Goal: Complete application form: Complete application form

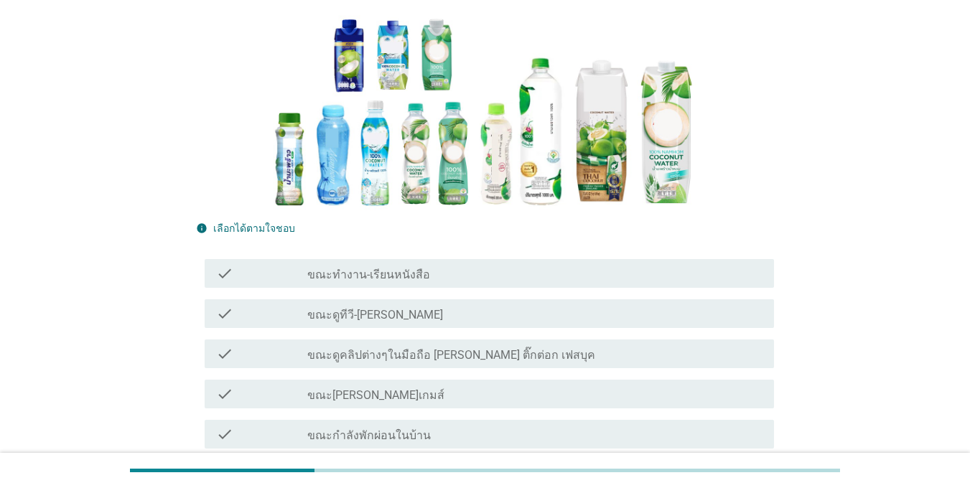
click at [321, 415] on div "check check_box_outline_blank ขณะกำลังพักผ่อนในบ้าน" at bounding box center [485, 434] width 578 height 40
click at [283, 266] on div "check" at bounding box center [261, 273] width 91 height 17
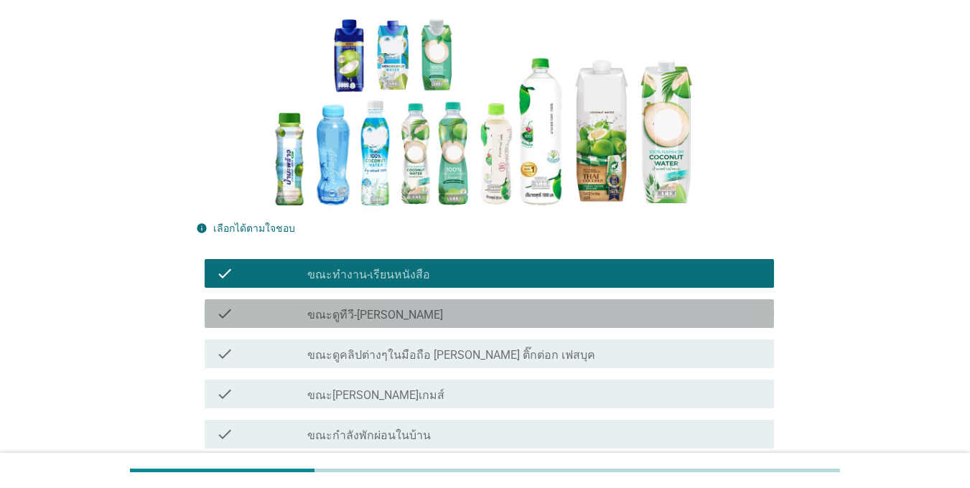
click at [282, 309] on div "check" at bounding box center [261, 313] width 91 height 17
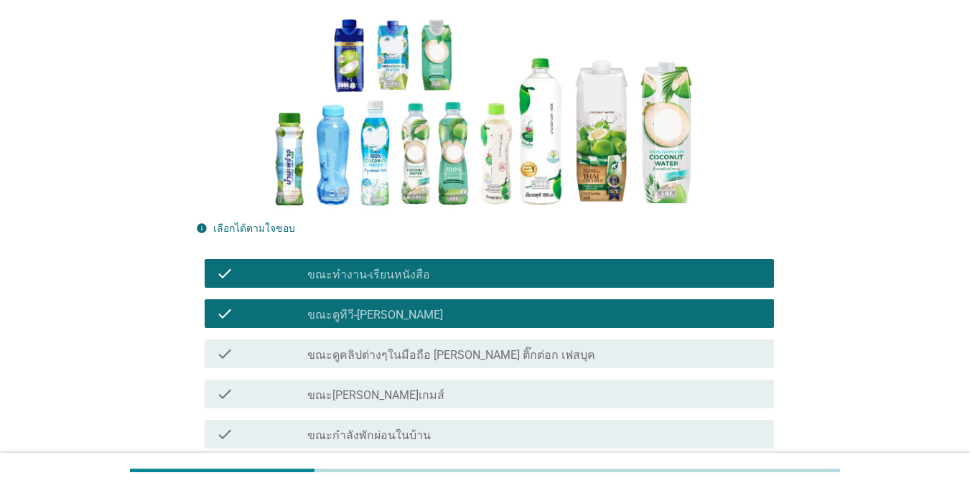
click at [310, 356] on label "ขณะดูคลิปต่างๆในมือถือ [PERSON_NAME] ติ๊กต่อก เฟสบุค" at bounding box center [451, 355] width 288 height 14
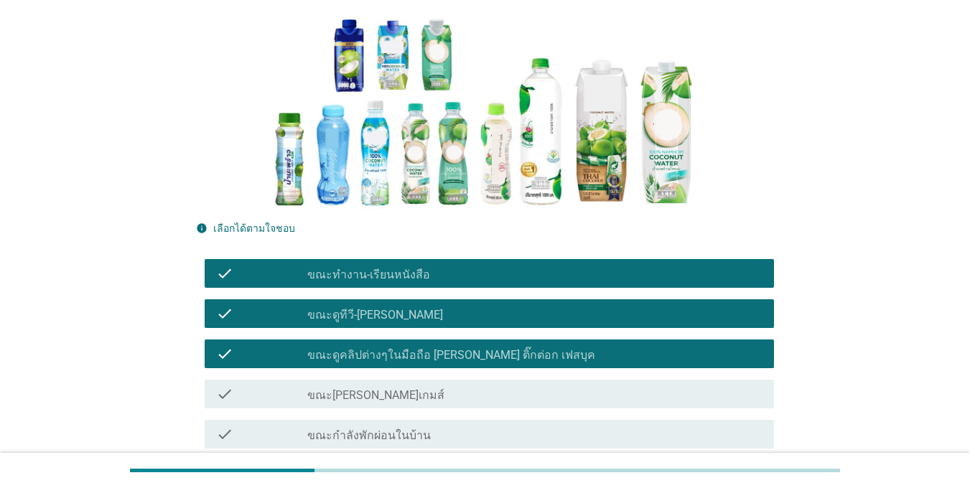
click at [296, 430] on div "check" at bounding box center [261, 434] width 91 height 17
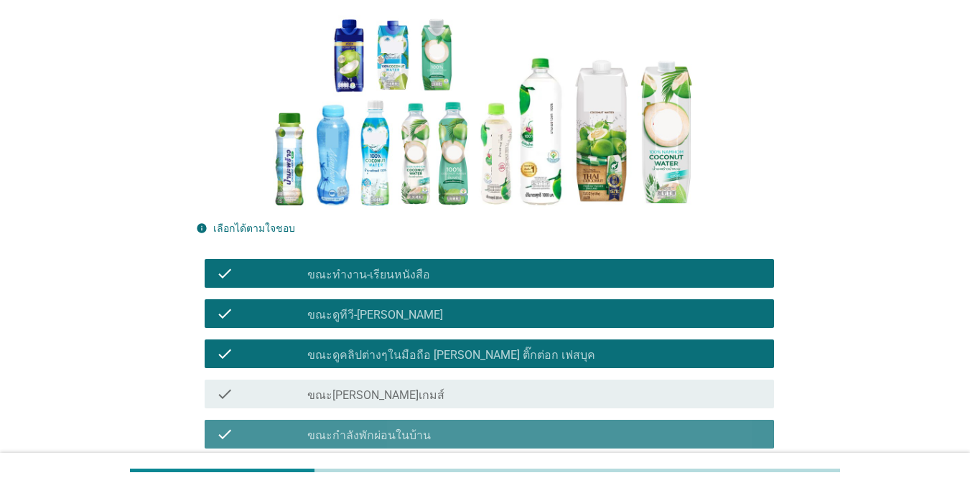
scroll to position [431, 0]
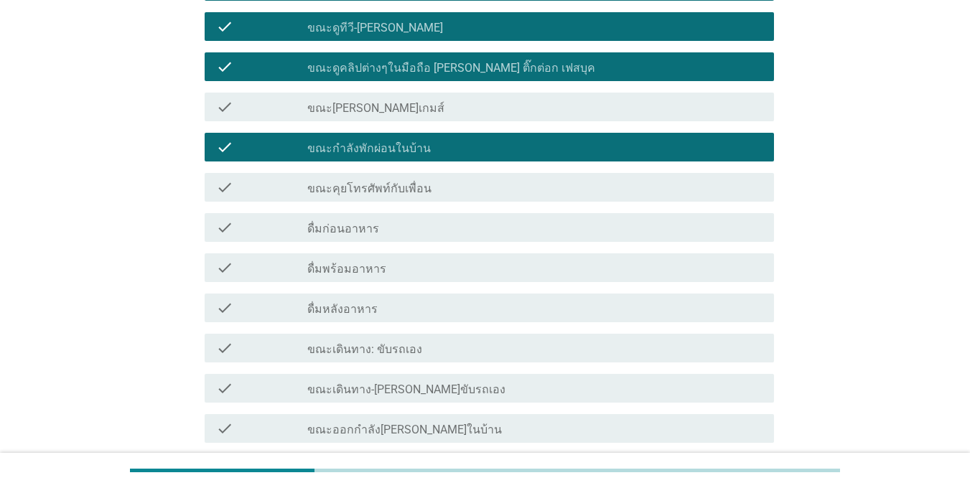
click at [292, 315] on div "check" at bounding box center [261, 308] width 91 height 17
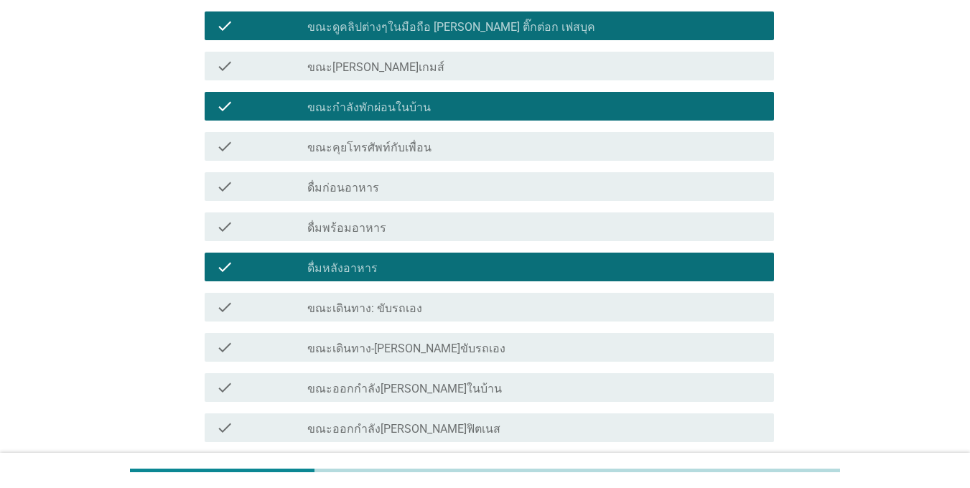
scroll to position [575, 0]
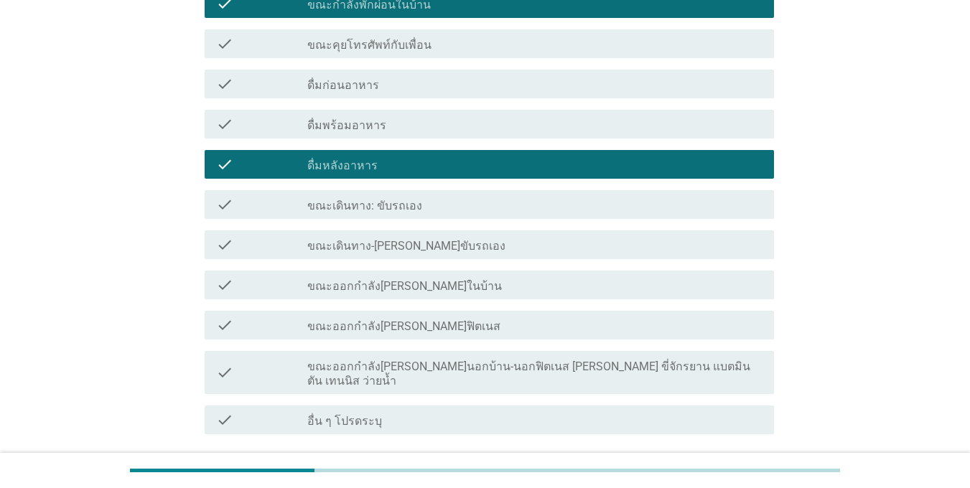
click at [286, 216] on div "check check_box_outline_blank ขณะเดินทาง: ขับรถเอง" at bounding box center [490, 204] width 570 height 29
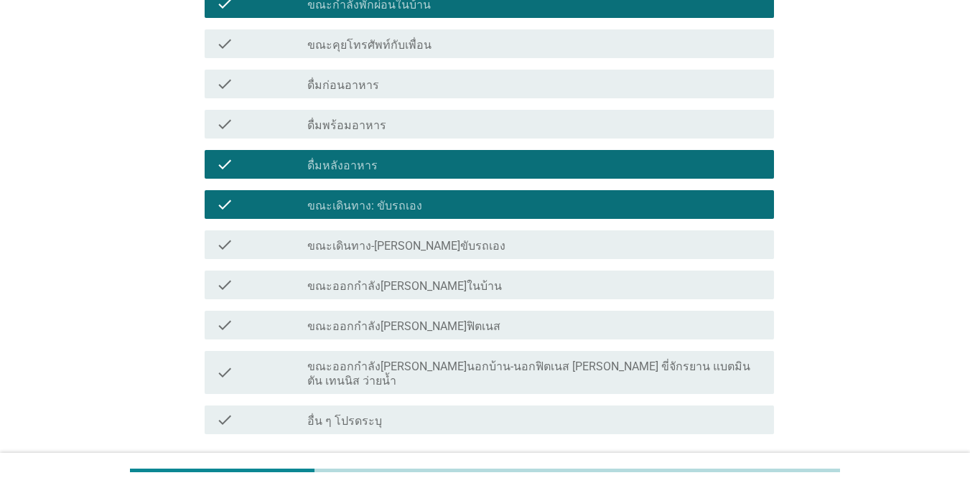
click at [328, 362] on label "ขณะออกกำลัง[PERSON_NAME]นอกบ้าน-นอกฟิตเนส [PERSON_NAME] ขี่จักรยาน แบตมินตัน เท…" at bounding box center [534, 374] width 455 height 29
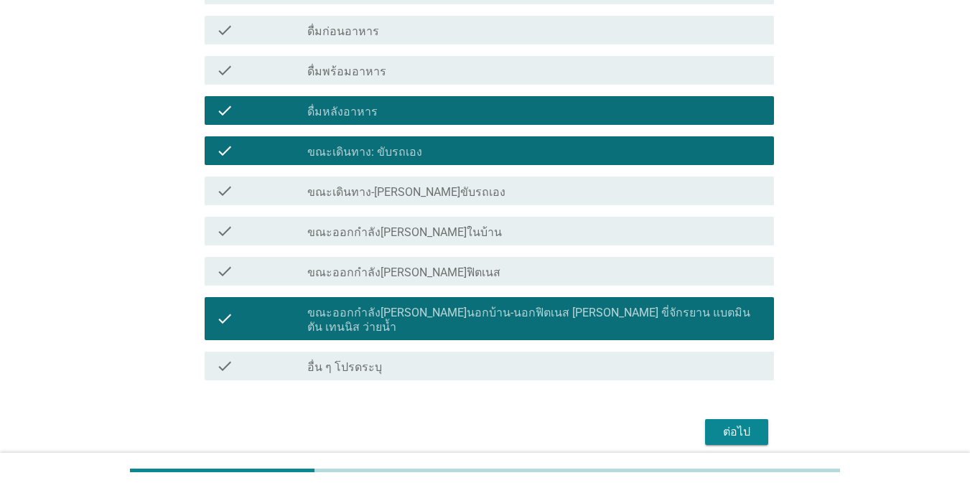
scroll to position [675, 0]
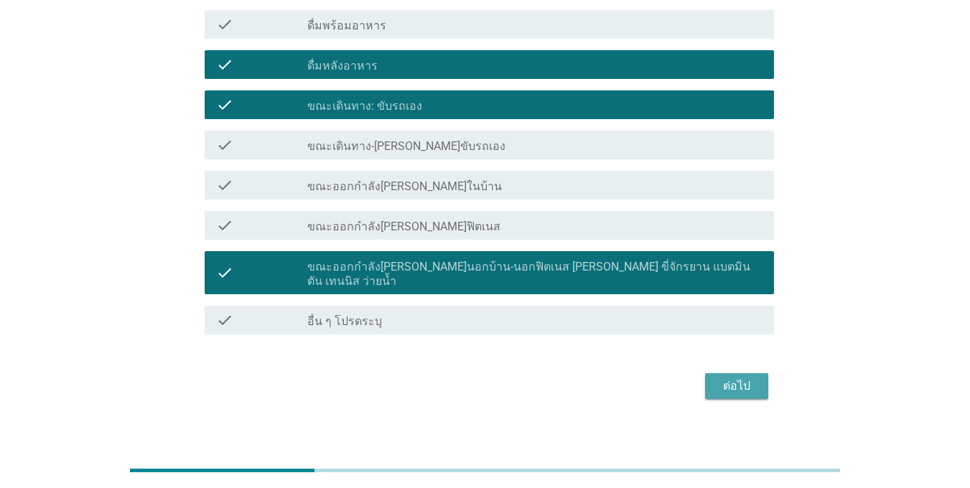
click at [738, 378] on div "ต่อไป" at bounding box center [737, 386] width 40 height 17
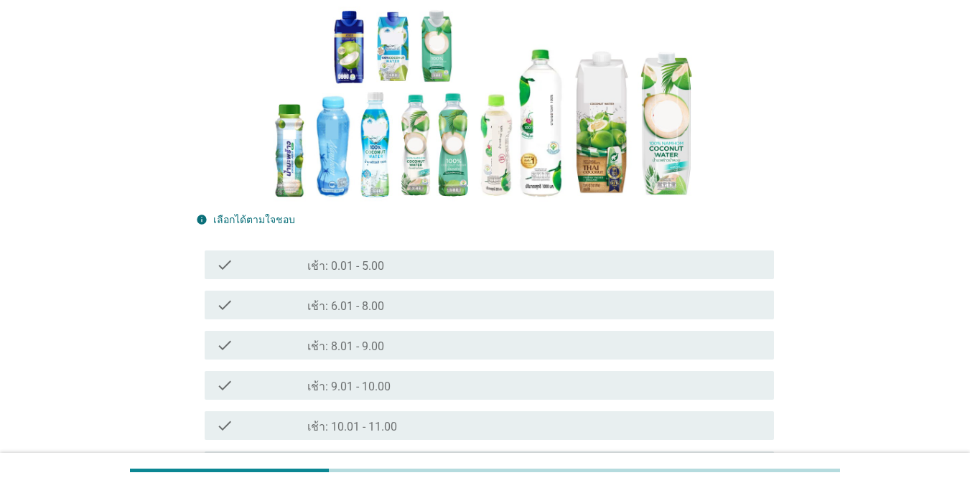
scroll to position [287, 0]
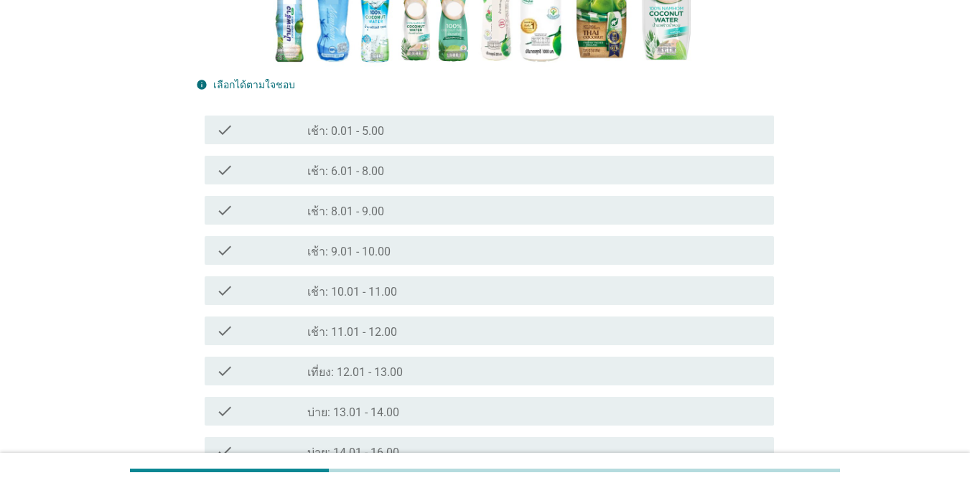
click at [222, 288] on icon "check" at bounding box center [224, 290] width 17 height 17
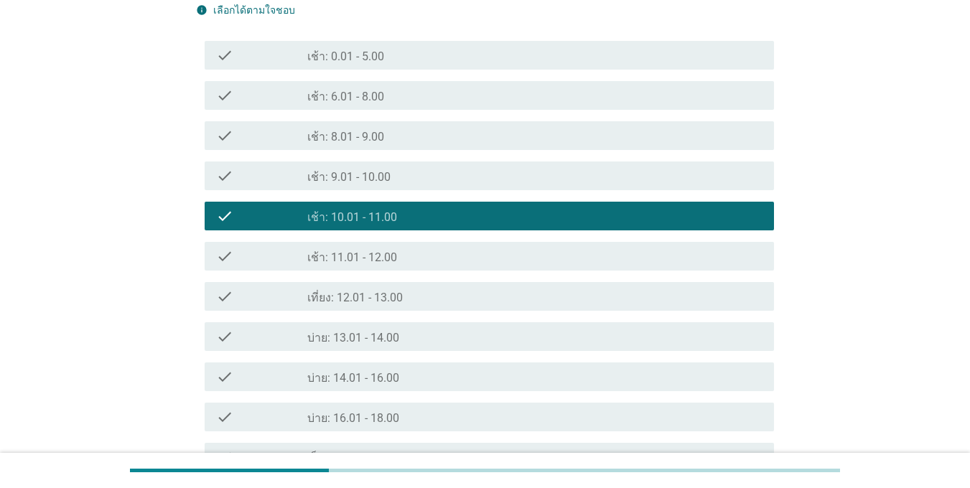
scroll to position [503, 0]
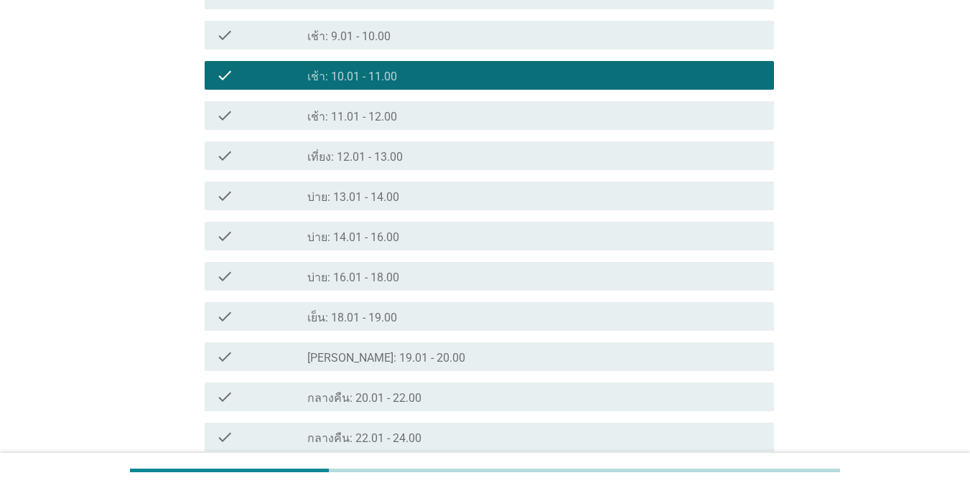
click at [226, 284] on icon "check" at bounding box center [224, 276] width 17 height 17
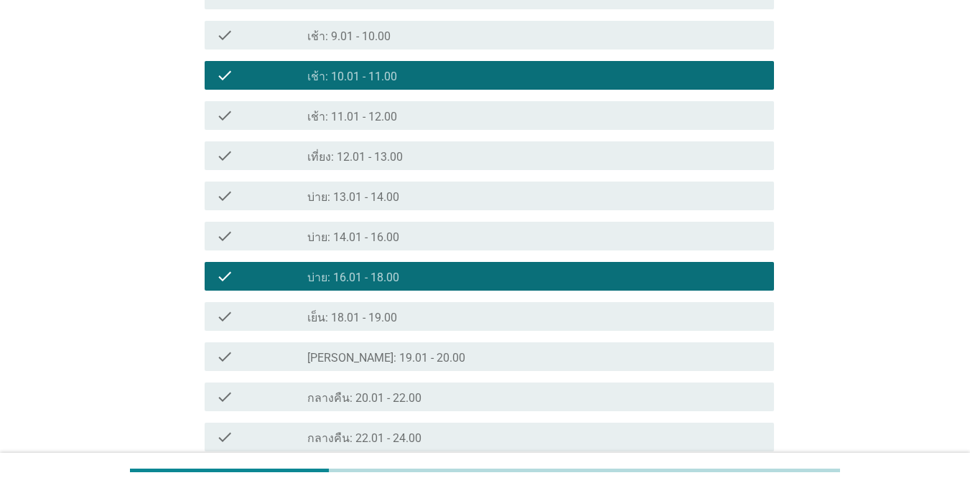
click at [263, 238] on div "check" at bounding box center [261, 236] width 91 height 17
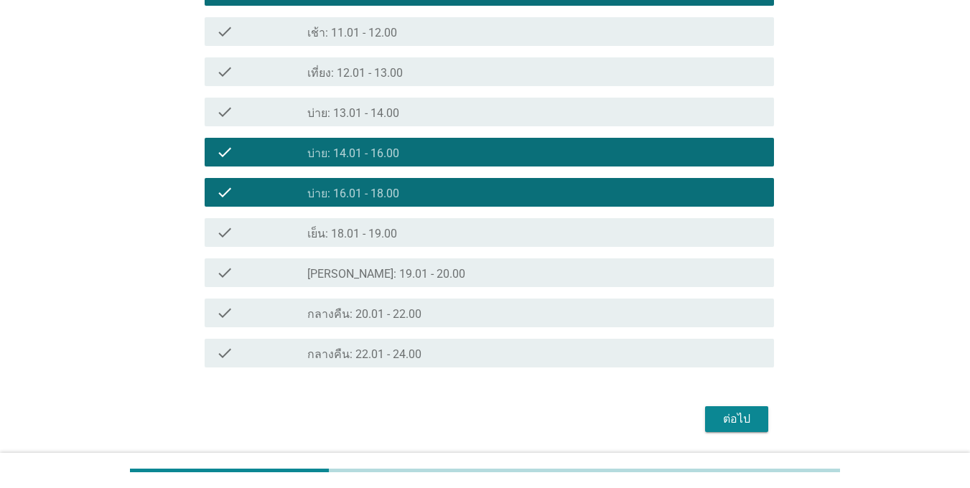
scroll to position [634, 0]
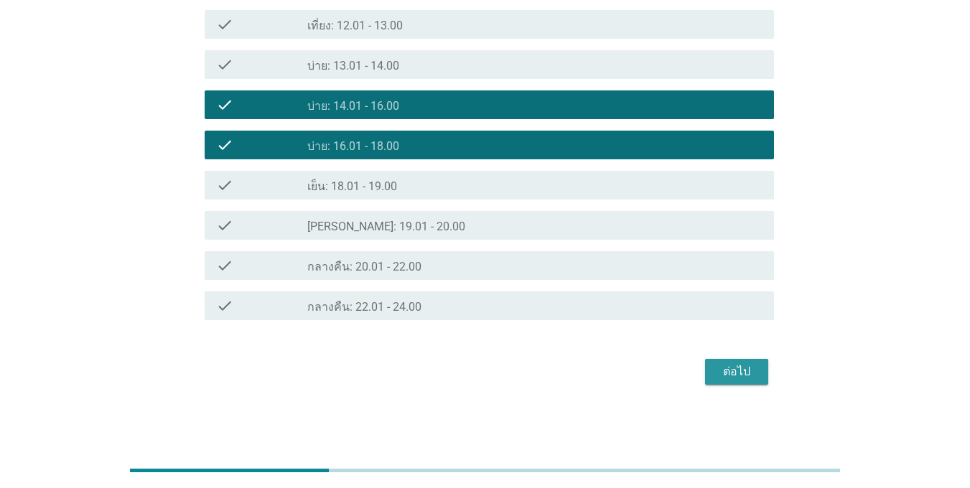
click at [721, 378] on div "ต่อไป" at bounding box center [737, 371] width 40 height 17
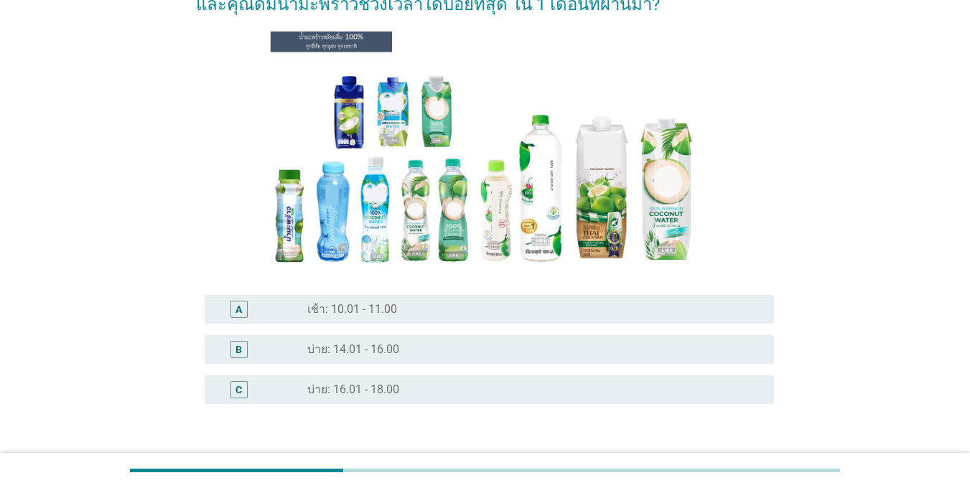
scroll to position [188, 0]
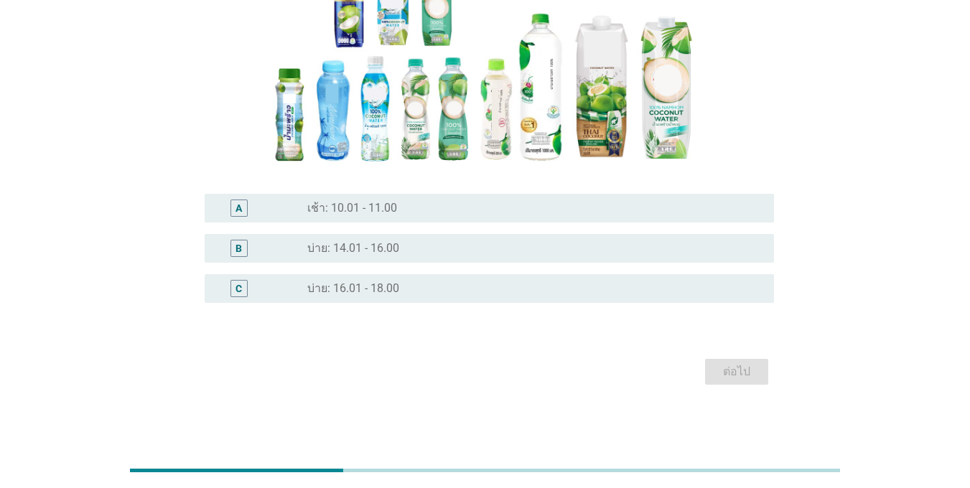
click at [340, 249] on label "บ่าย: 14.01 - 16.00" at bounding box center [353, 248] width 92 height 14
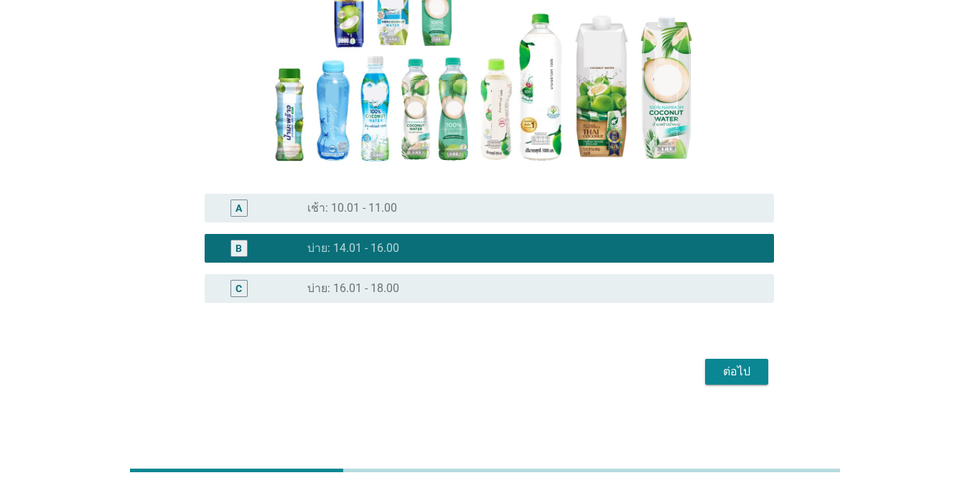
click at [736, 373] on div "ต่อไป" at bounding box center [737, 371] width 40 height 17
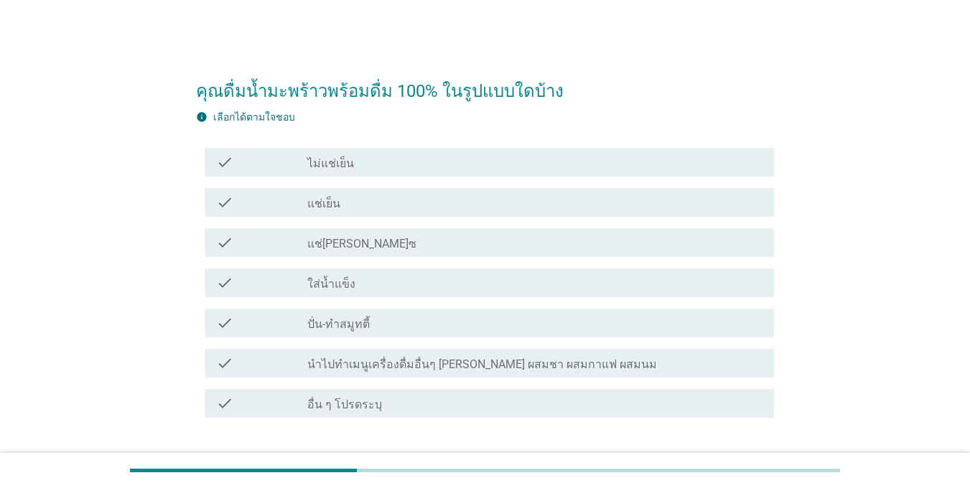
click at [319, 188] on div "check check_box_outline_blank แช่เย็น" at bounding box center [490, 202] width 570 height 29
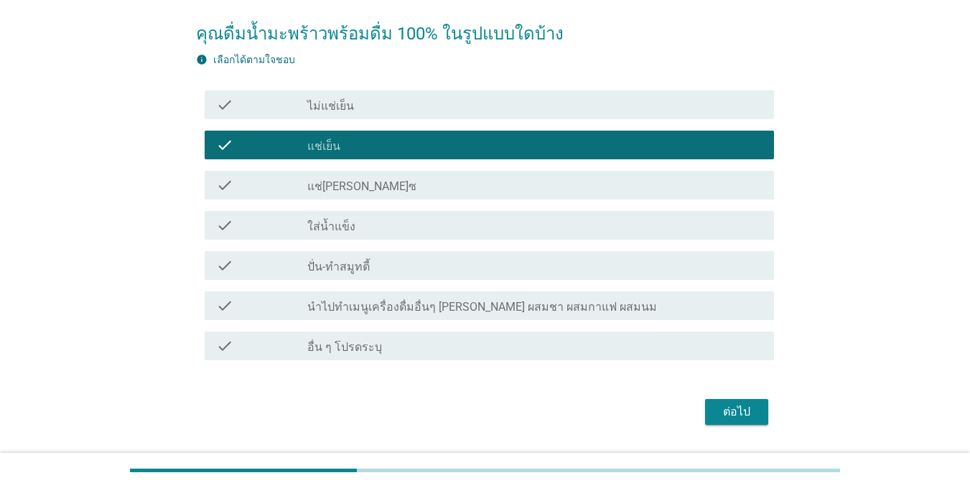
scroll to position [97, 0]
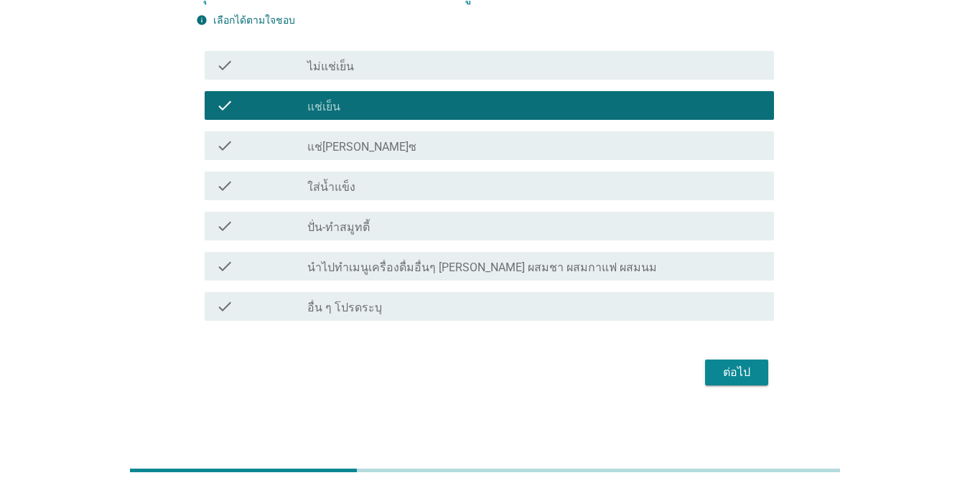
click at [738, 379] on div "ต่อไป" at bounding box center [737, 372] width 40 height 17
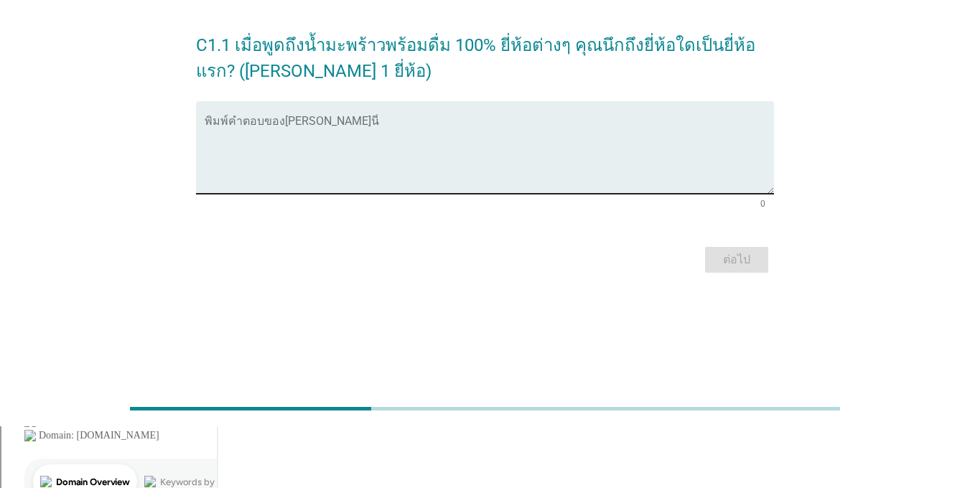
scroll to position [0, 0]
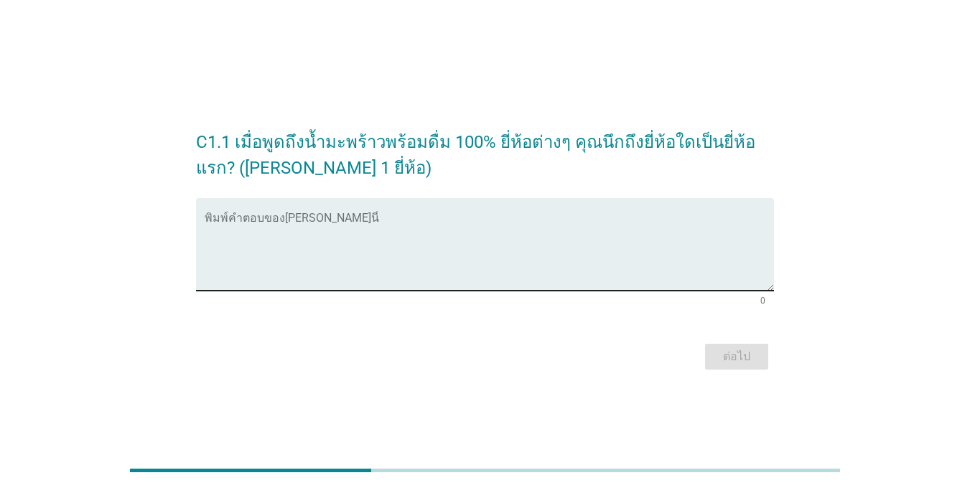
click at [328, 257] on textarea "พิมพ์คำตอบของคุณ ที่นี่" at bounding box center [490, 253] width 570 height 75
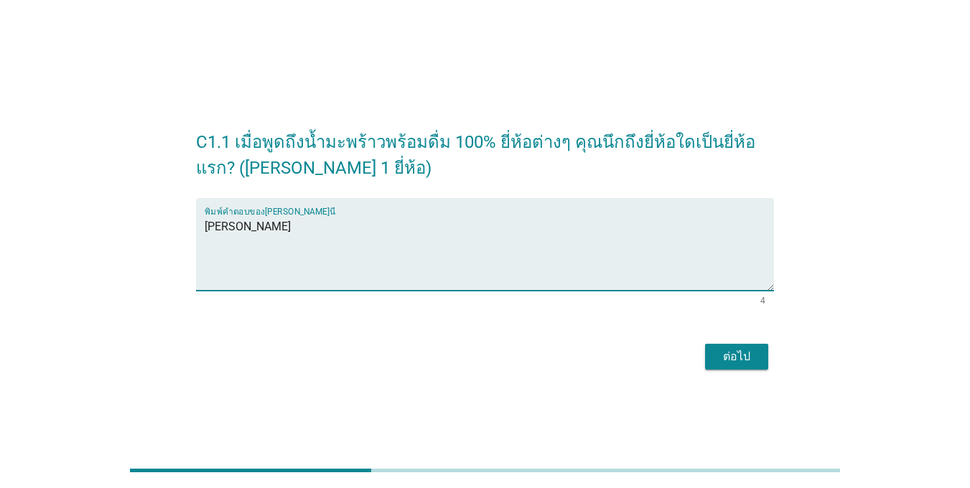
type textarea "[PERSON_NAME]"
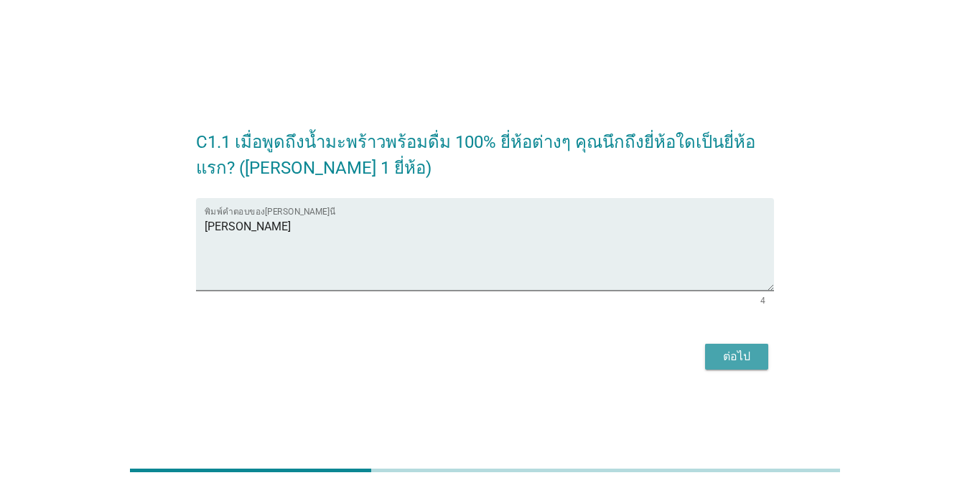
click at [729, 352] on div "ต่อไป" at bounding box center [737, 356] width 40 height 17
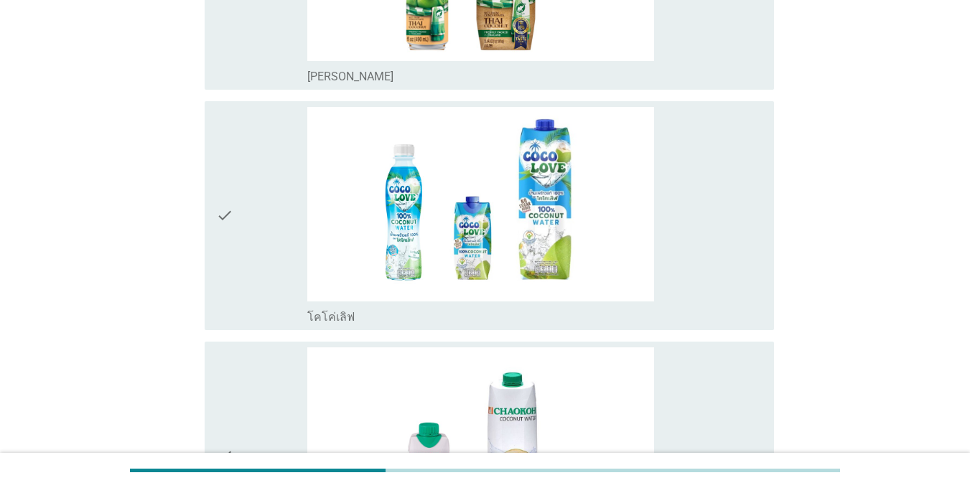
click at [234, 223] on div "check" at bounding box center [261, 216] width 91 height 218
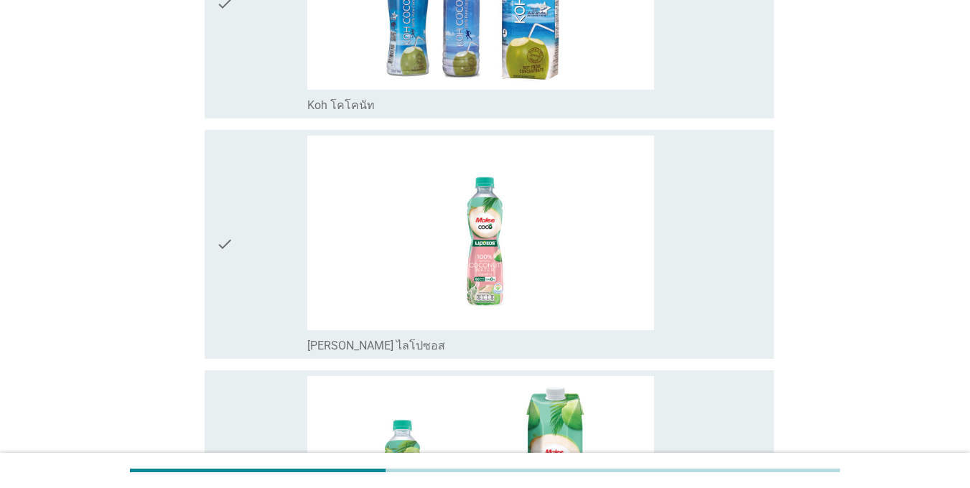
click at [235, 243] on div "check" at bounding box center [261, 245] width 91 height 218
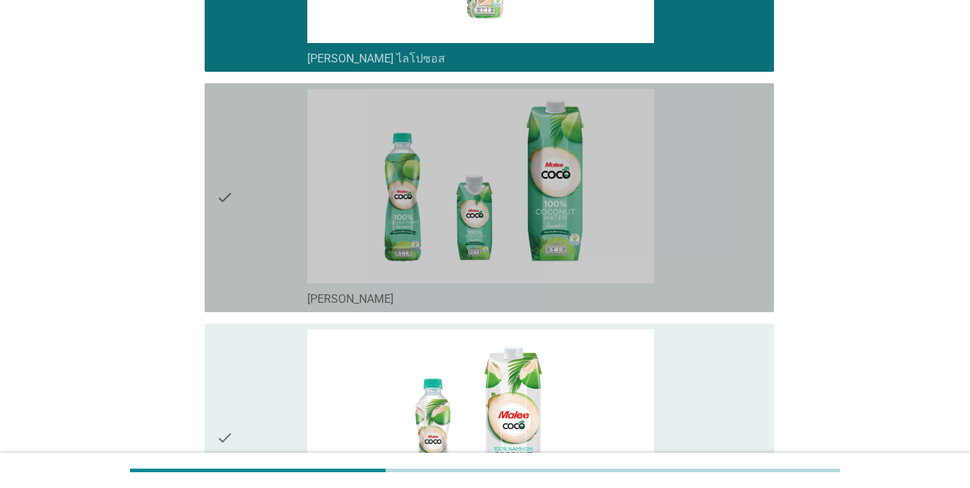
click at [235, 243] on div "check" at bounding box center [261, 198] width 91 height 218
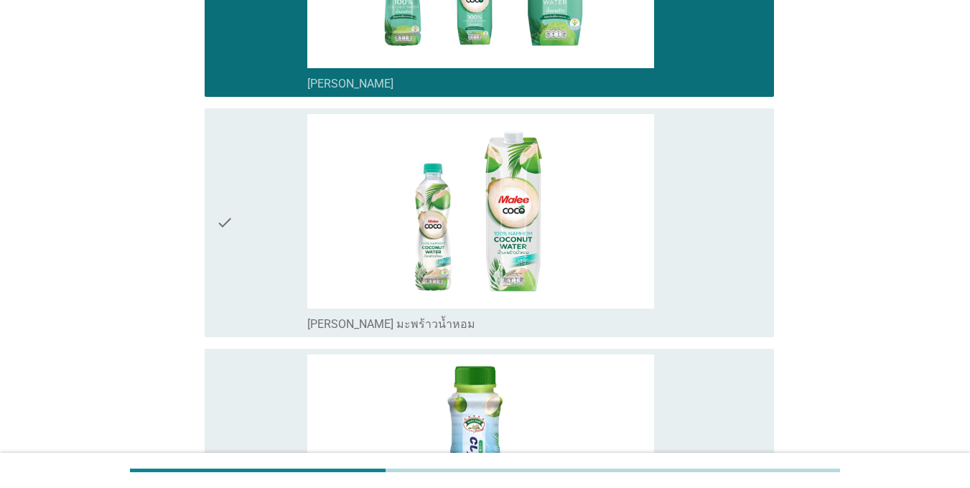
click at [236, 243] on div "check" at bounding box center [261, 223] width 91 height 218
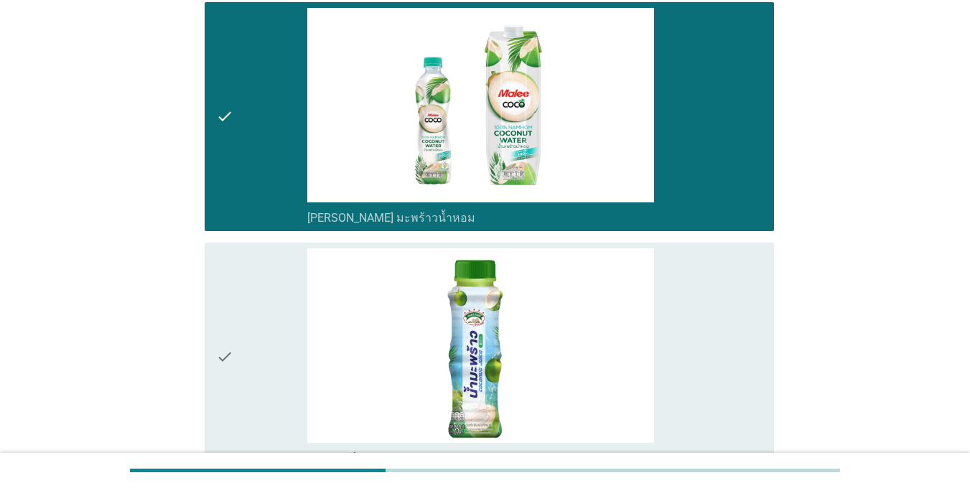
scroll to position [1940, 0]
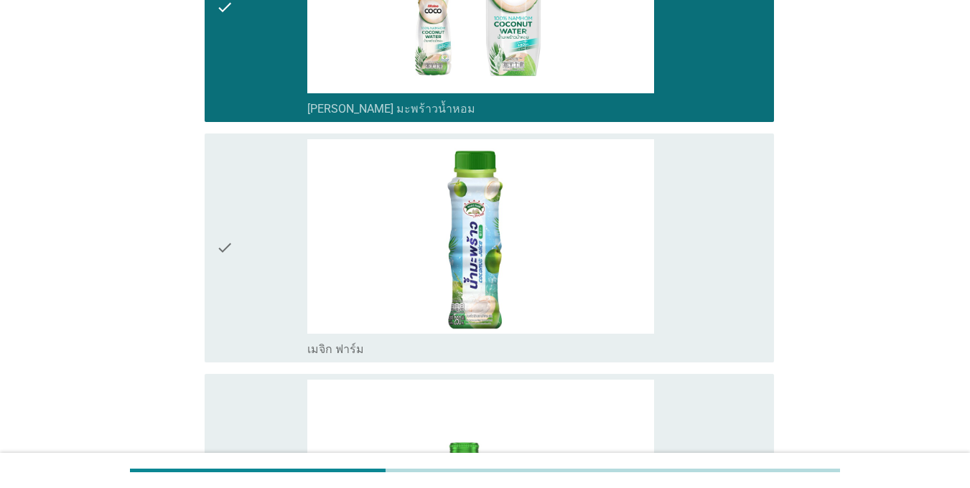
click at [236, 243] on div "check" at bounding box center [261, 248] width 91 height 218
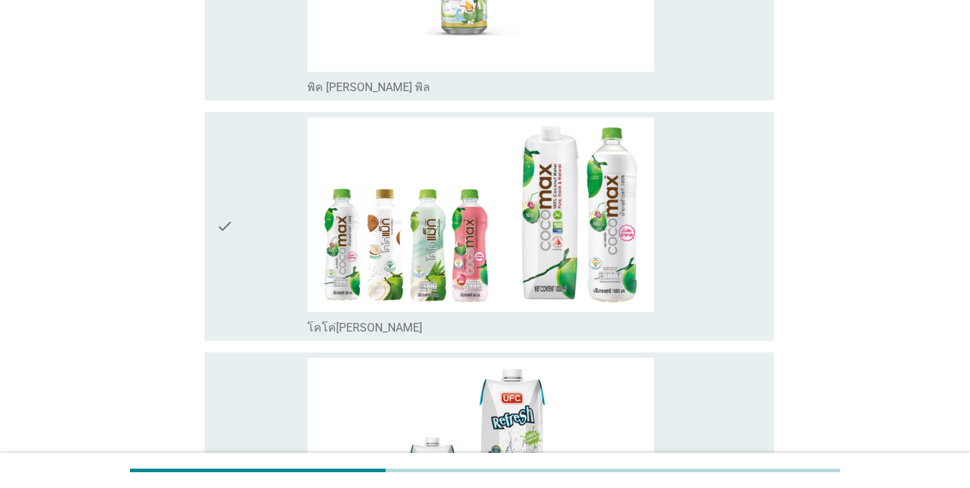
click at [236, 244] on div "check" at bounding box center [261, 227] width 91 height 218
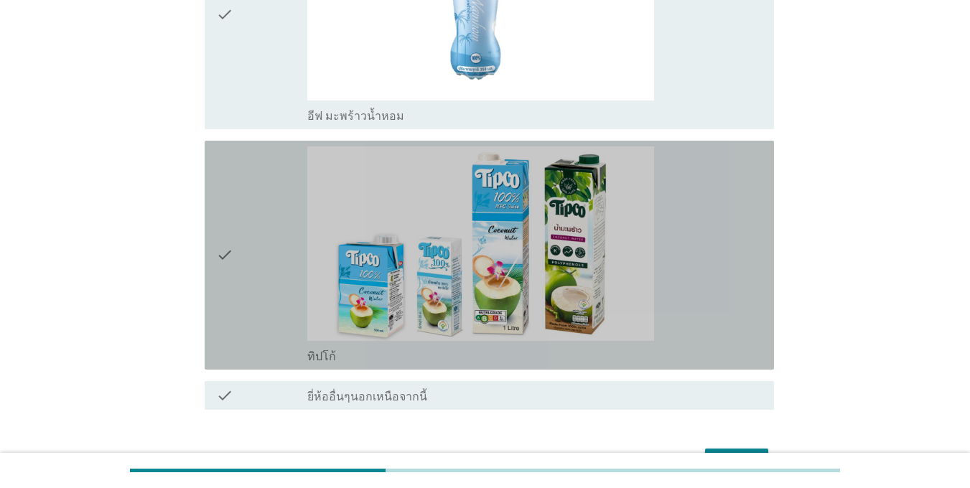
click at [236, 244] on div "check" at bounding box center [261, 256] width 91 height 218
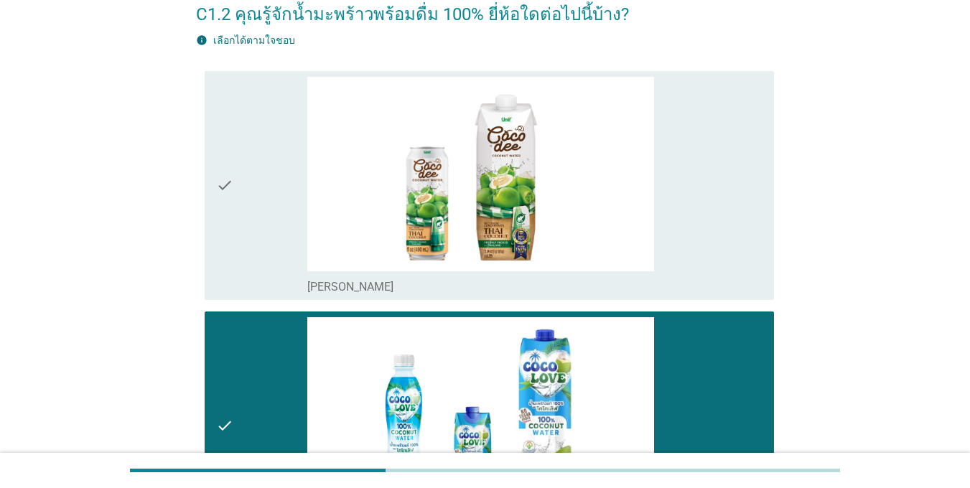
scroll to position [0, 0]
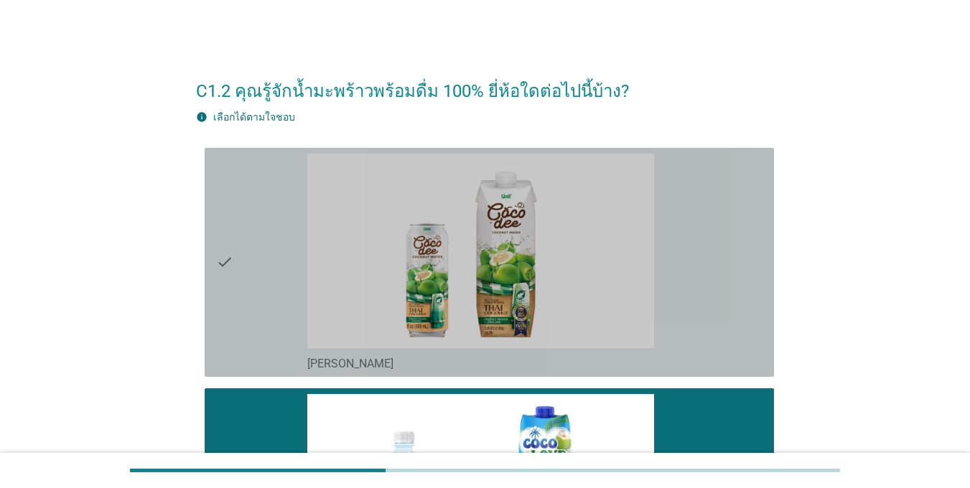
click at [282, 272] on div "check" at bounding box center [261, 263] width 91 height 218
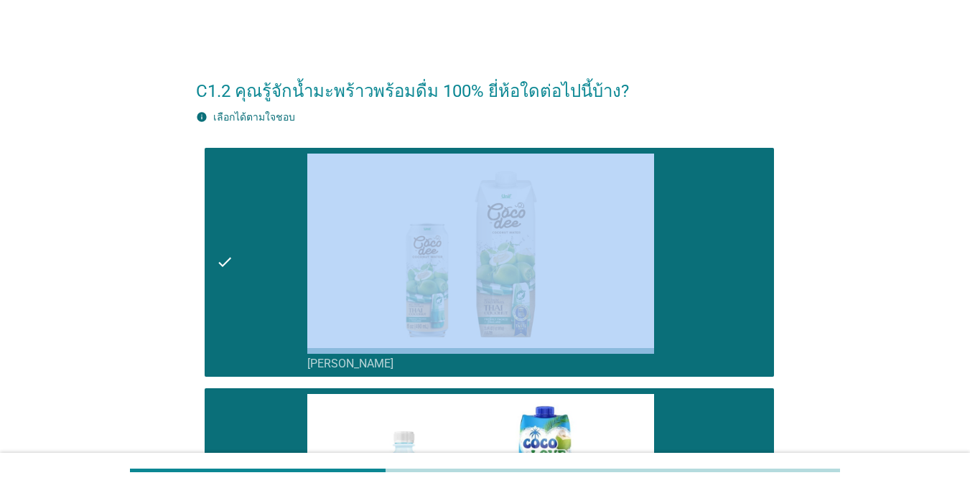
click at [282, 272] on div "check" at bounding box center [261, 263] width 91 height 218
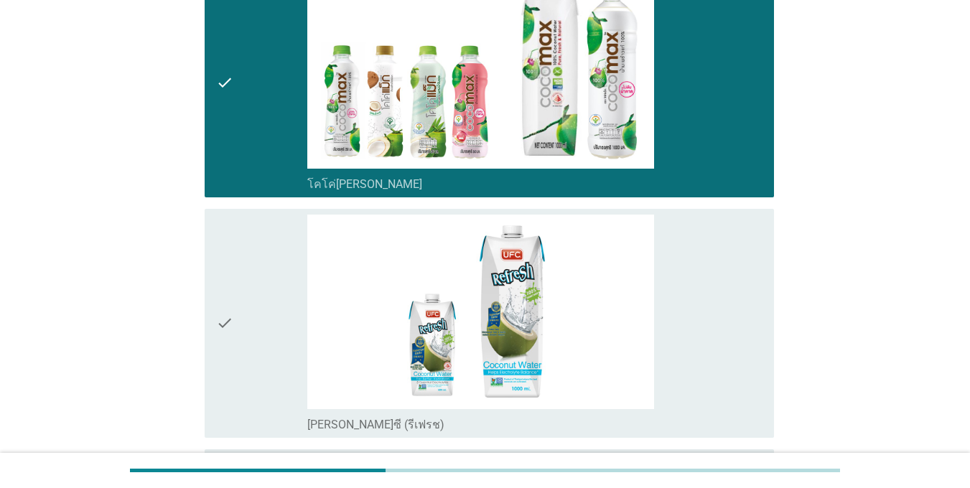
scroll to position [2873, 0]
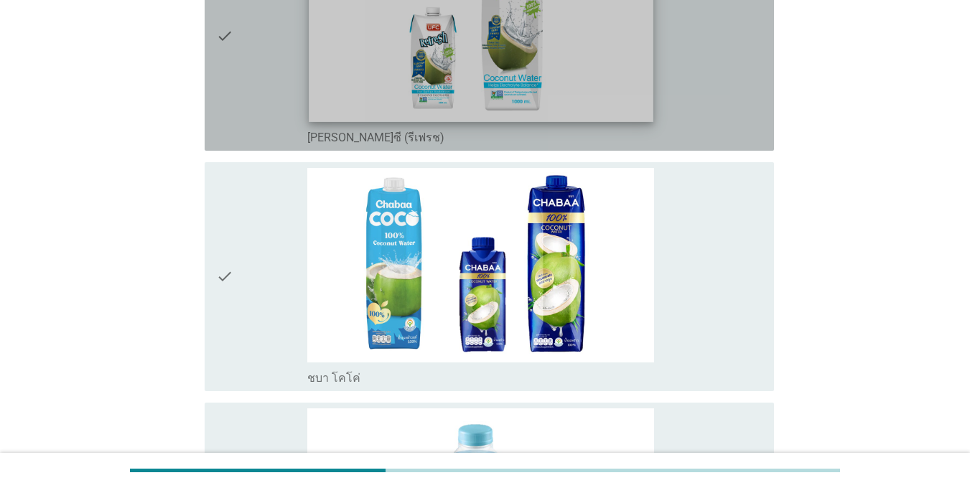
click at [336, 81] on img at bounding box center [481, 24] width 344 height 193
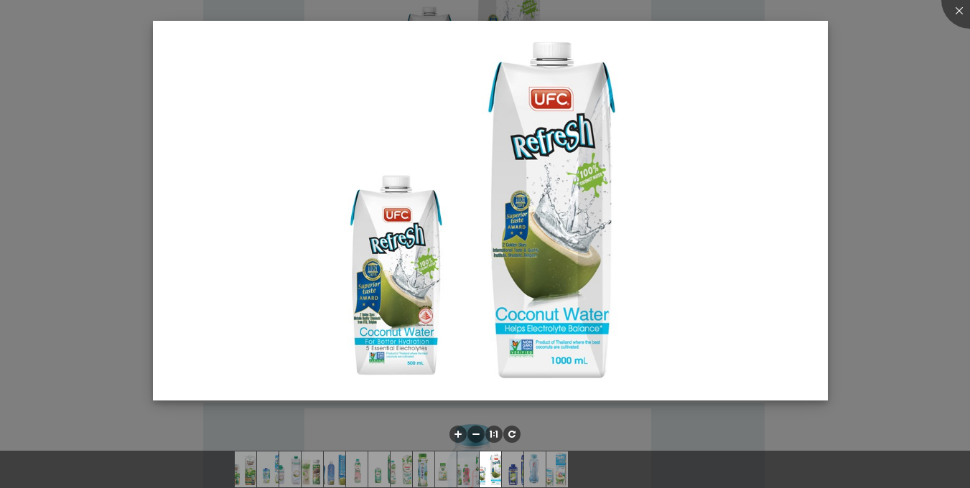
scroll to position [3089, 0]
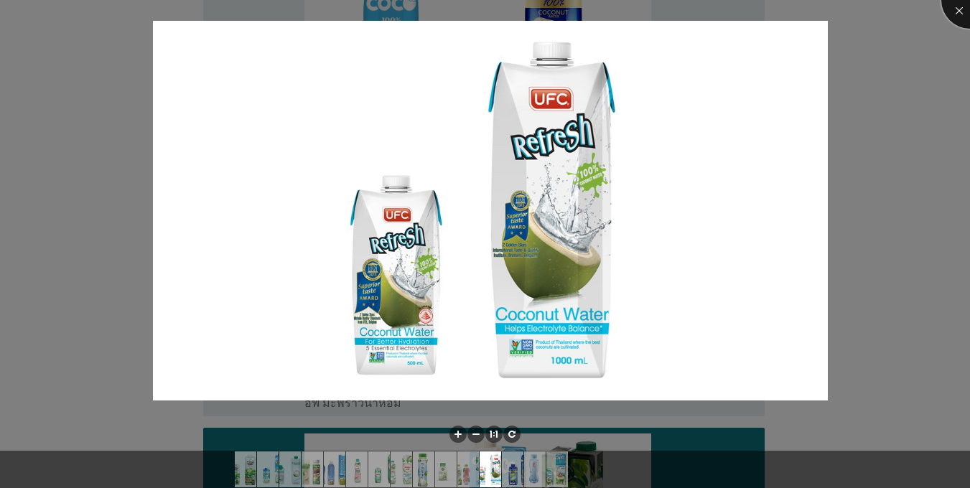
click at [953, 14] on div at bounding box center [970, -1] width 57 height 57
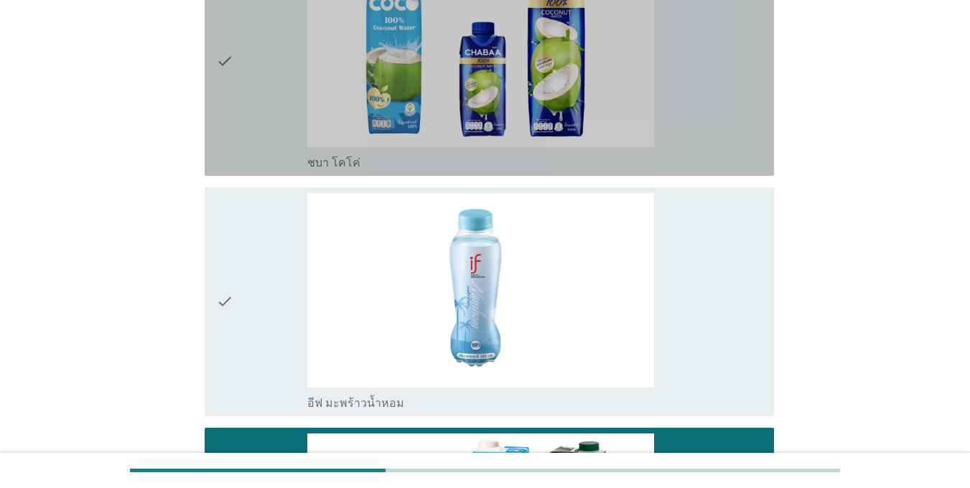
click at [226, 64] on icon "check" at bounding box center [224, 62] width 17 height 218
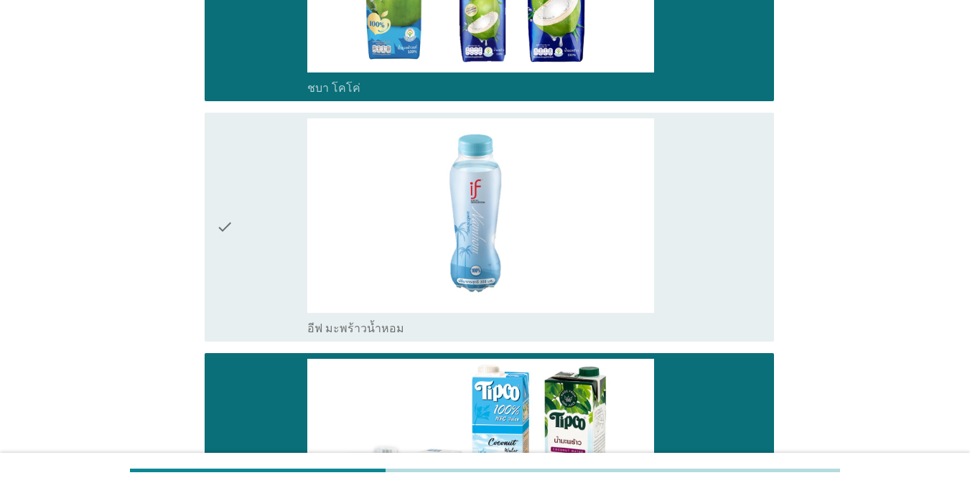
scroll to position [3304, 0]
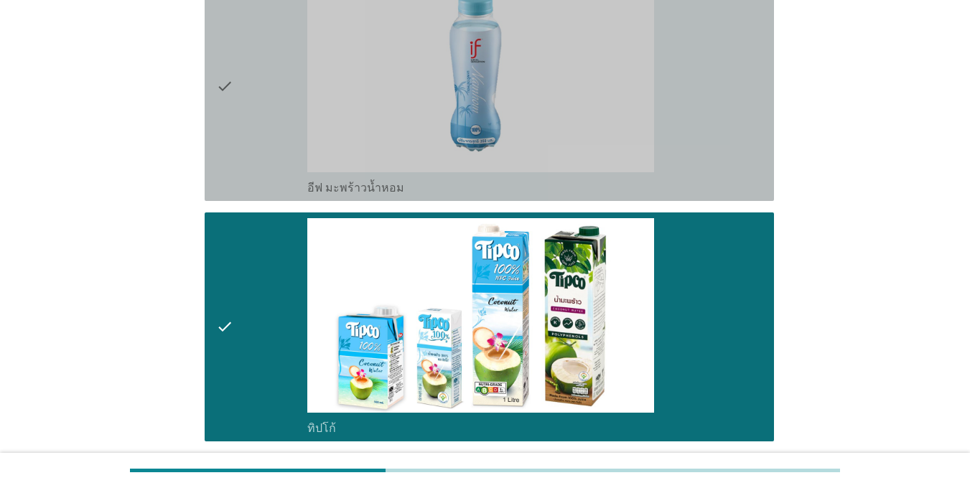
click at [233, 92] on icon "check" at bounding box center [224, 87] width 17 height 218
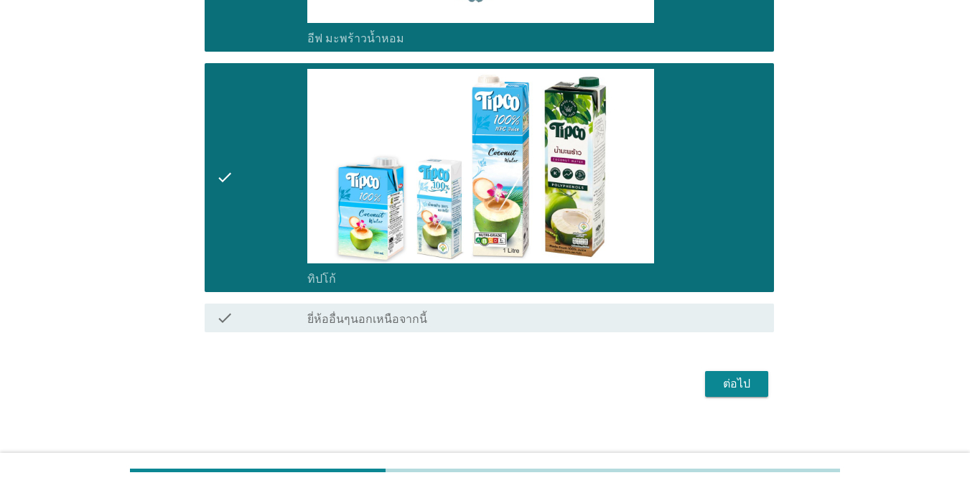
scroll to position [3465, 0]
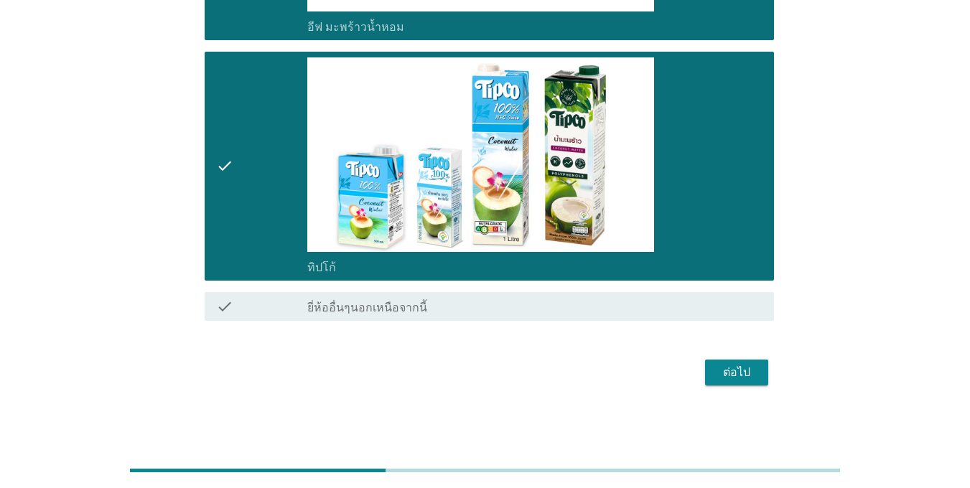
click at [746, 372] on div "ต่อไป" at bounding box center [737, 372] width 40 height 17
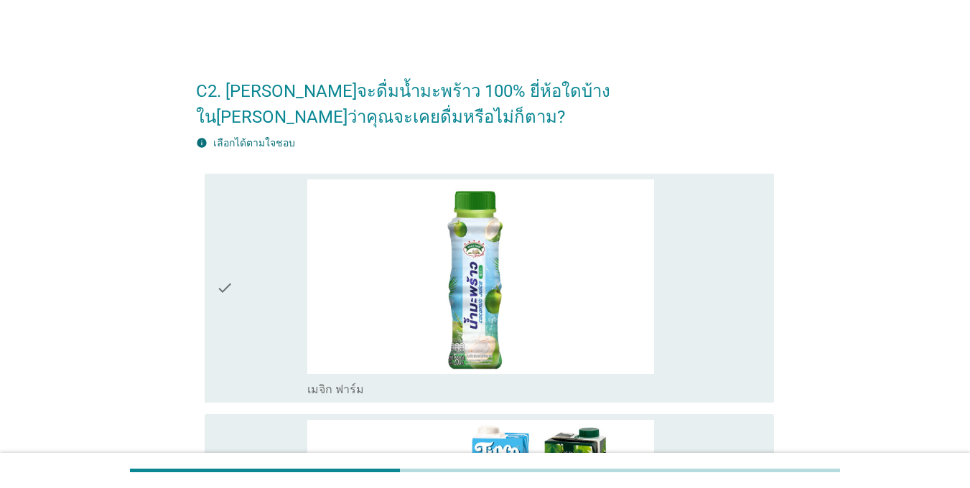
click at [267, 300] on div "check" at bounding box center [261, 289] width 91 height 218
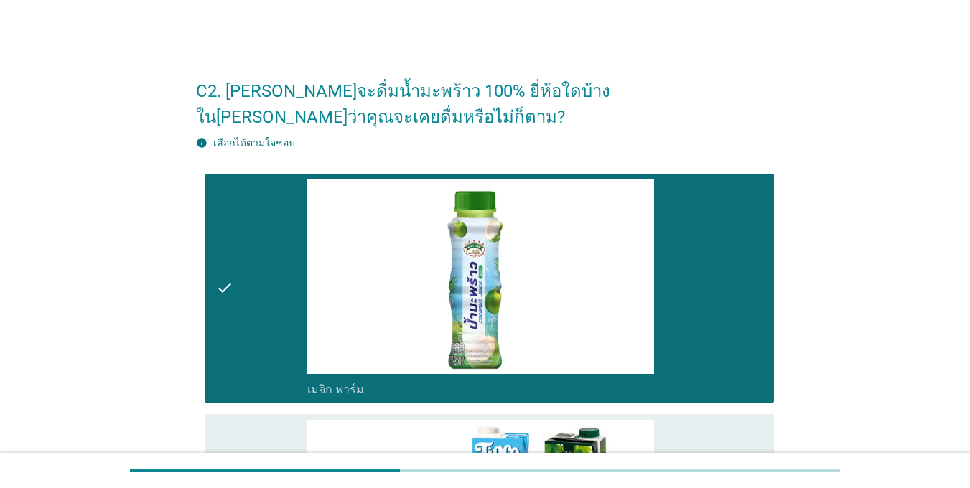
scroll to position [144, 0]
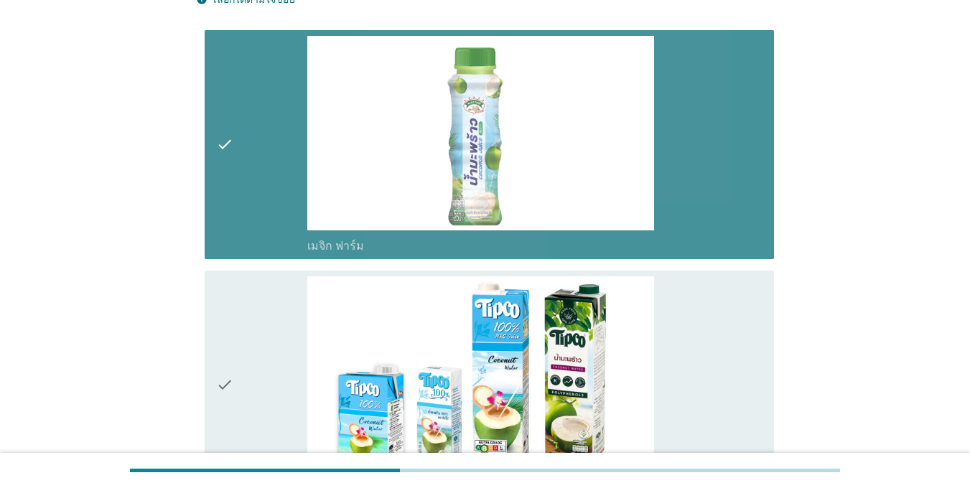
click at [242, 213] on div "check" at bounding box center [261, 145] width 91 height 218
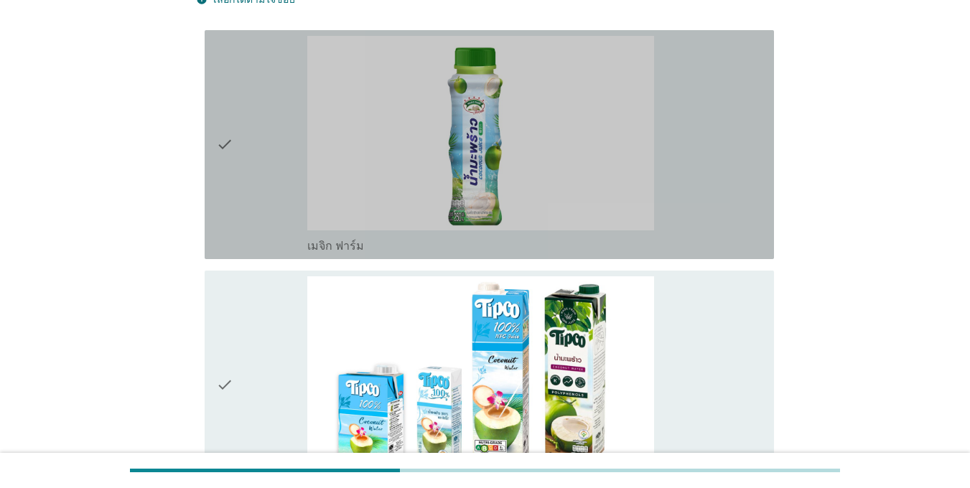
click at [241, 213] on div "check" at bounding box center [261, 145] width 91 height 218
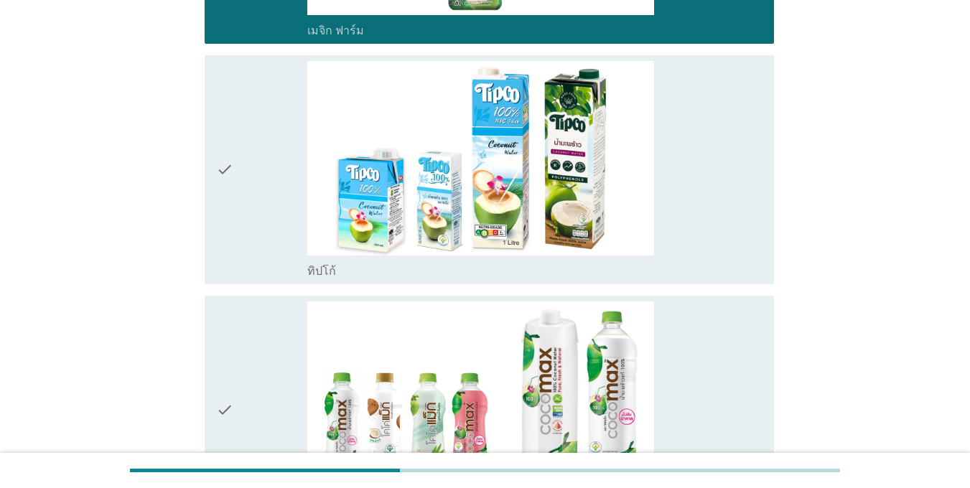
click at [241, 213] on div "check" at bounding box center [261, 170] width 91 height 218
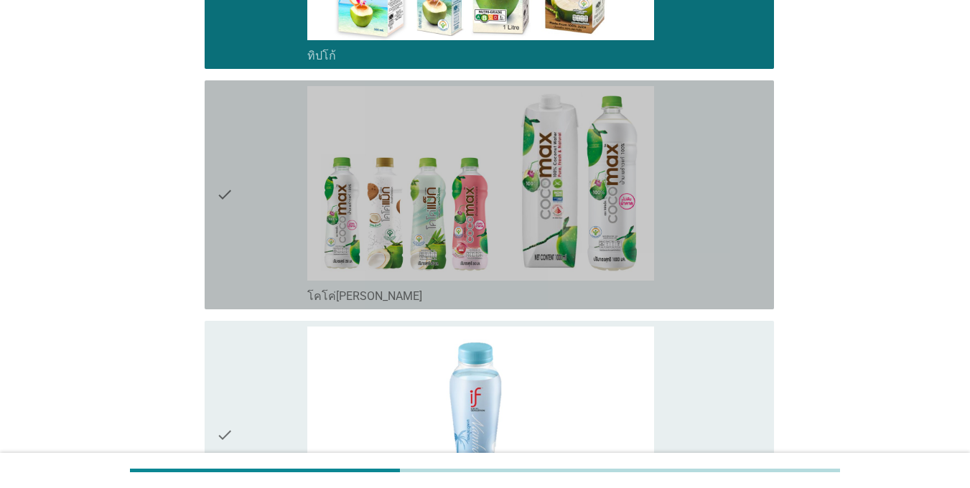
click at [241, 213] on div "check" at bounding box center [261, 195] width 91 height 218
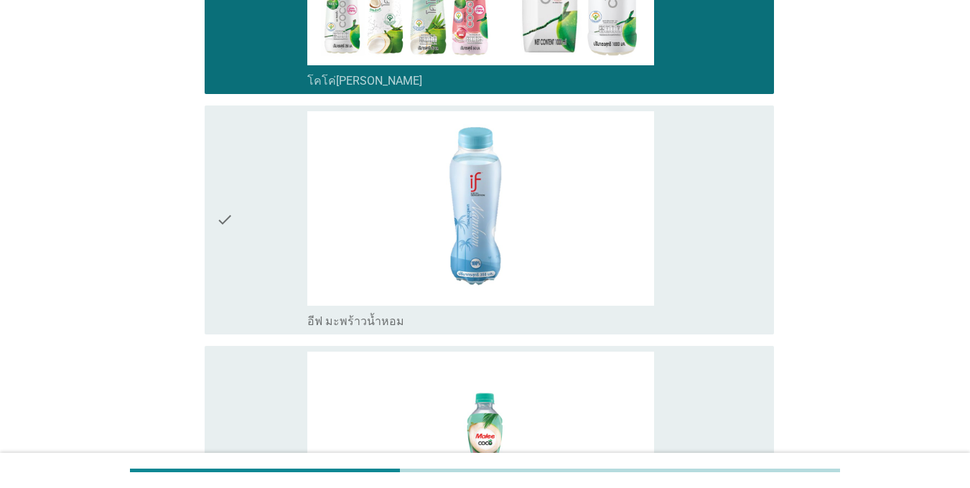
click at [241, 213] on div "check" at bounding box center [261, 220] width 91 height 218
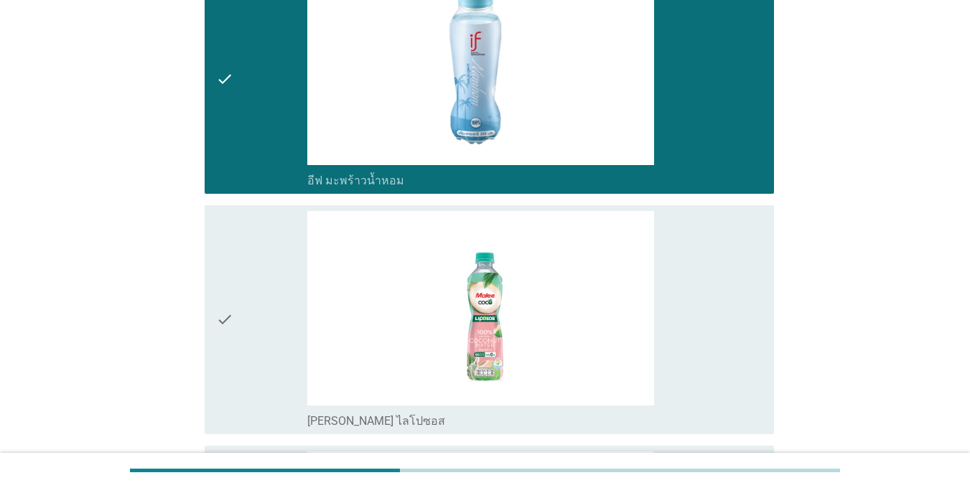
scroll to position [1078, 0]
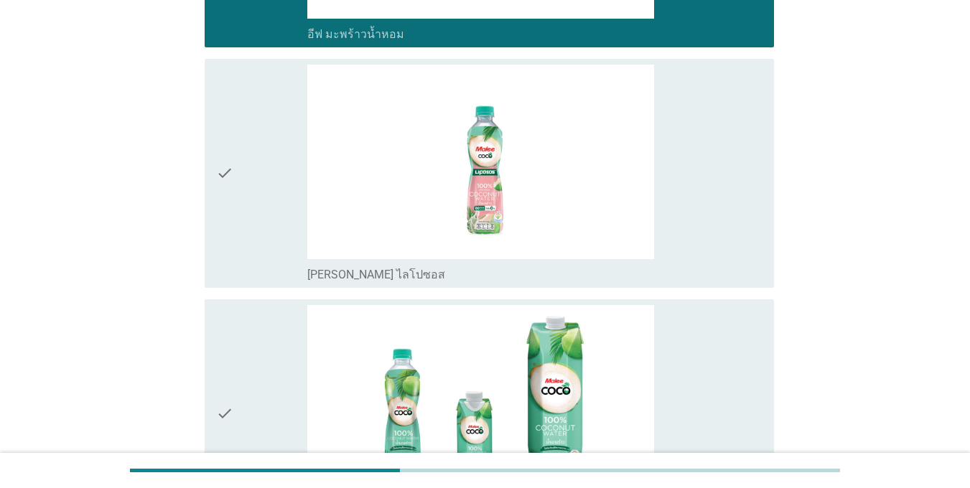
click at [241, 213] on div "check" at bounding box center [261, 174] width 91 height 218
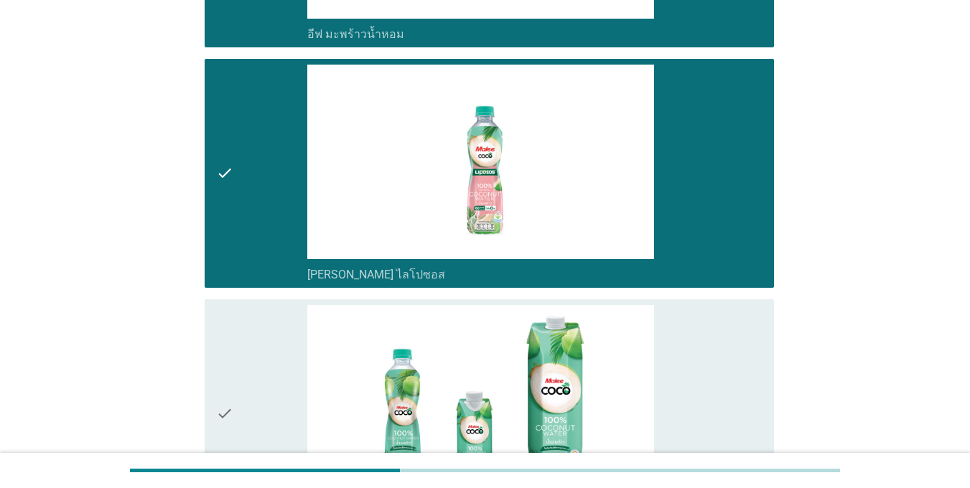
click at [261, 325] on div "check" at bounding box center [261, 414] width 91 height 218
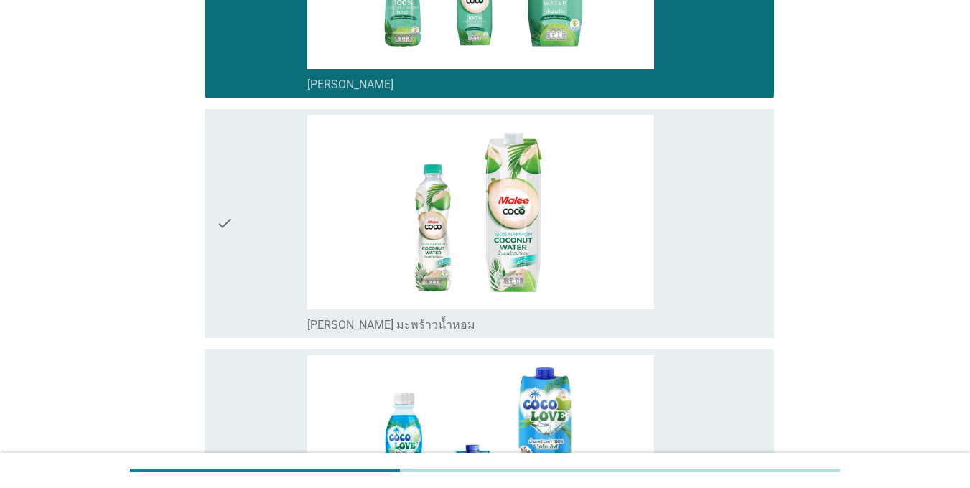
click at [247, 297] on div "check" at bounding box center [261, 224] width 91 height 218
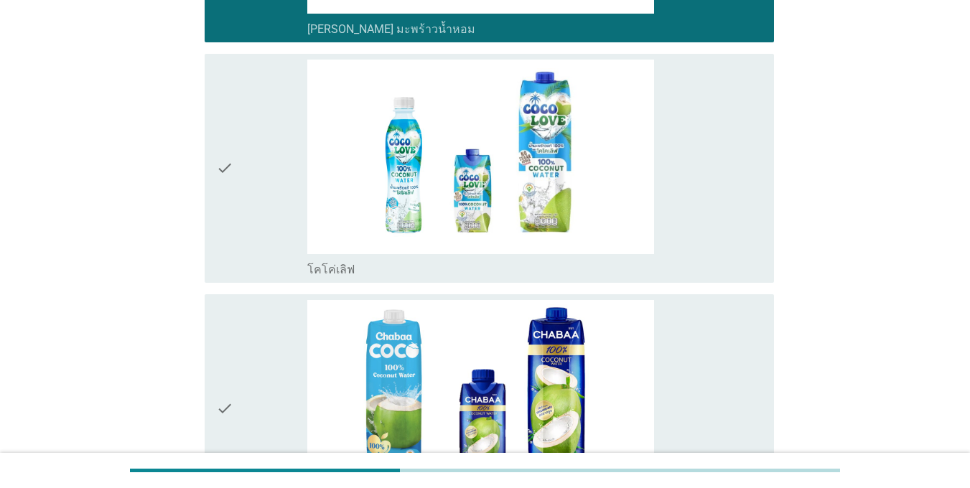
scroll to position [1796, 0]
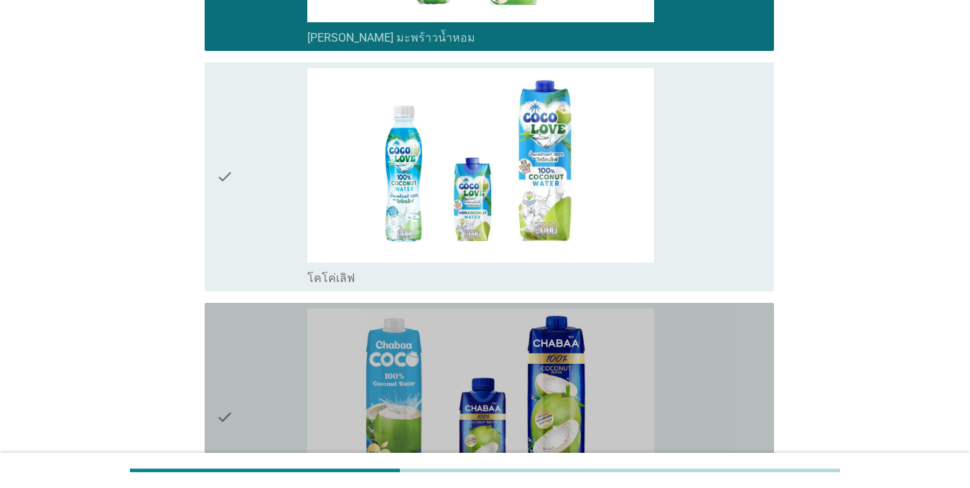
click at [259, 348] on div "check" at bounding box center [261, 418] width 91 height 218
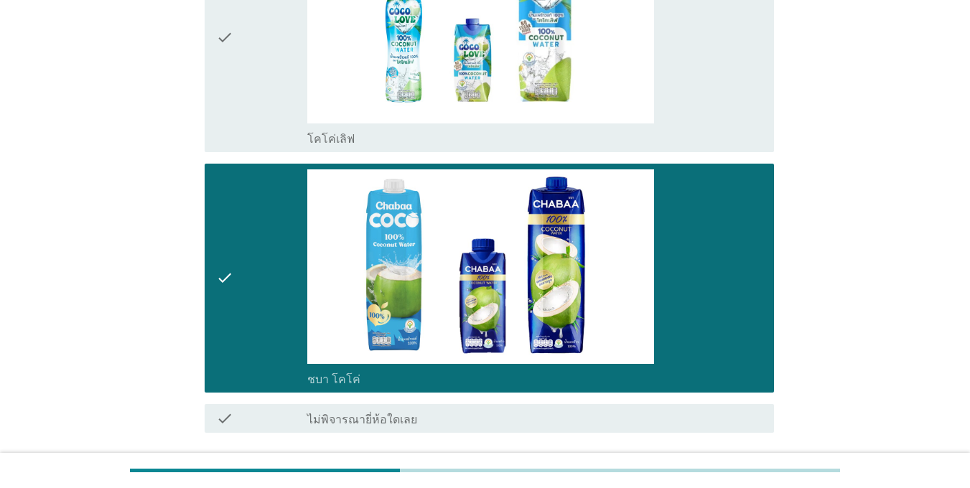
scroll to position [2047, 0]
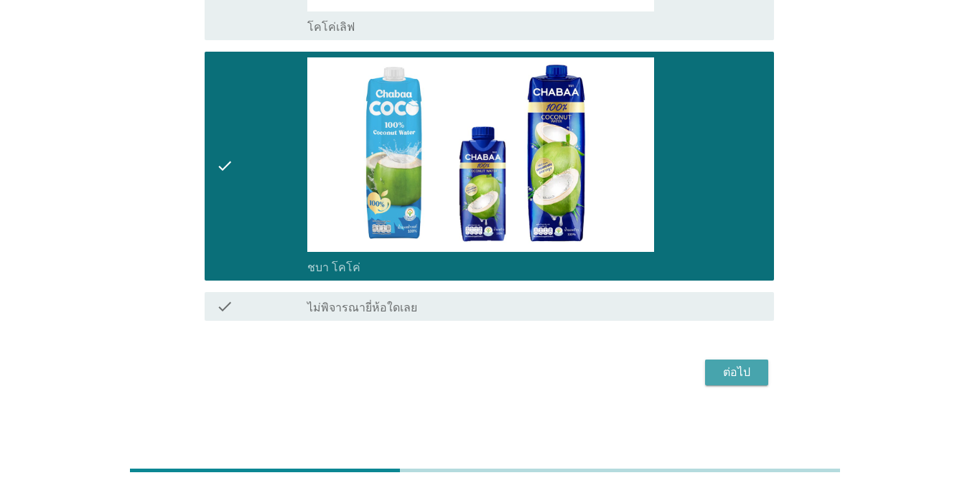
click at [732, 373] on div "ต่อไป" at bounding box center [737, 372] width 40 height 17
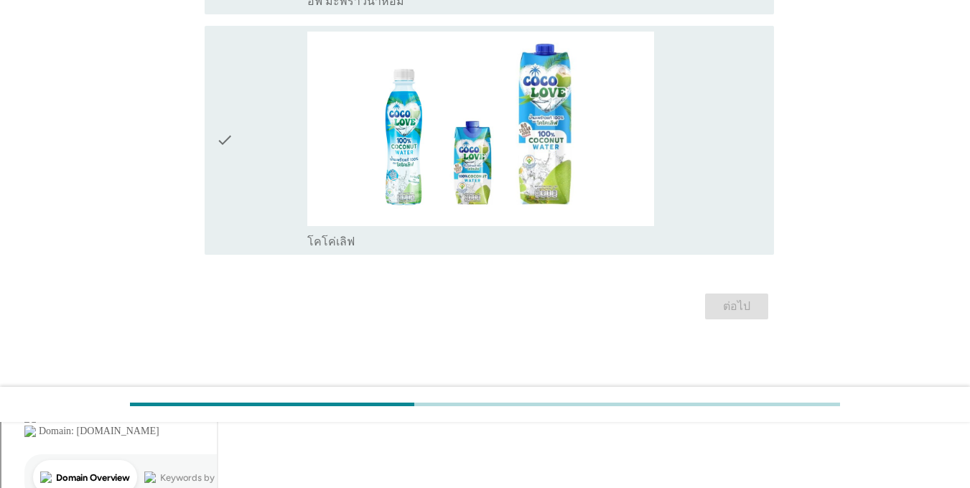
scroll to position [0, 0]
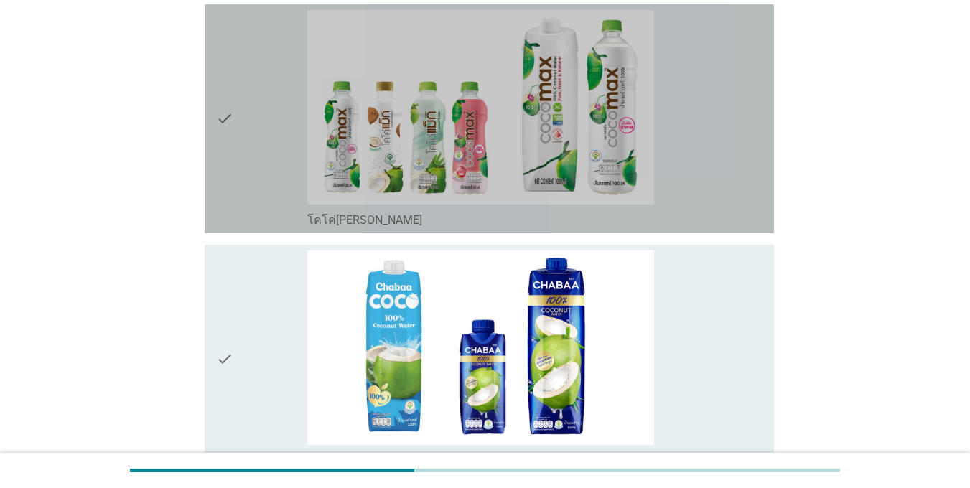
click at [252, 129] on div "check" at bounding box center [261, 119] width 91 height 218
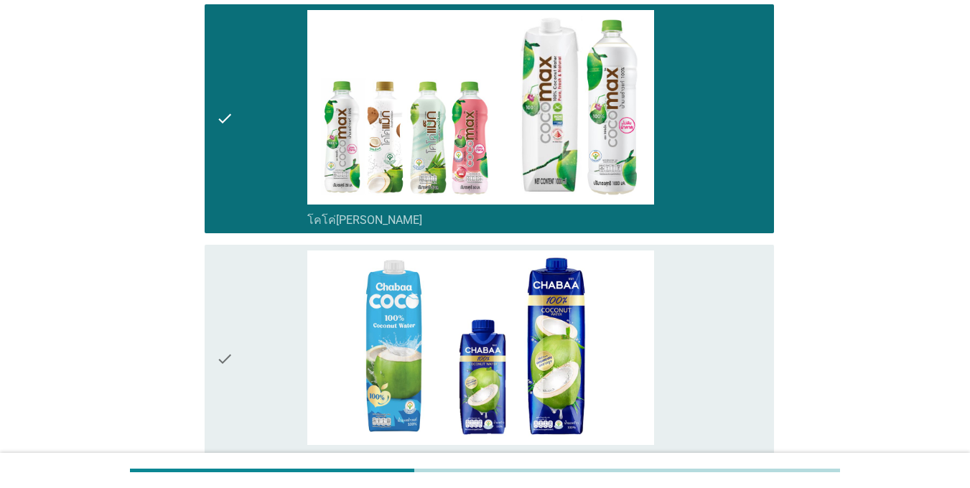
click at [257, 323] on div "check" at bounding box center [261, 360] width 91 height 218
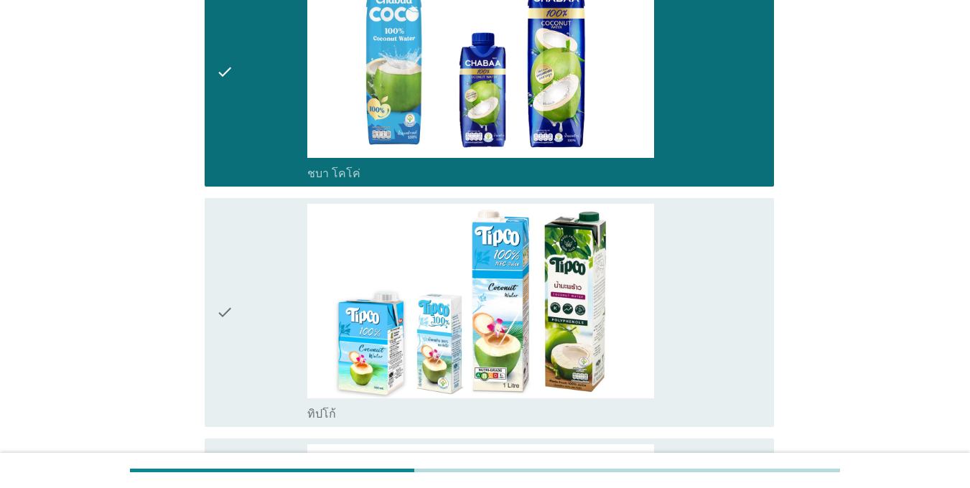
click at [257, 323] on div "check" at bounding box center [261, 313] width 91 height 218
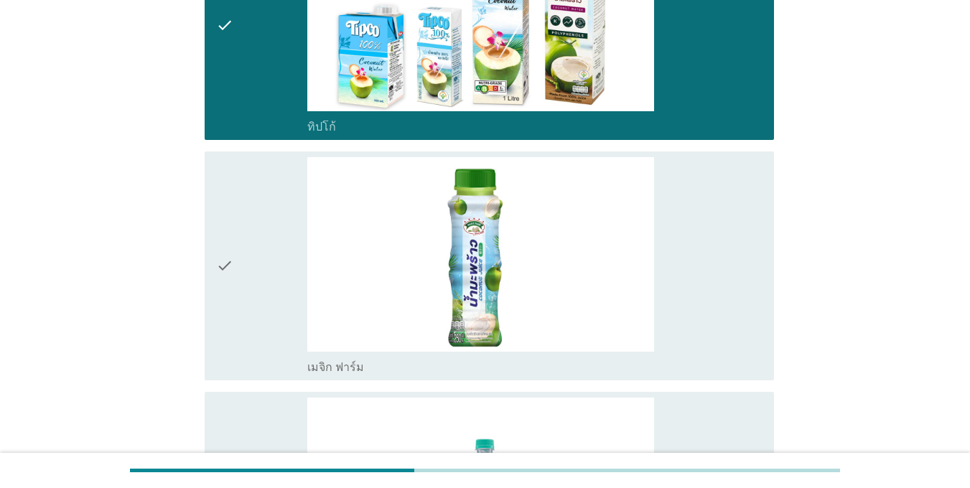
click at [257, 322] on div "check" at bounding box center [261, 266] width 91 height 218
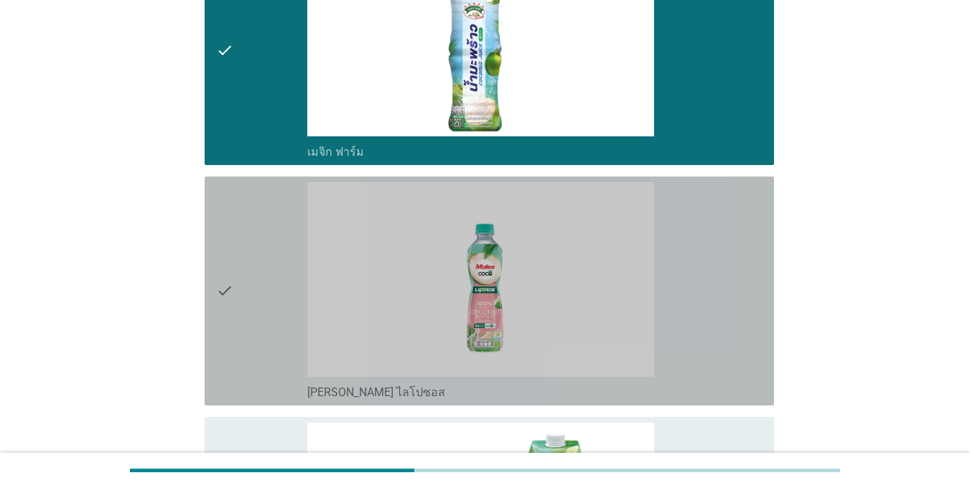
click at [257, 322] on div "check" at bounding box center [261, 291] width 91 height 218
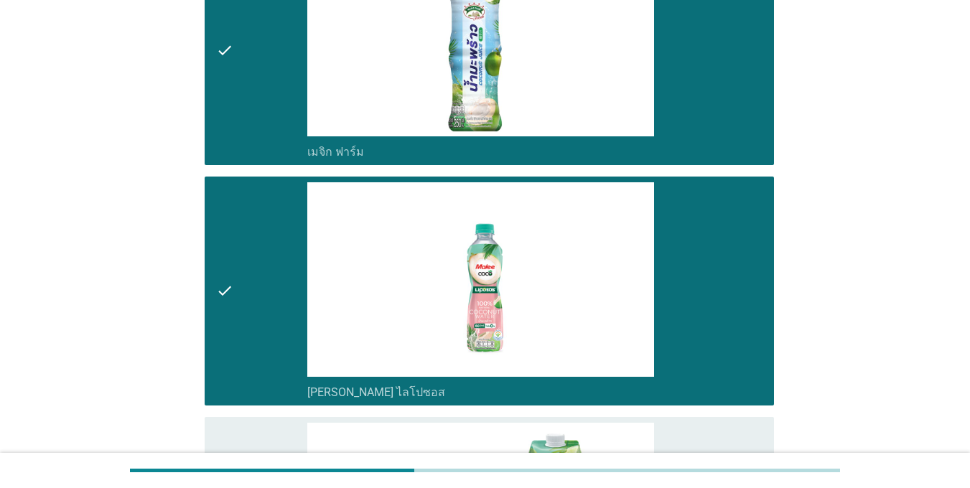
scroll to position [1221, 0]
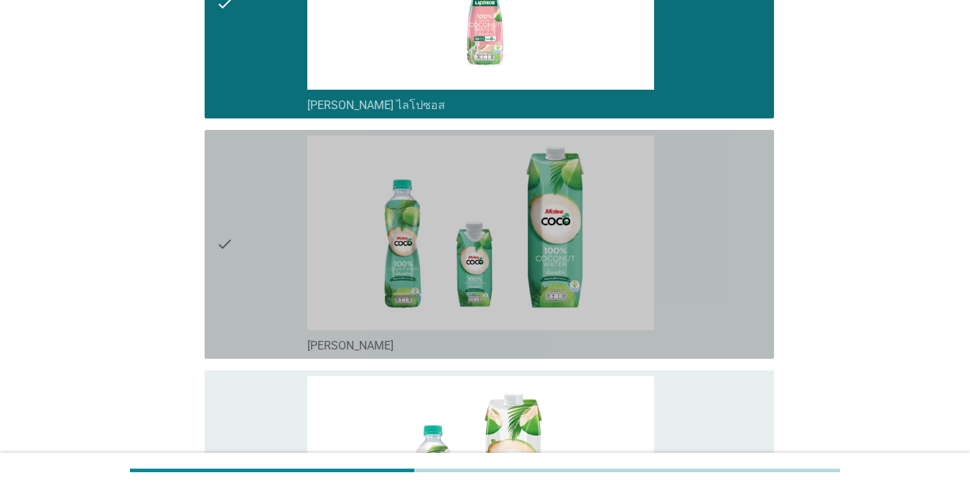
click at [257, 320] on div "check" at bounding box center [261, 245] width 91 height 218
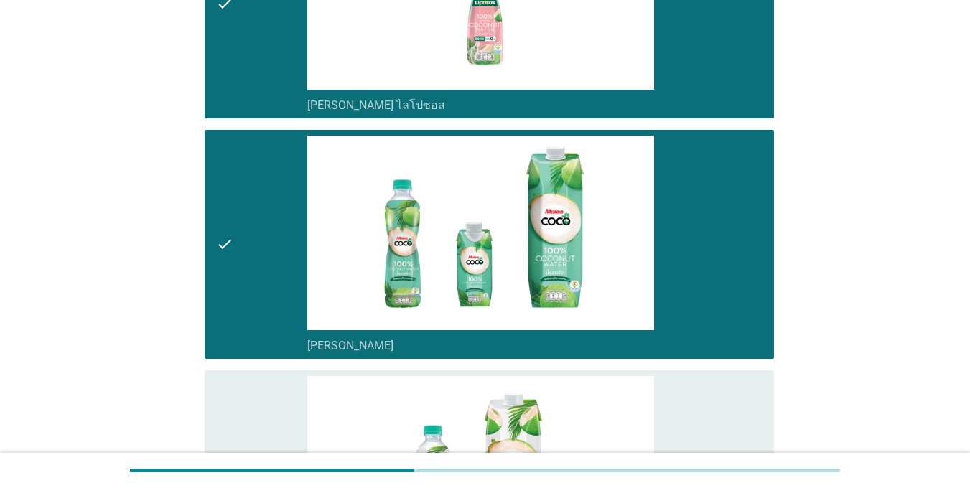
click at [276, 420] on div "check" at bounding box center [261, 485] width 91 height 218
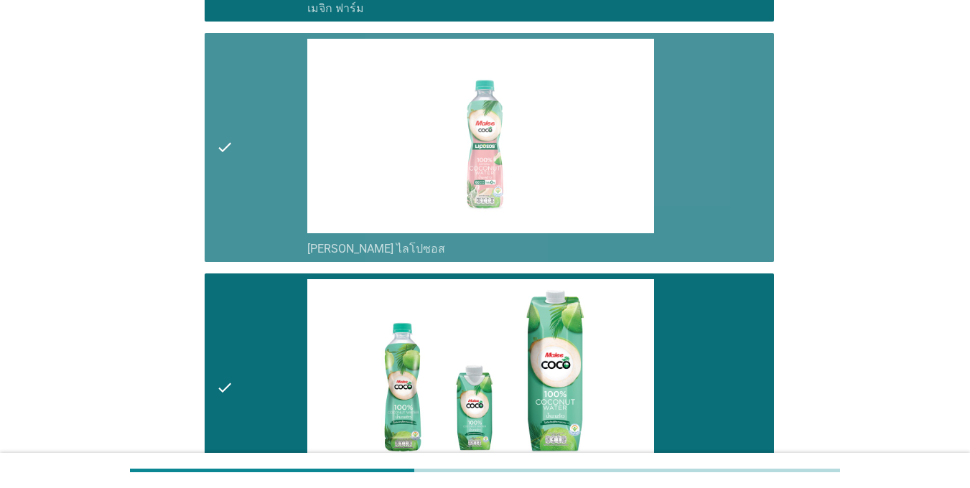
click at [276, 233] on div "check" at bounding box center [261, 148] width 91 height 218
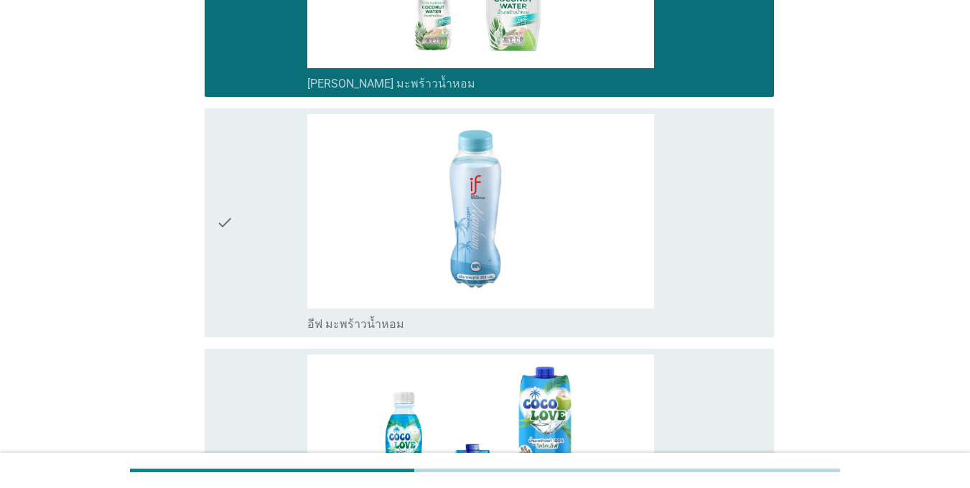
click at [275, 259] on div "check" at bounding box center [261, 223] width 91 height 218
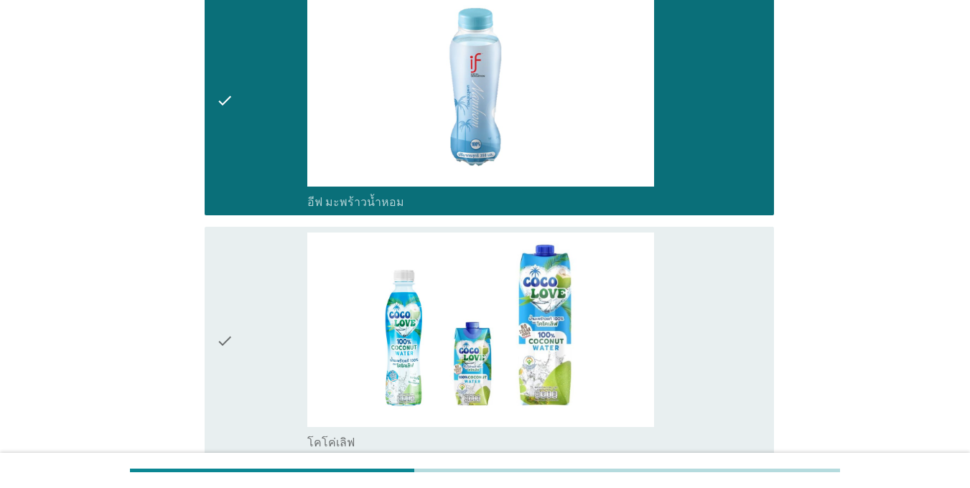
scroll to position [1981, 0]
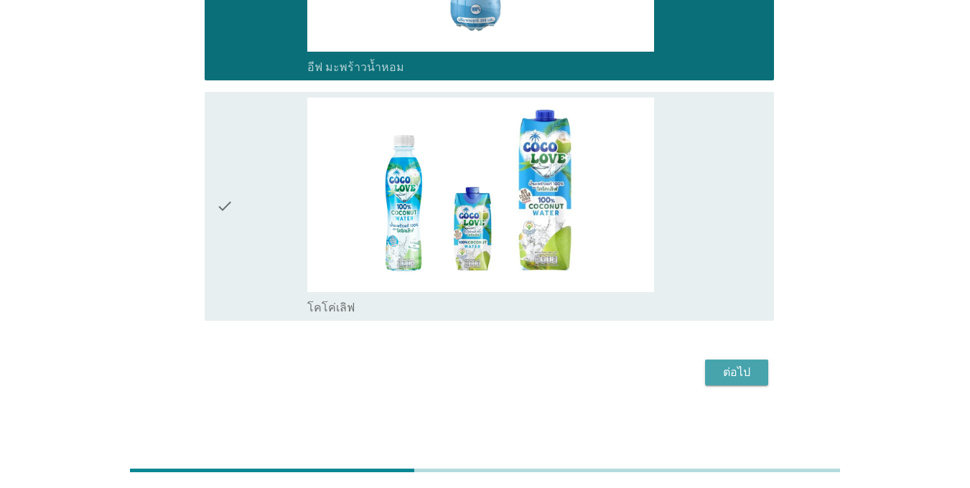
click at [747, 376] on div "ต่อไป" at bounding box center [737, 372] width 40 height 17
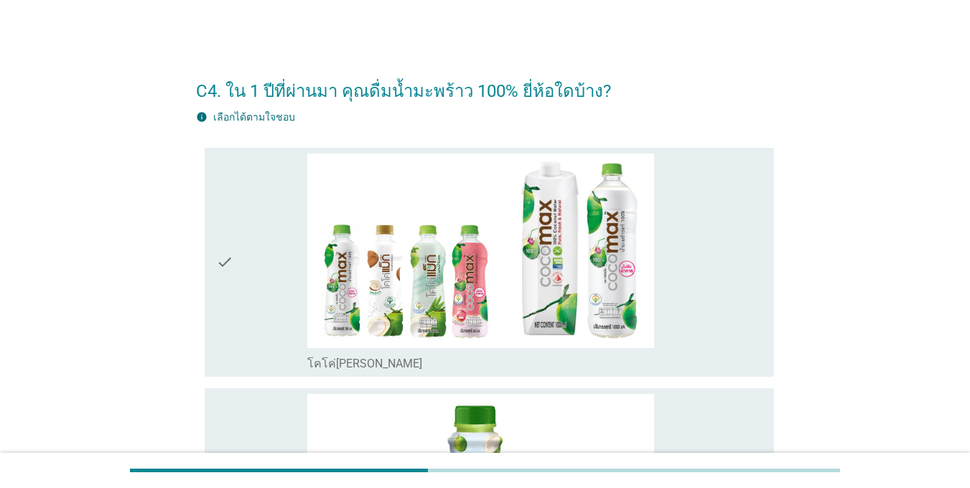
click at [199, 292] on div "check check_box โคโค่[PERSON_NAME]" at bounding box center [485, 262] width 578 height 241
click at [216, 269] on icon "check" at bounding box center [224, 263] width 17 height 218
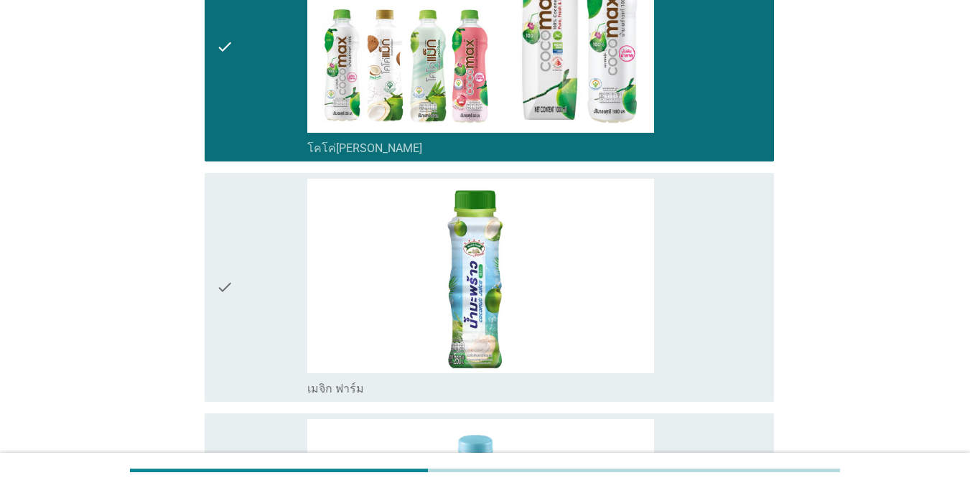
click at [220, 274] on icon "check" at bounding box center [224, 288] width 17 height 218
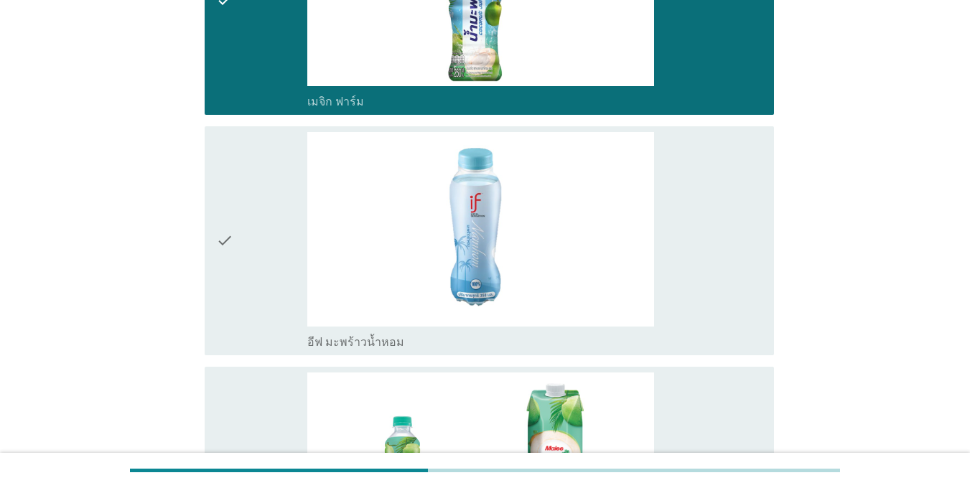
click at [221, 278] on icon "check" at bounding box center [224, 241] width 17 height 218
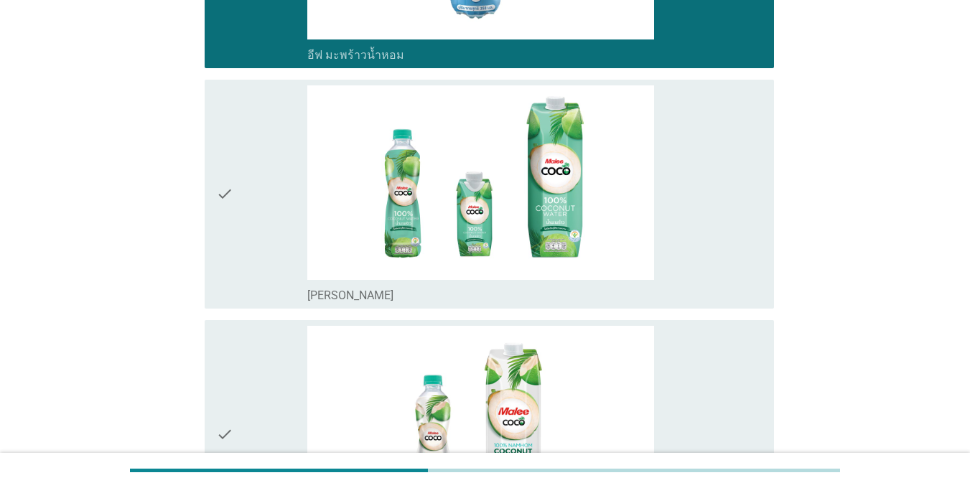
click at [221, 279] on icon "check" at bounding box center [224, 194] width 17 height 218
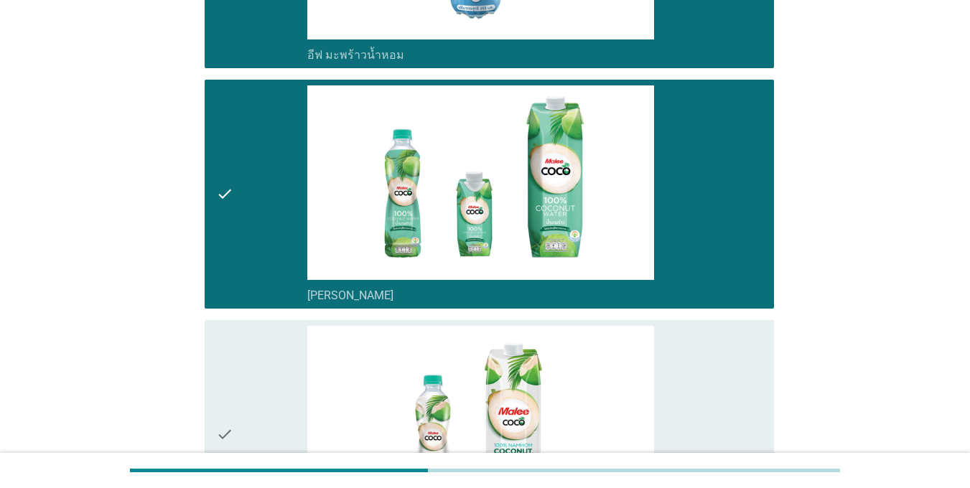
click at [275, 396] on div "check" at bounding box center [261, 435] width 91 height 218
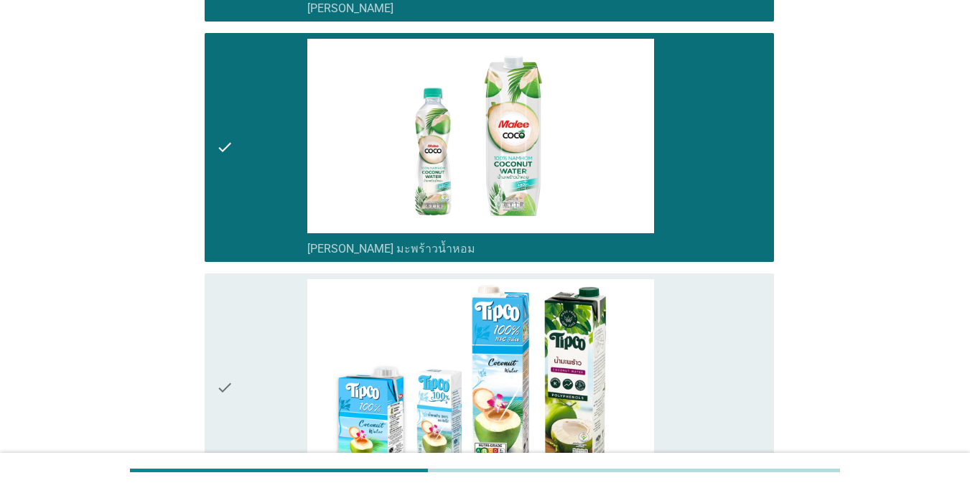
click at [261, 358] on div "check" at bounding box center [261, 388] width 91 height 218
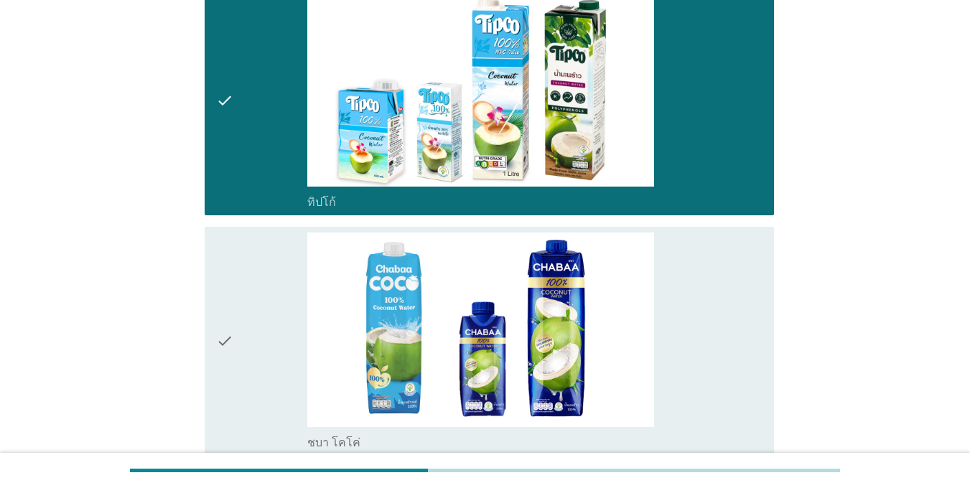
click at [263, 358] on div "check" at bounding box center [261, 342] width 91 height 218
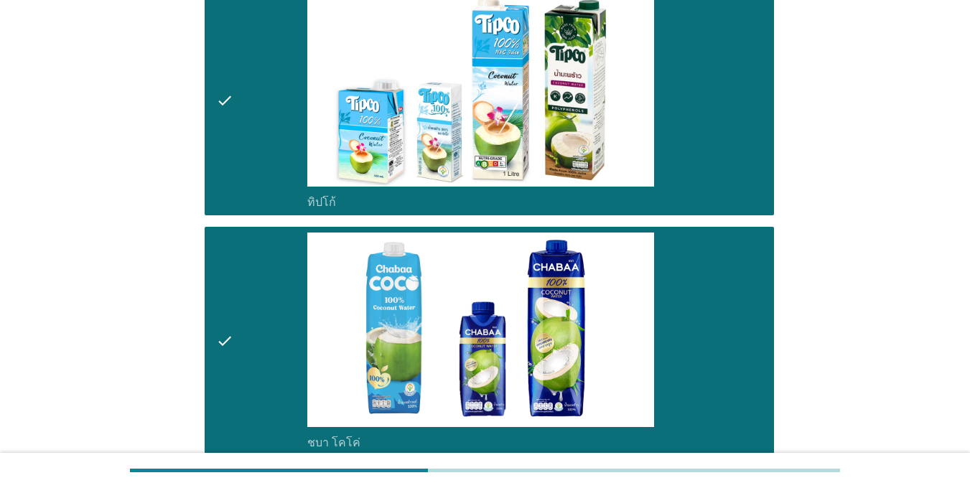
scroll to position [1500, 0]
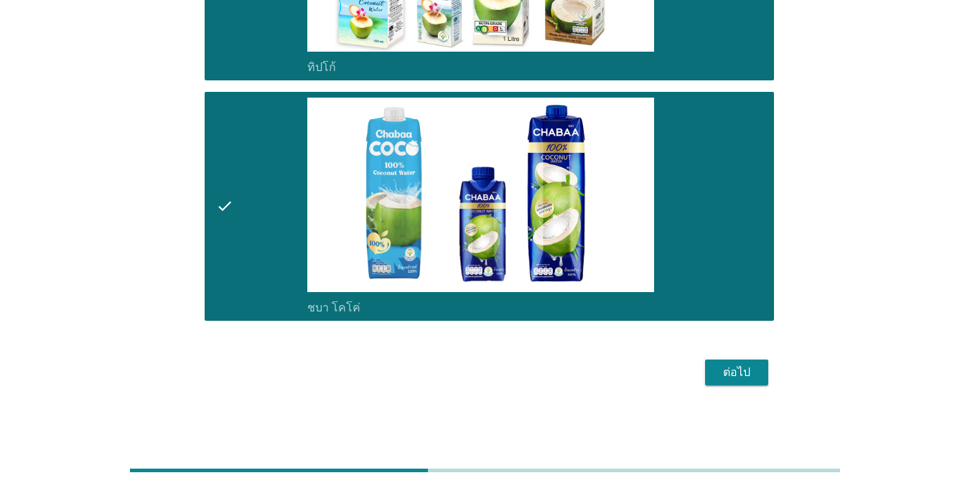
click at [731, 366] on div "ต่อไป" at bounding box center [737, 372] width 40 height 17
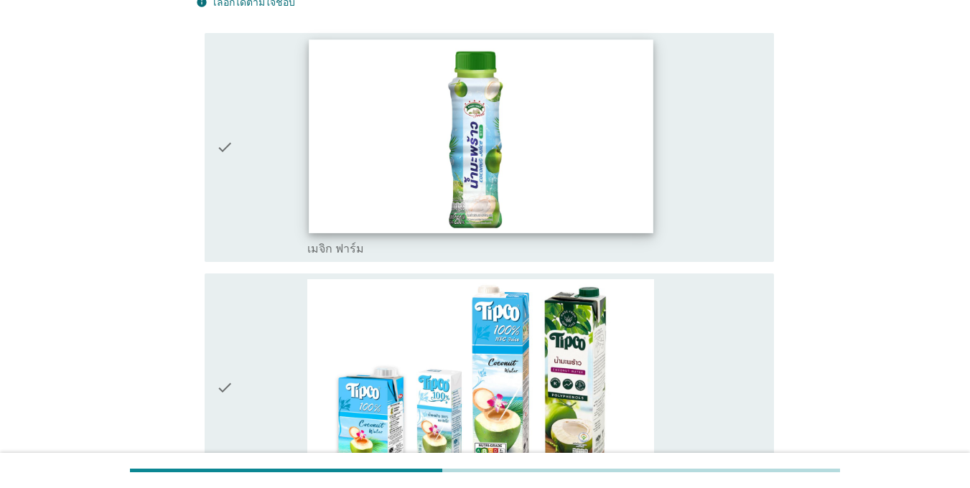
scroll to position [0, 0]
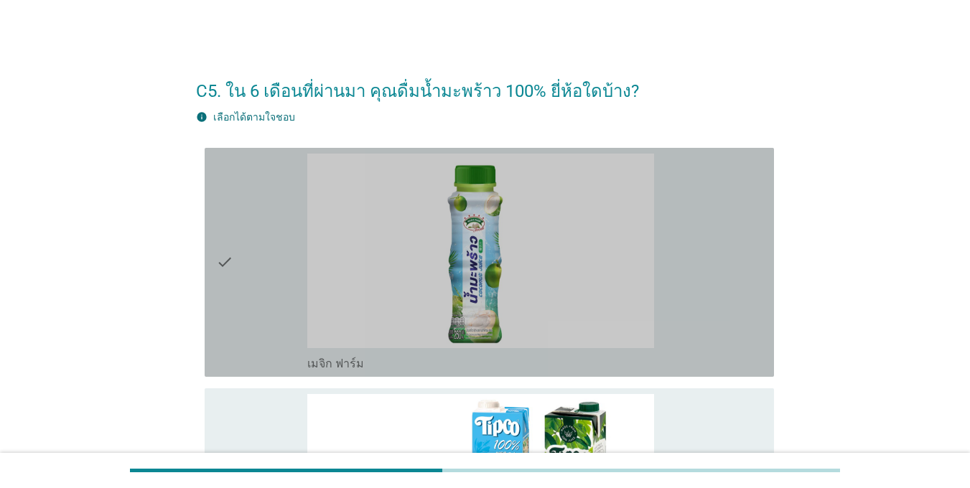
click at [239, 261] on div "check" at bounding box center [261, 263] width 91 height 218
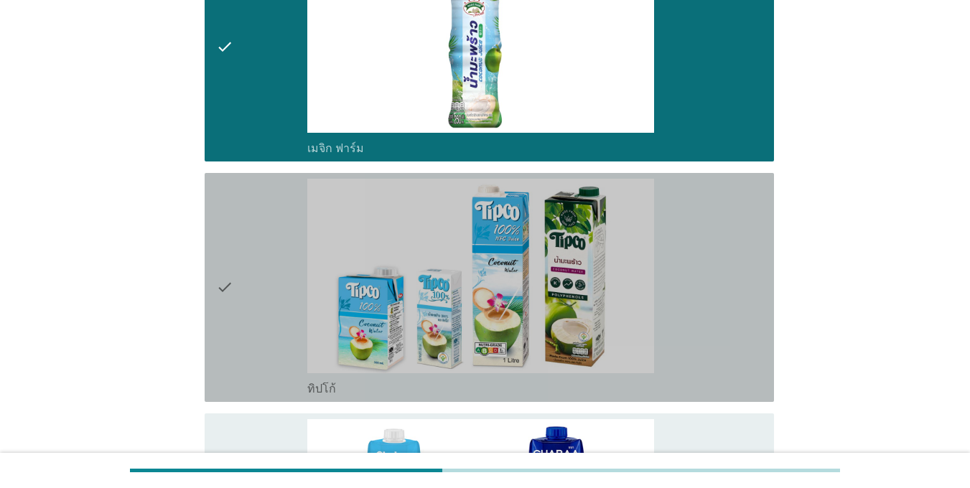
click at [244, 271] on div "check" at bounding box center [261, 288] width 91 height 218
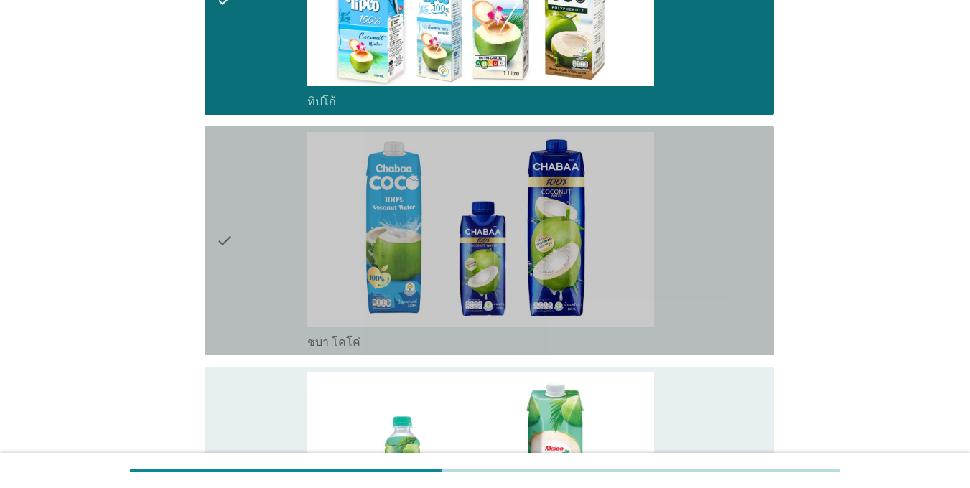
click at [256, 281] on div "check" at bounding box center [261, 241] width 91 height 218
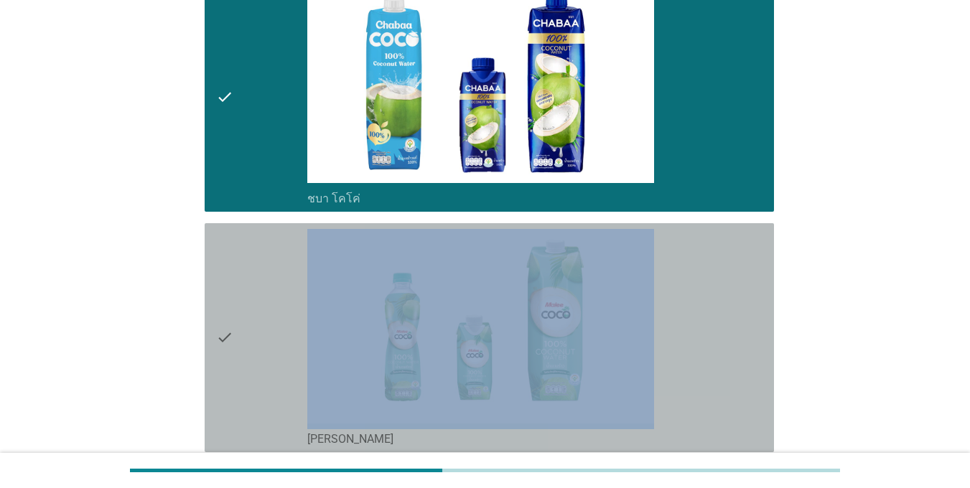
click at [256, 279] on div "check" at bounding box center [261, 338] width 91 height 218
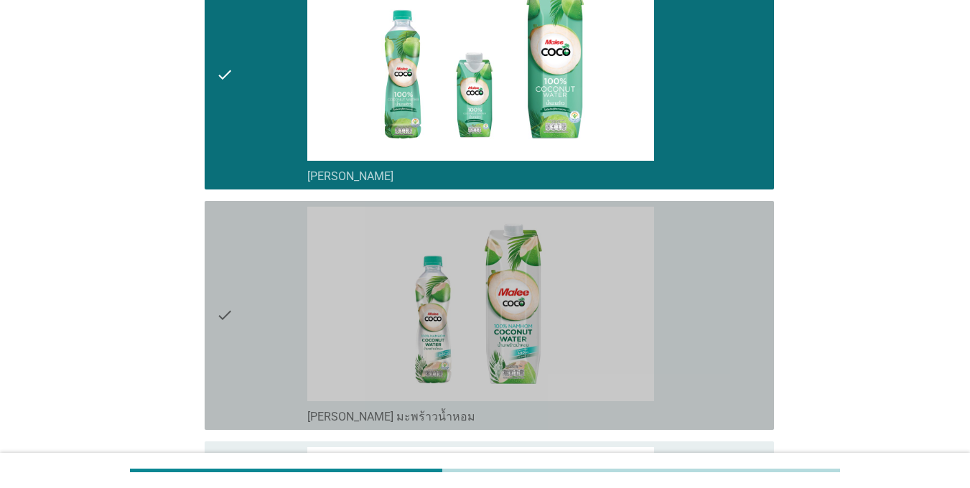
click at [257, 290] on div "check" at bounding box center [261, 316] width 91 height 218
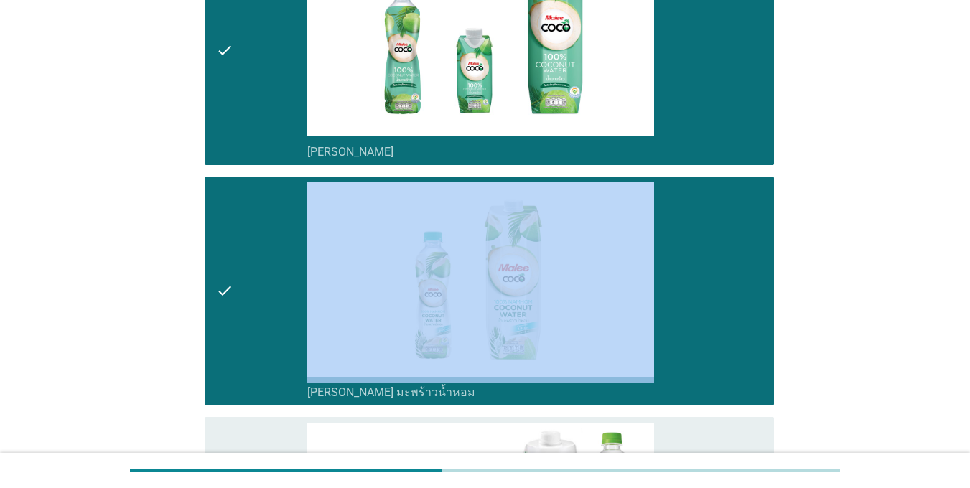
click at [257, 290] on div "check" at bounding box center [261, 291] width 91 height 218
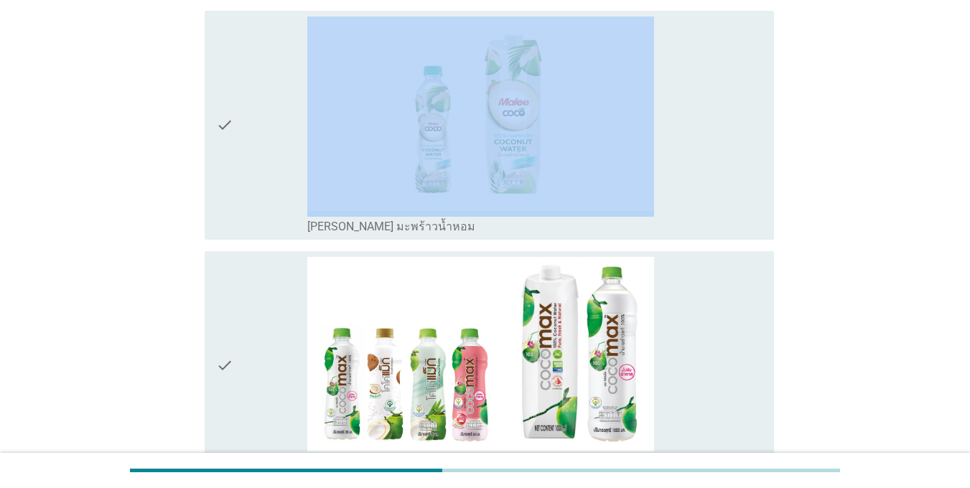
scroll to position [1221, 0]
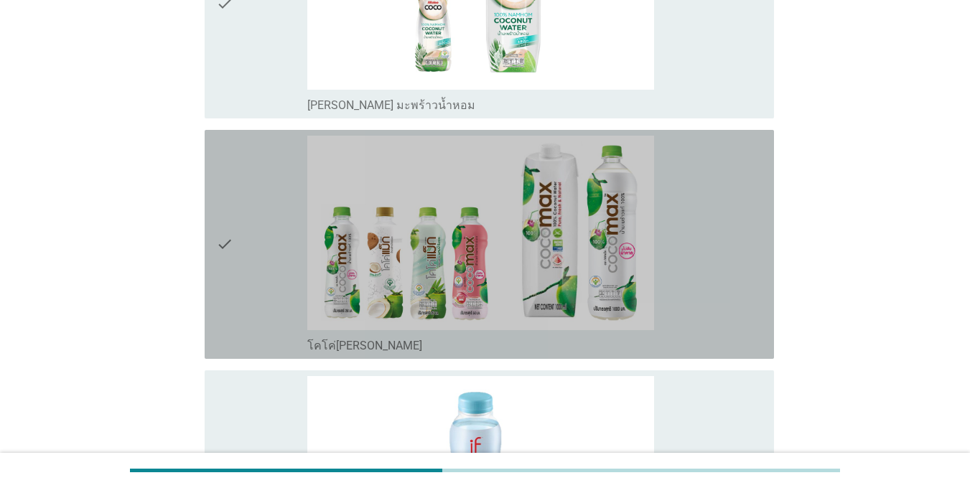
drag, startPoint x: 257, startPoint y: 287, endPoint x: 274, endPoint y: 226, distance: 62.8
click at [258, 287] on div "check" at bounding box center [261, 245] width 91 height 218
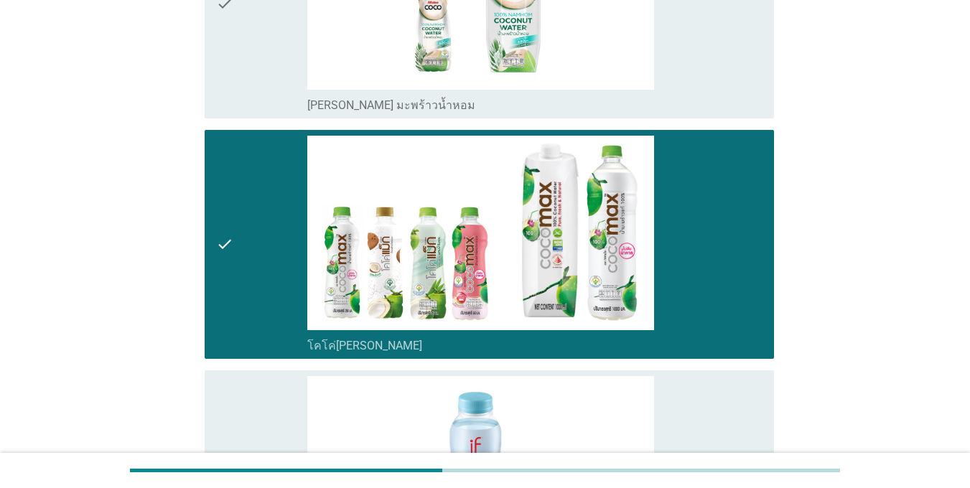
click at [269, 80] on div "check" at bounding box center [261, 4] width 91 height 218
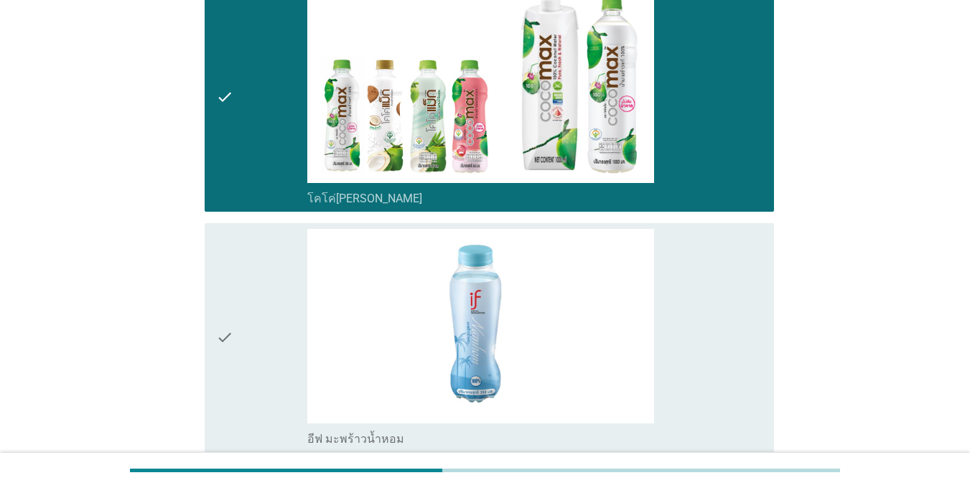
scroll to position [1437, 0]
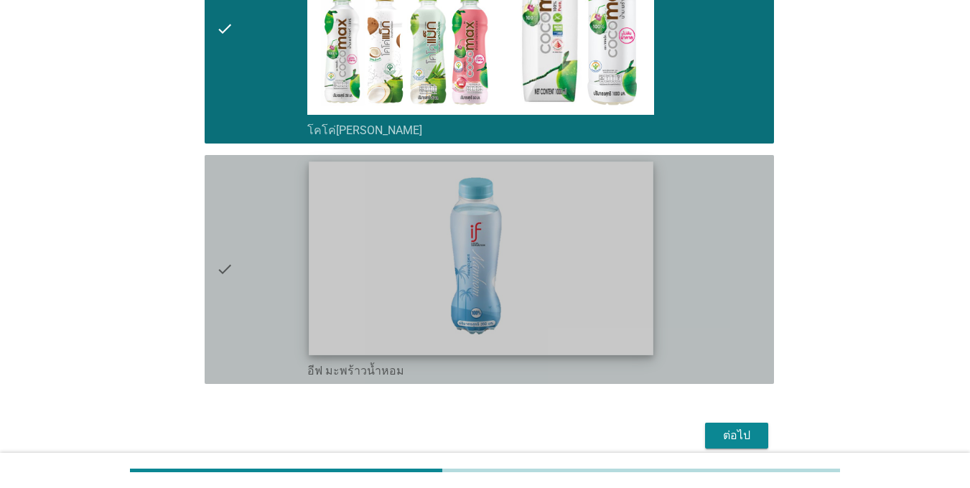
drag, startPoint x: 300, startPoint y: 223, endPoint x: 573, endPoint y: 313, distance: 287.6
click at [300, 223] on div "check" at bounding box center [261, 270] width 91 height 218
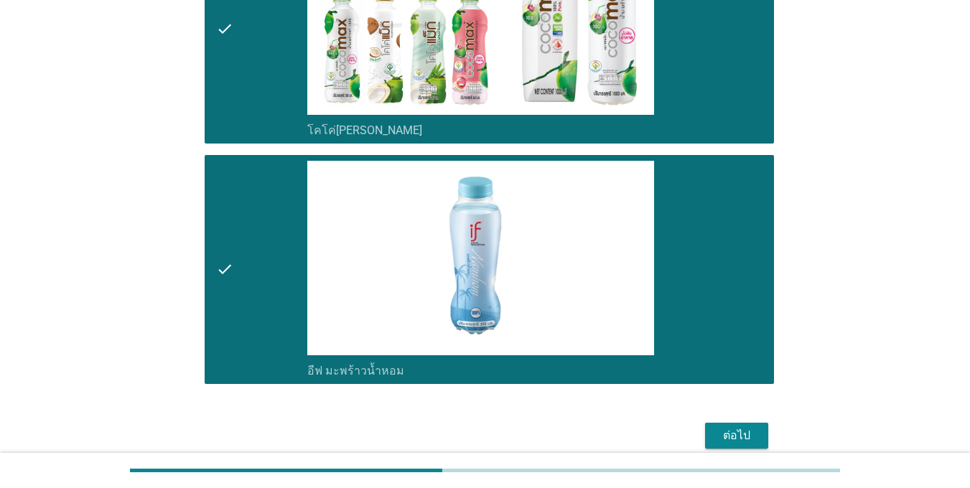
click at [754, 437] on div "ต่อไป" at bounding box center [737, 435] width 40 height 17
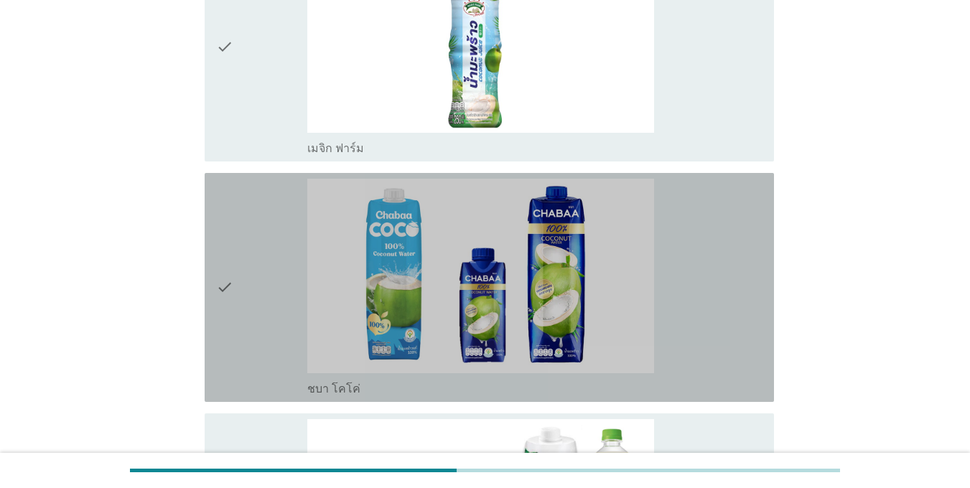
click at [224, 271] on icon "check" at bounding box center [224, 288] width 17 height 218
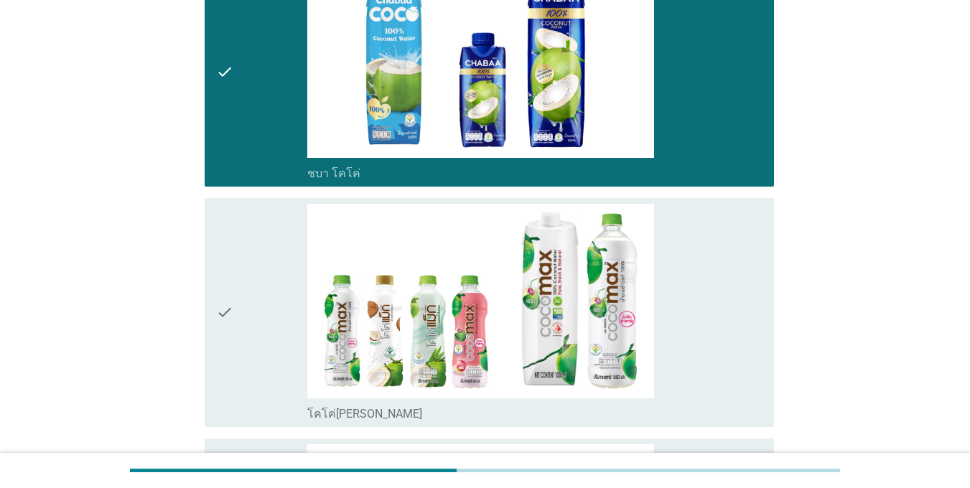
click at [230, 271] on icon "check" at bounding box center [224, 313] width 17 height 218
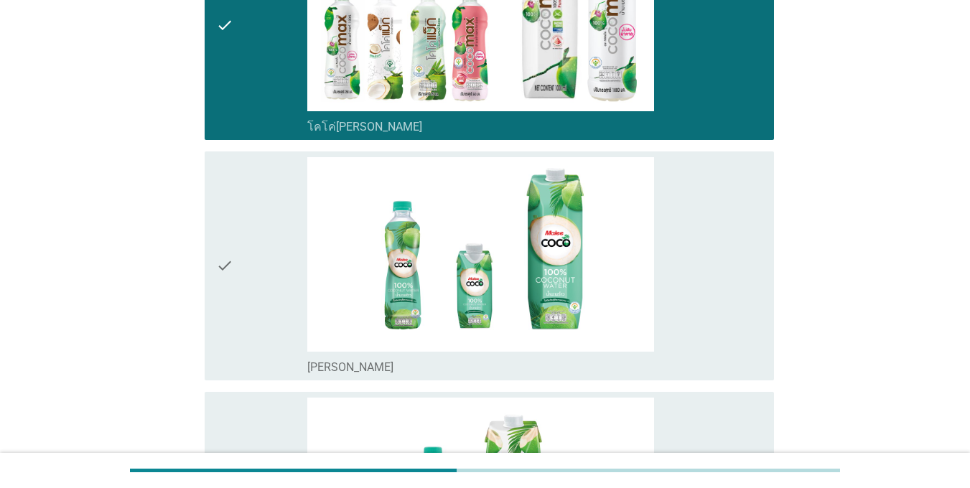
click at [231, 272] on icon "check" at bounding box center [224, 266] width 17 height 218
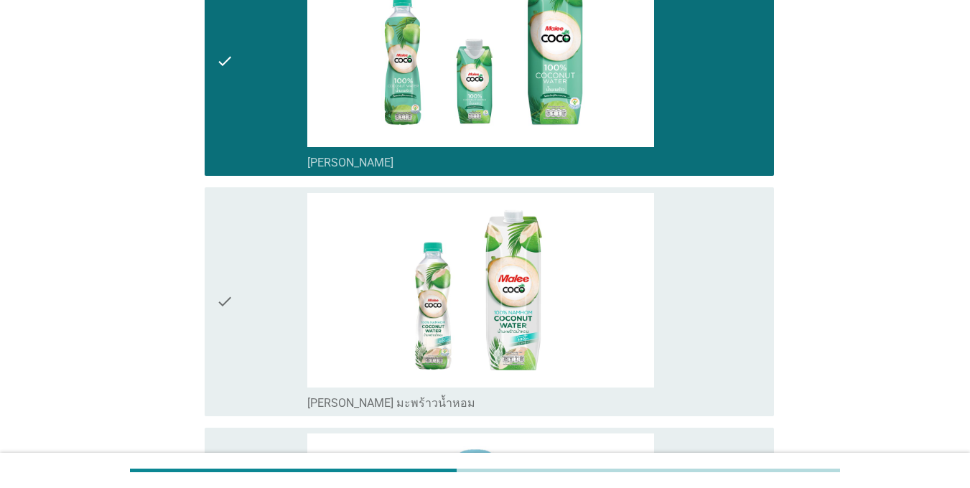
scroll to position [1006, 0]
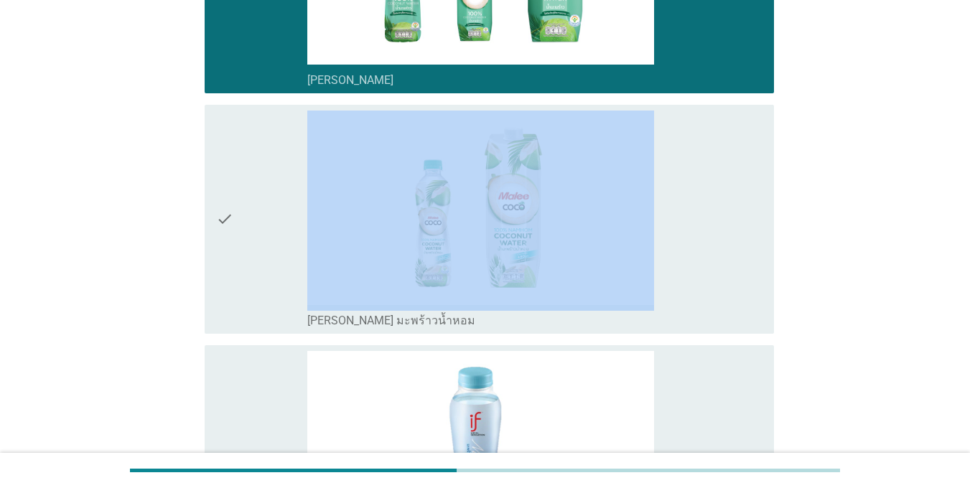
click at [233, 273] on icon "check" at bounding box center [224, 220] width 17 height 218
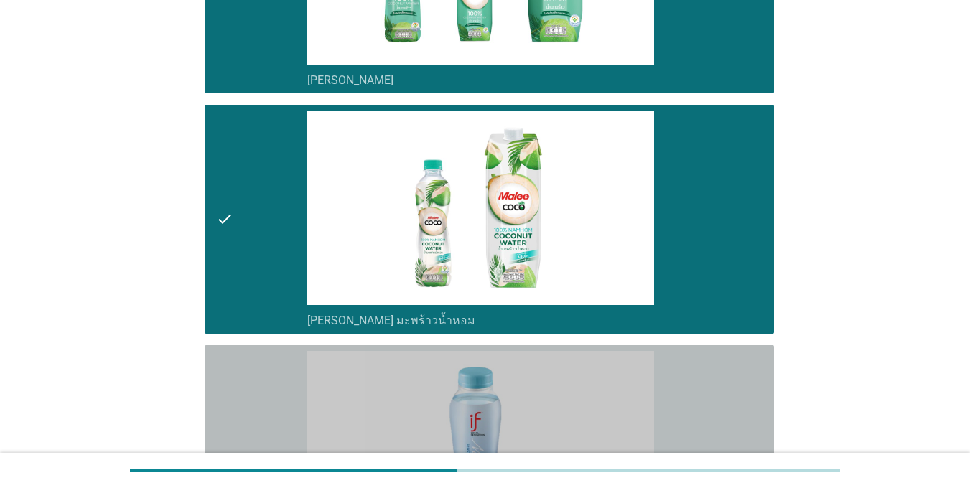
click at [279, 375] on div "check" at bounding box center [261, 460] width 91 height 218
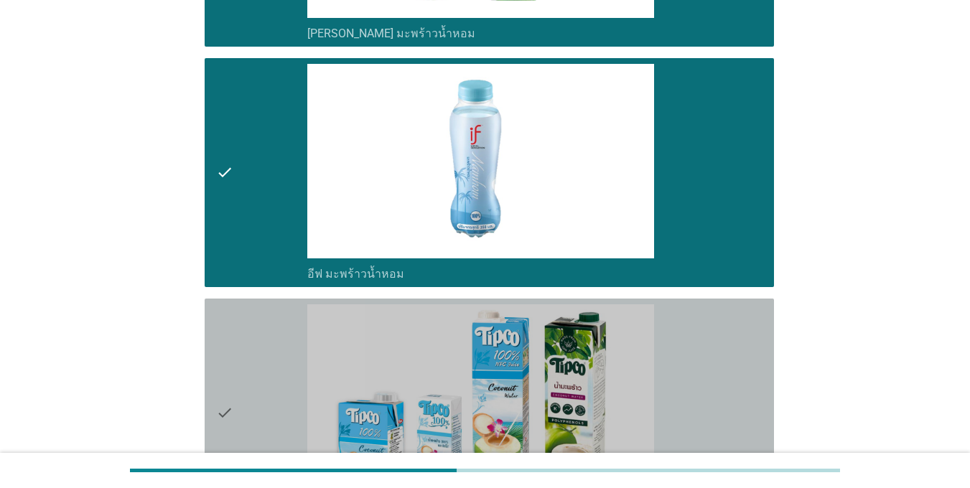
click at [278, 346] on div "check" at bounding box center [261, 414] width 91 height 218
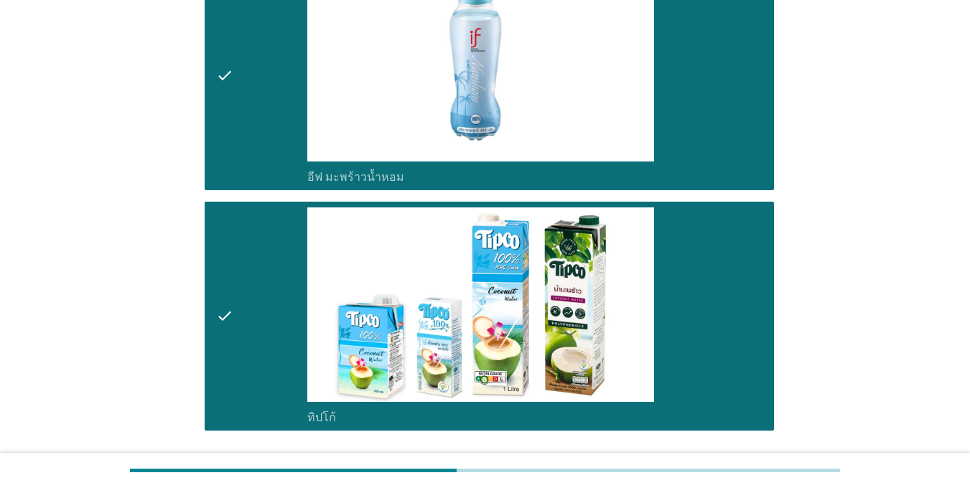
scroll to position [1500, 0]
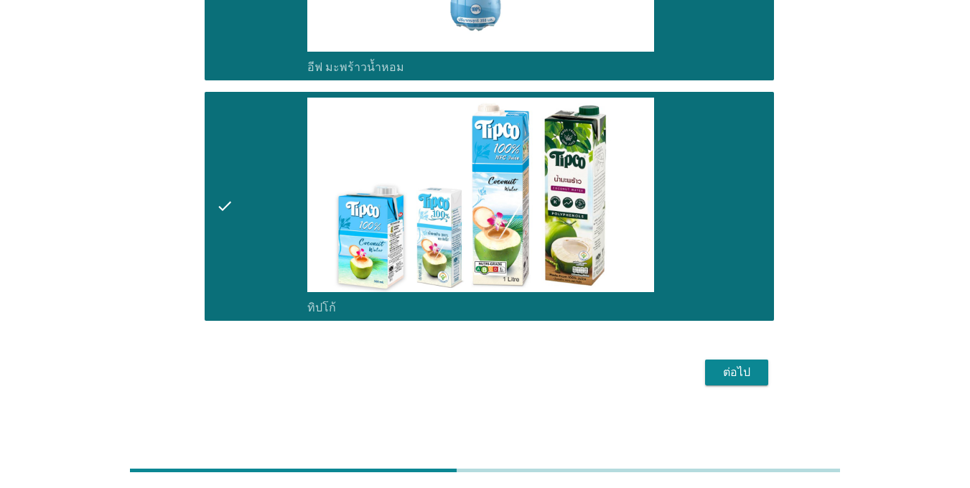
click at [741, 372] on div "ต่อไป" at bounding box center [737, 372] width 40 height 17
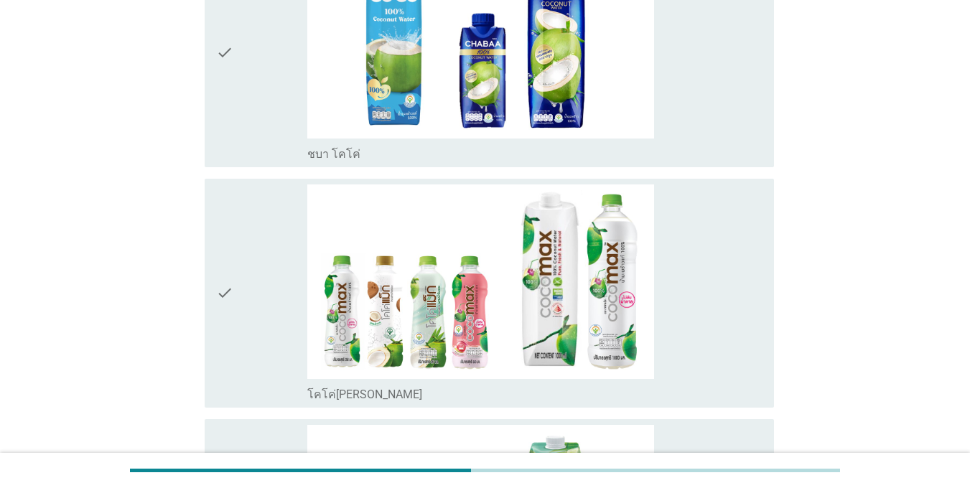
scroll to position [216, 0]
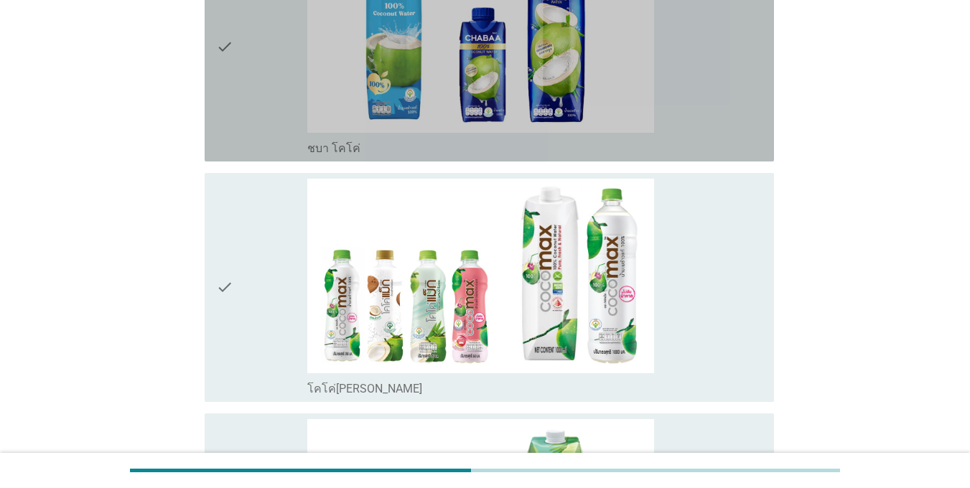
click at [244, 21] on div "check" at bounding box center [261, 47] width 91 height 218
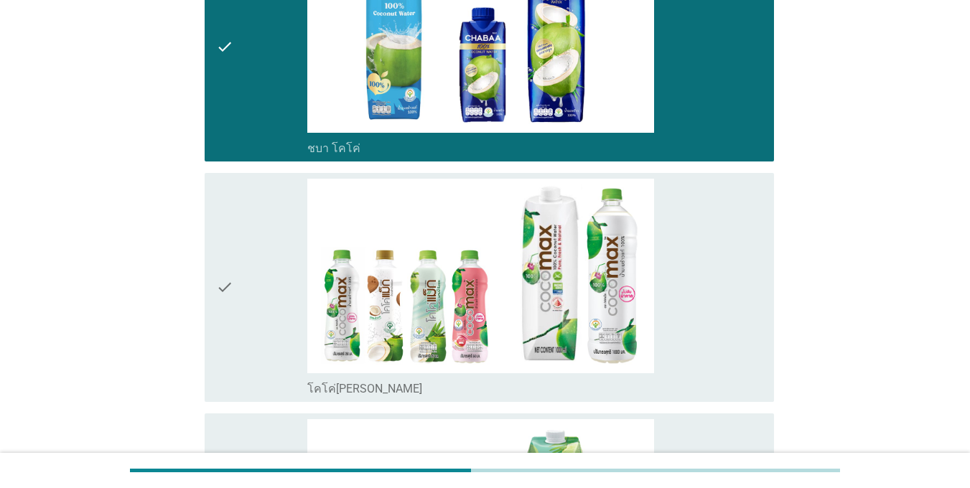
click at [275, 237] on div "check" at bounding box center [261, 288] width 91 height 218
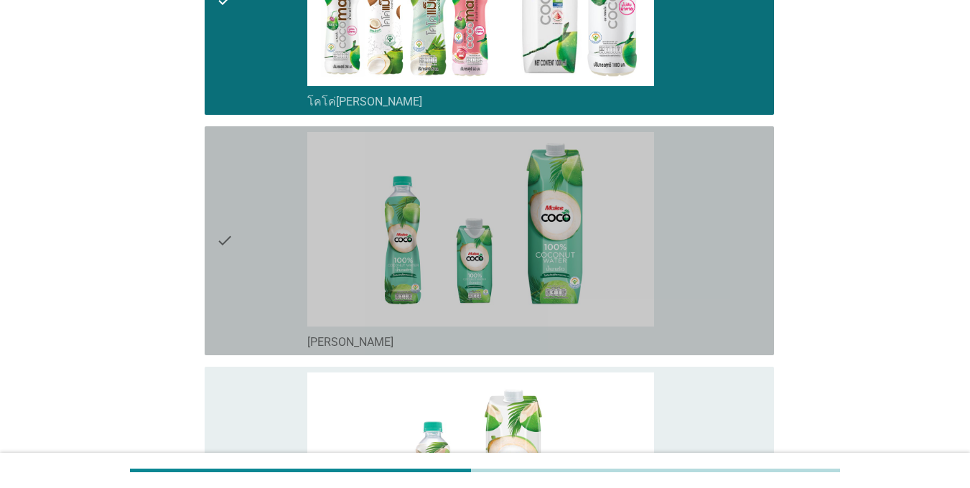
click at [275, 240] on div "check" at bounding box center [261, 241] width 91 height 218
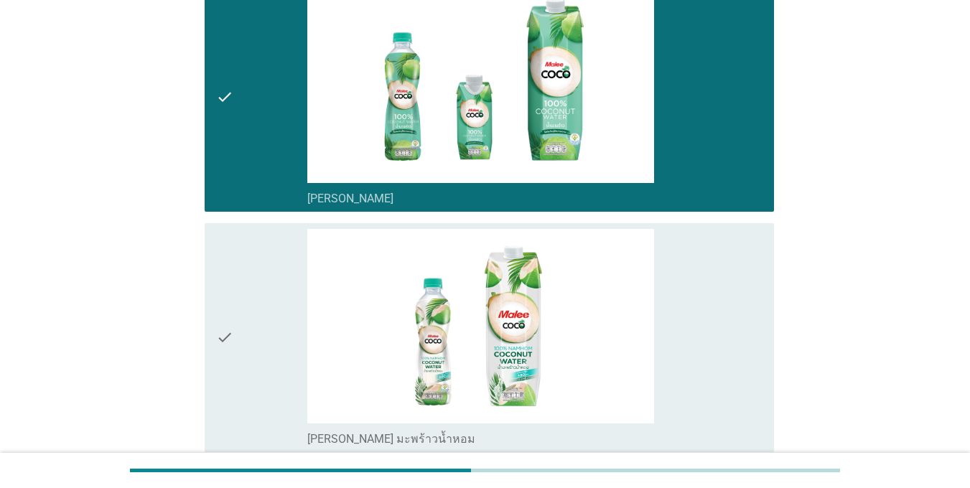
click at [290, 284] on div "check" at bounding box center [261, 338] width 91 height 218
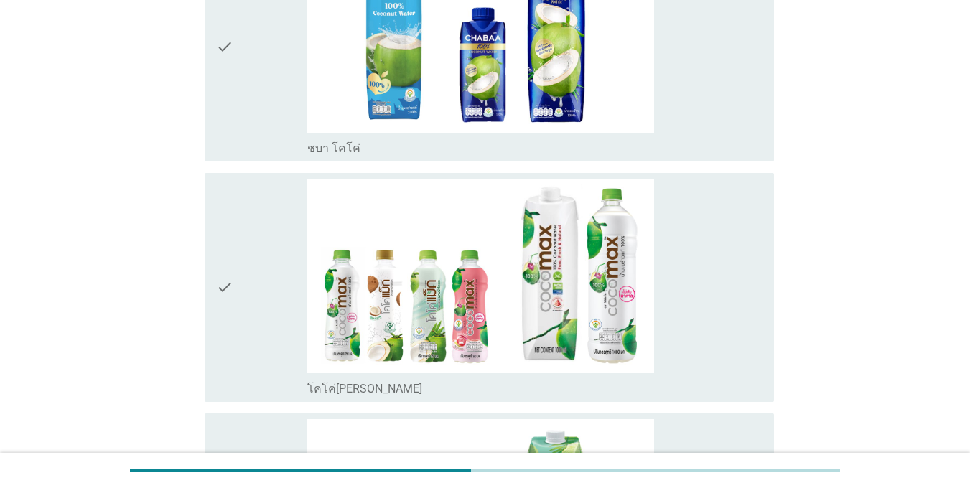
scroll to position [575, 0]
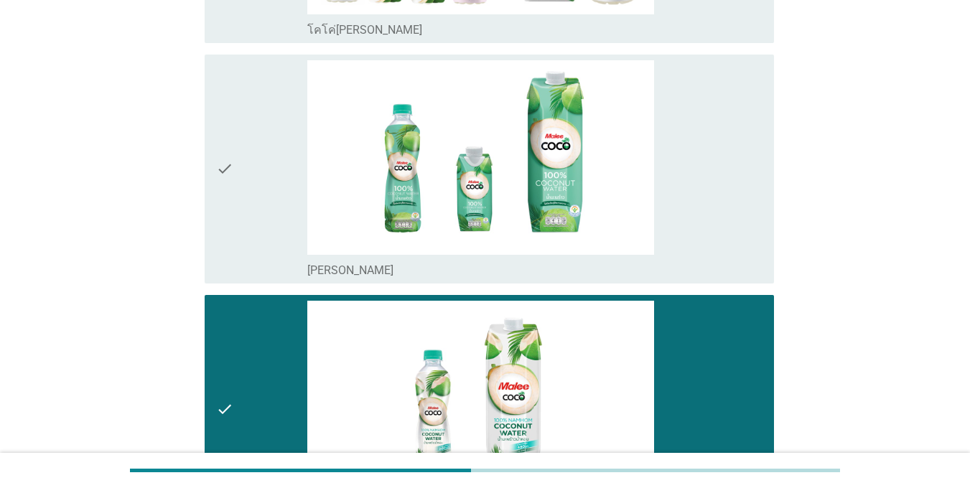
click at [270, 195] on div "check" at bounding box center [261, 169] width 91 height 218
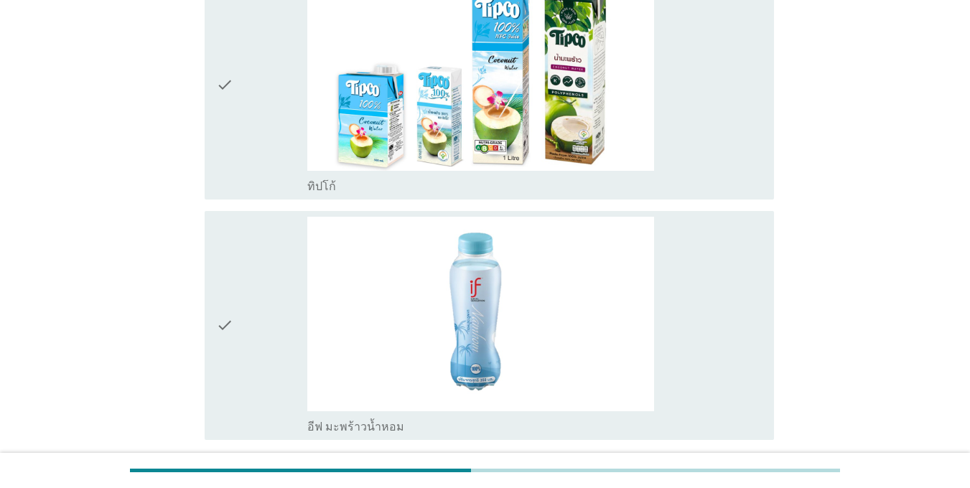
scroll to position [1280, 0]
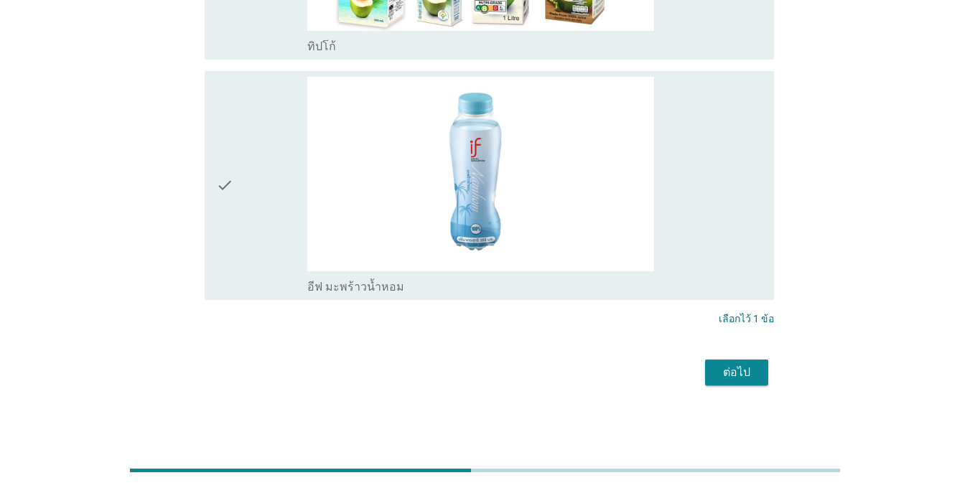
click at [735, 356] on div "ต่อไป" at bounding box center [485, 373] width 578 height 34
click at [736, 365] on button "ต่อไป" at bounding box center [736, 373] width 63 height 26
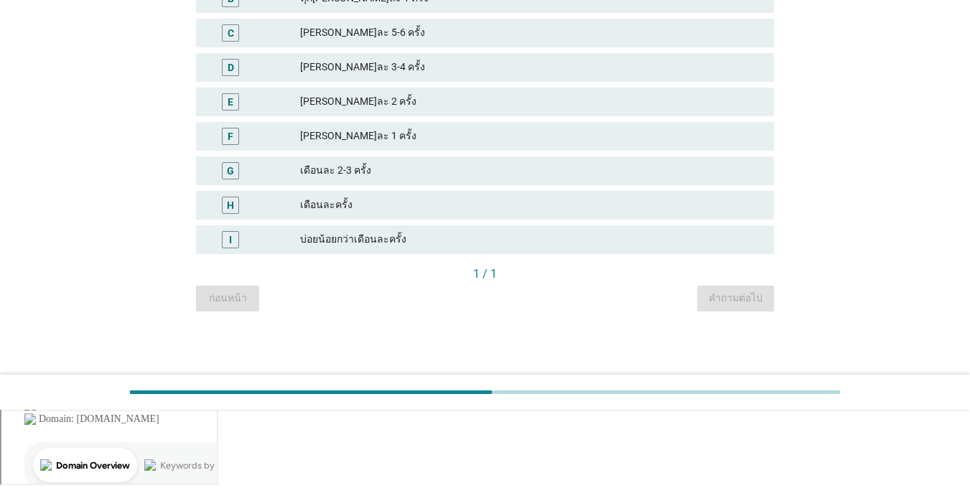
scroll to position [0, 0]
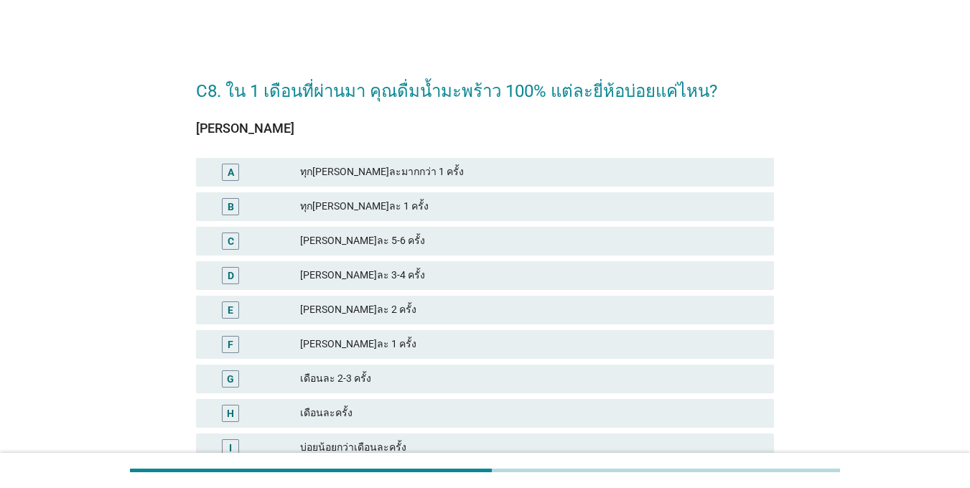
click at [249, 305] on div "E" at bounding box center [231, 310] width 46 height 17
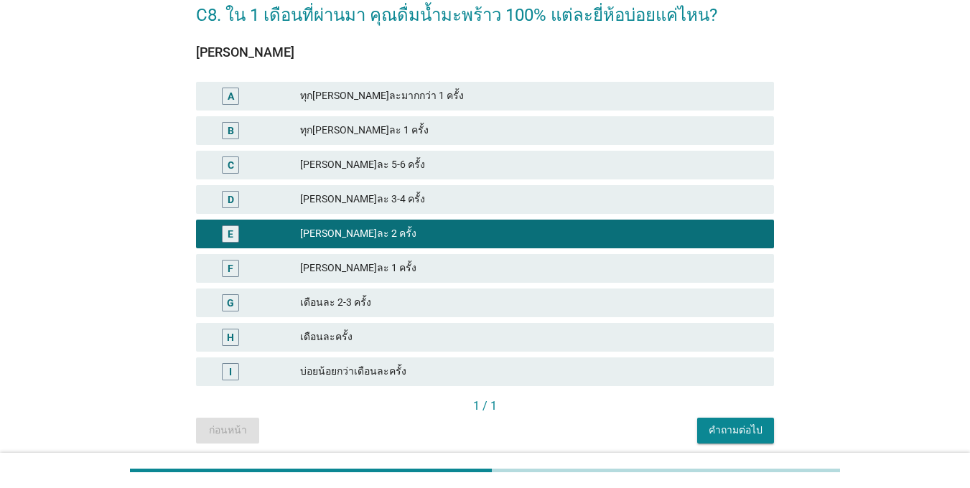
scroll to position [130, 0]
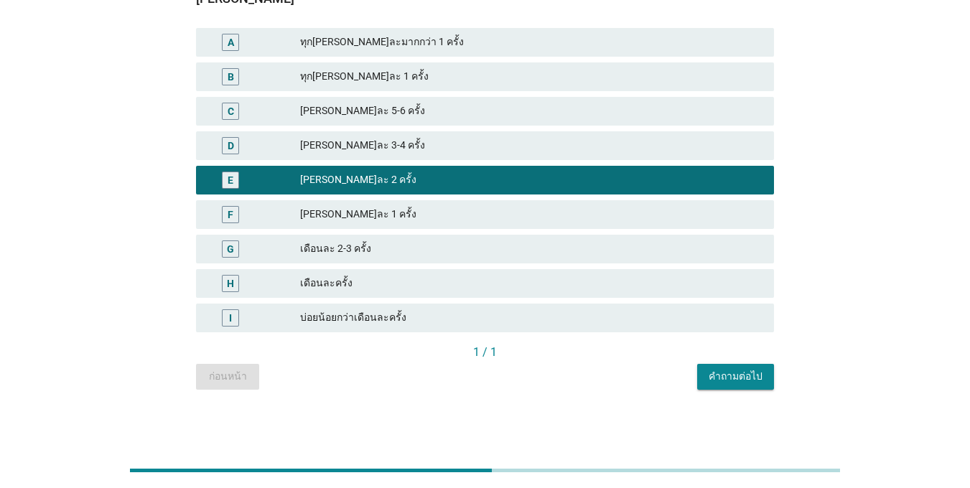
click at [751, 380] on div "คำถามต่อไป" at bounding box center [736, 376] width 54 height 15
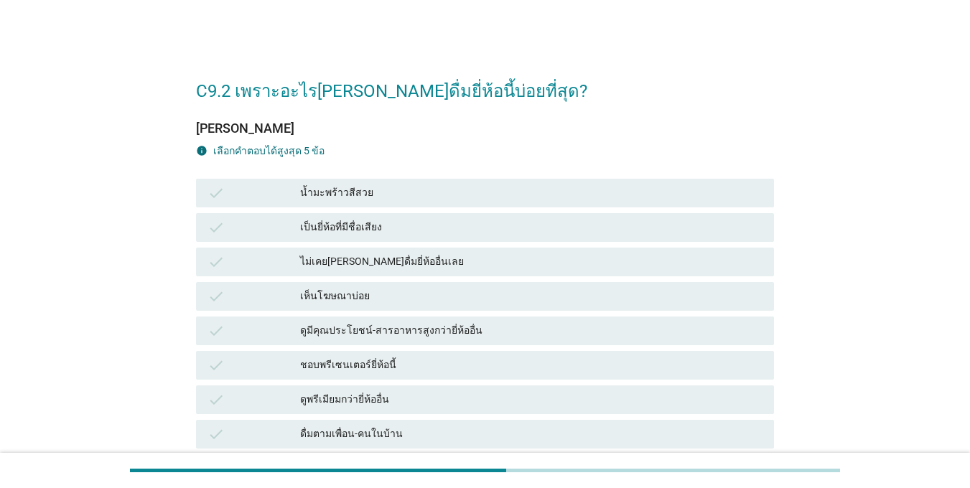
drag, startPoint x: 261, startPoint y: 224, endPoint x: 267, endPoint y: 238, distance: 14.5
click at [262, 223] on div "check" at bounding box center [254, 227] width 93 height 17
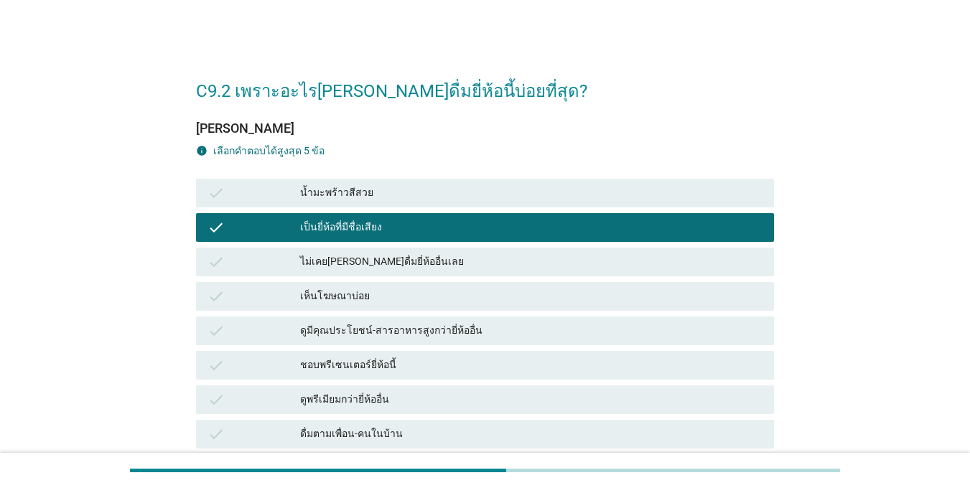
click at [262, 328] on div "check" at bounding box center [254, 331] width 93 height 17
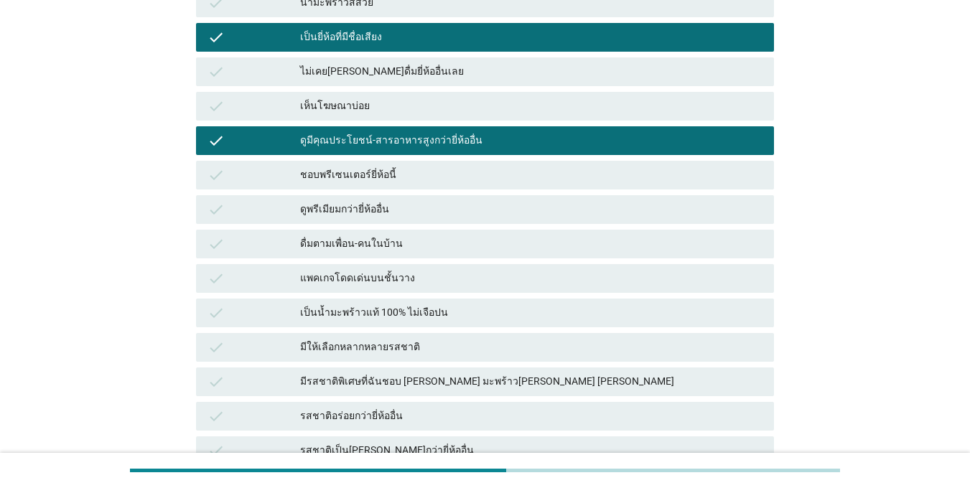
scroll to position [287, 0]
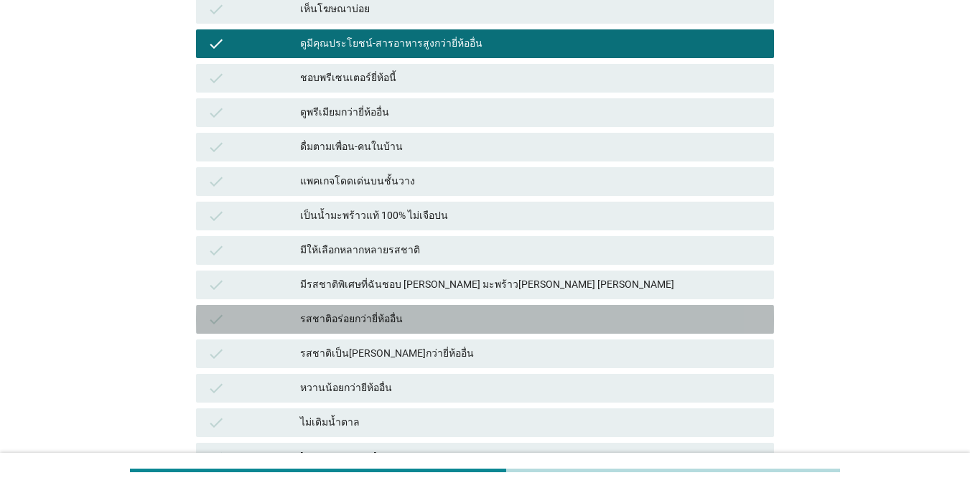
click at [268, 316] on div "check" at bounding box center [254, 319] width 93 height 17
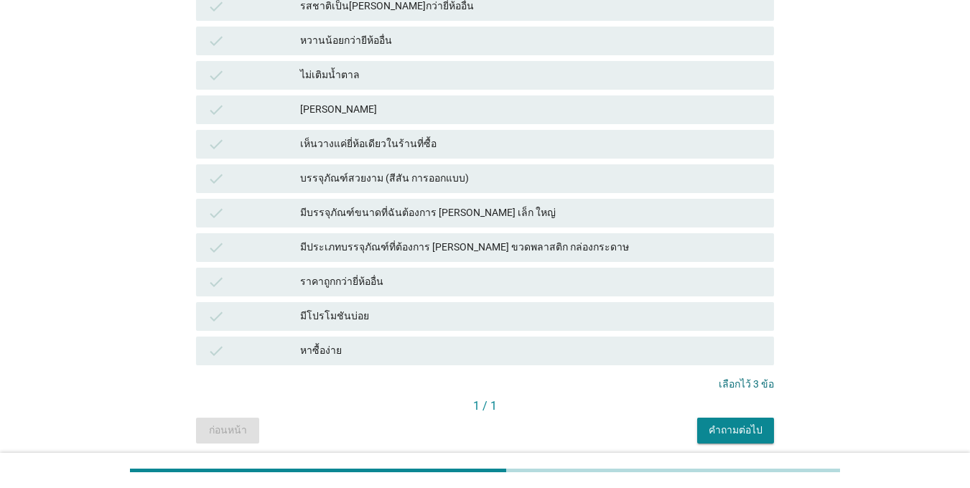
scroll to position [689, 0]
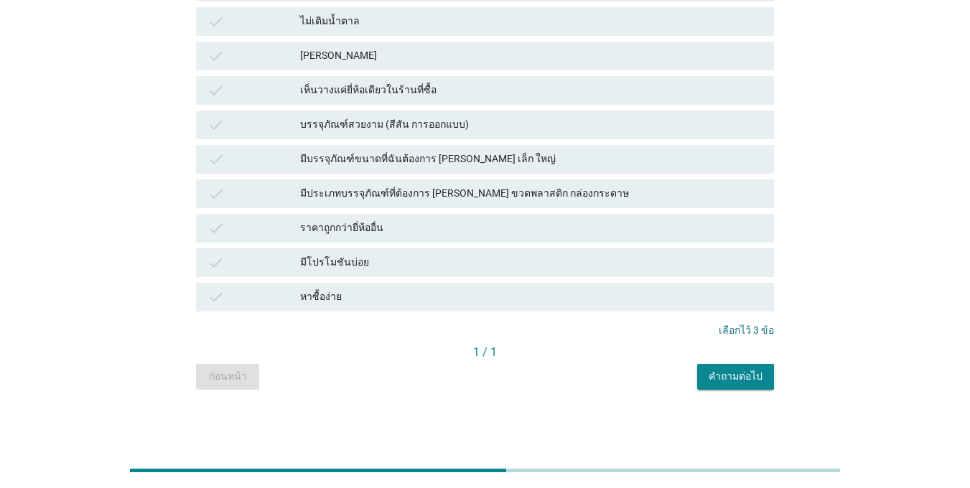
click at [723, 381] on div "คำถามต่อไป" at bounding box center [736, 376] width 54 height 15
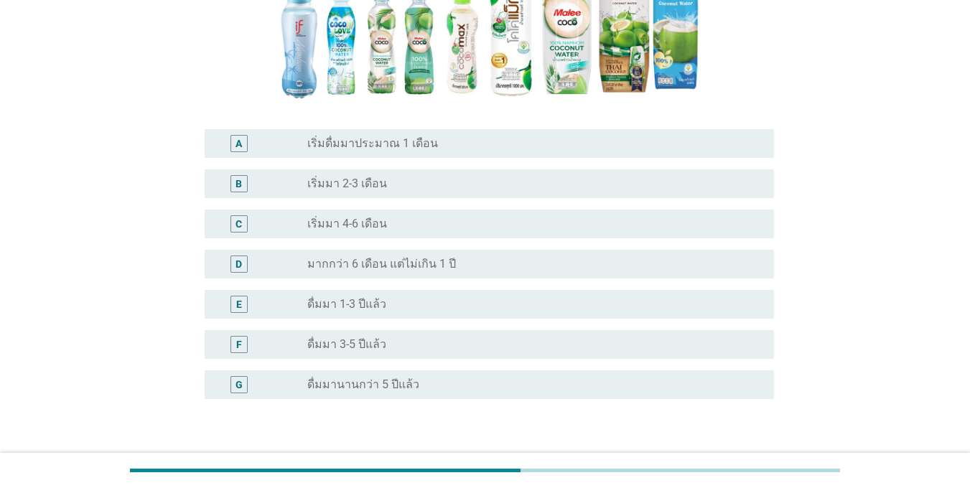
scroll to position [287, 0]
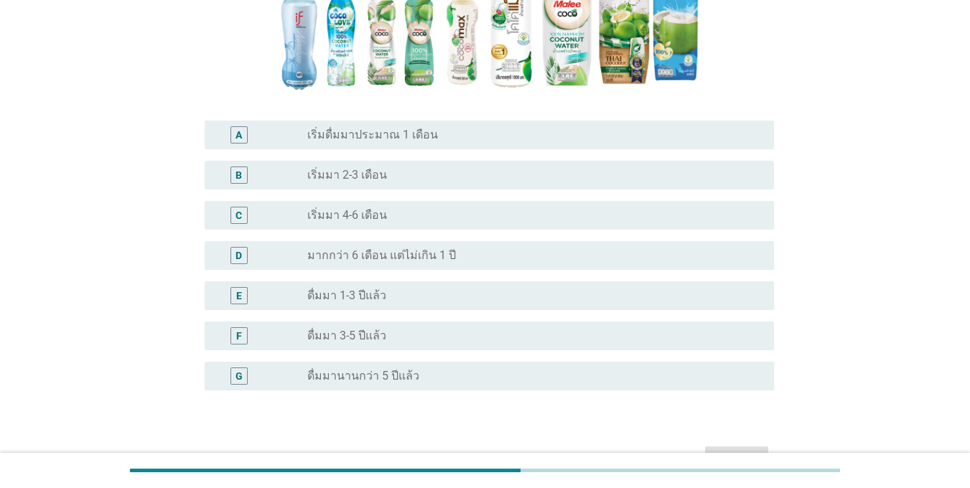
click at [249, 352] on div "F radio_button_unchecked ดื่มมา 3-5 ปีแล้ว" at bounding box center [485, 336] width 578 height 40
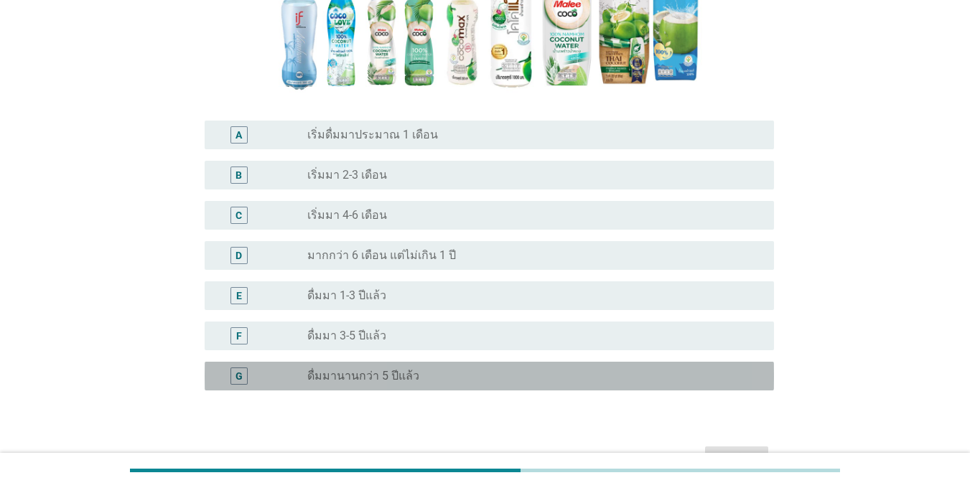
click at [256, 376] on div "G" at bounding box center [238, 376] width 45 height 17
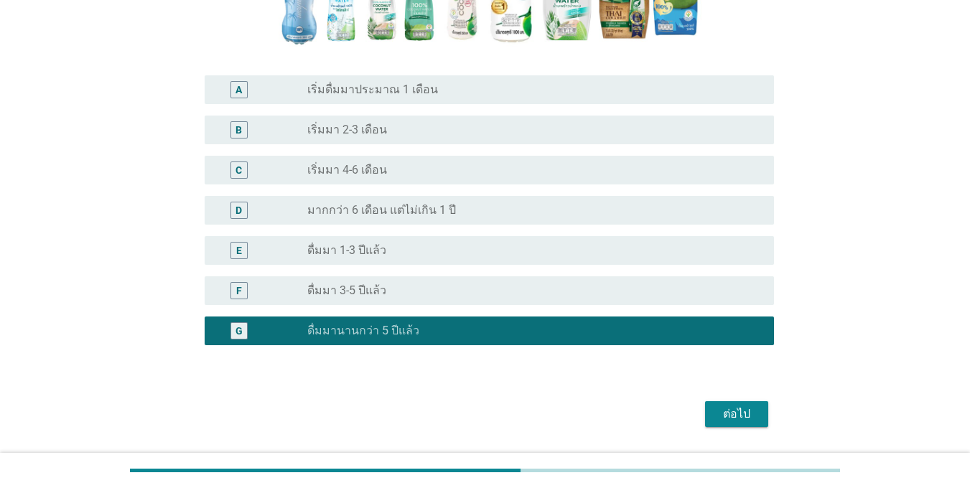
scroll to position [375, 0]
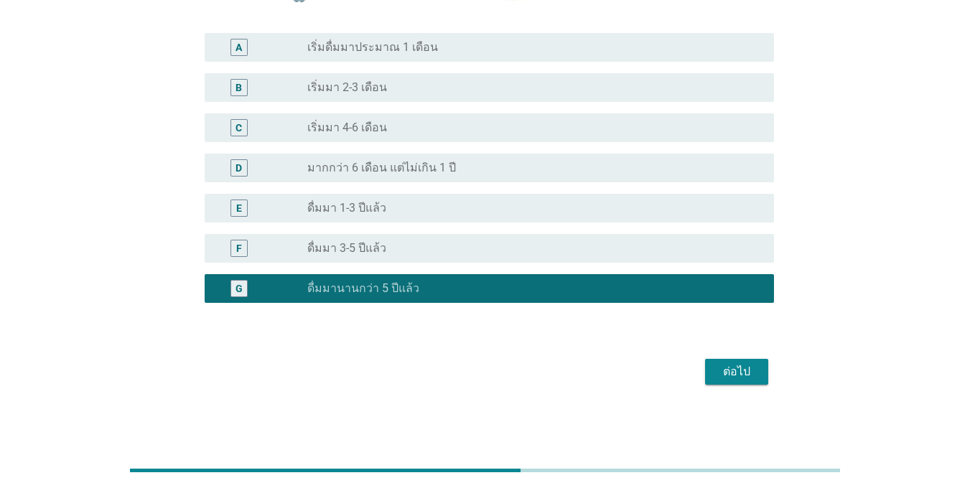
click at [735, 376] on div "ต่อไป" at bounding box center [737, 371] width 40 height 17
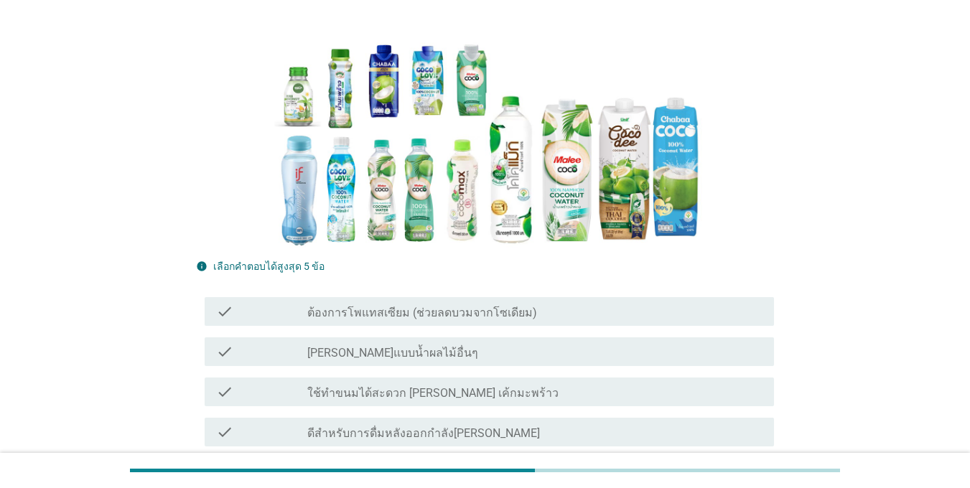
scroll to position [216, 0]
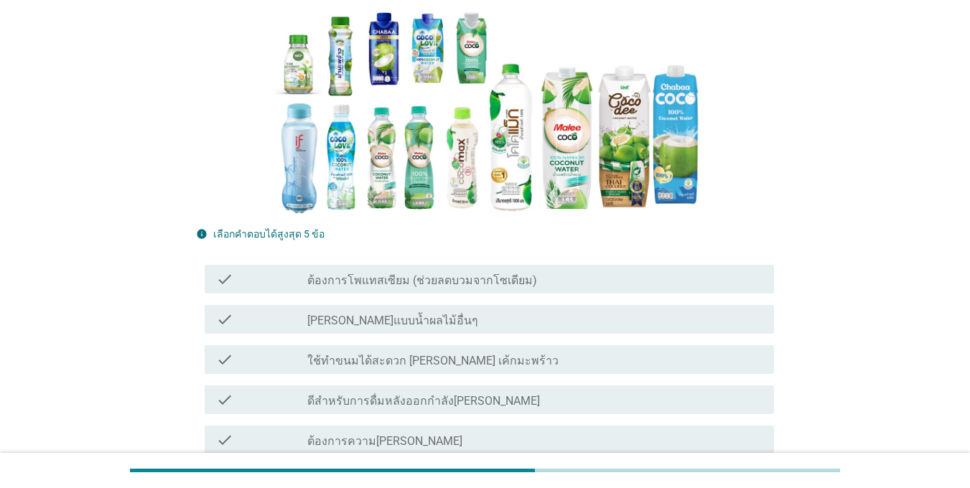
drag, startPoint x: 244, startPoint y: 269, endPoint x: 245, endPoint y: 286, distance: 17.3
click at [244, 269] on div "check check_box_outline_blank ต้องการโพแทสเซียม (ช่วยลดบวมจากโซเดียม)" at bounding box center [490, 279] width 570 height 29
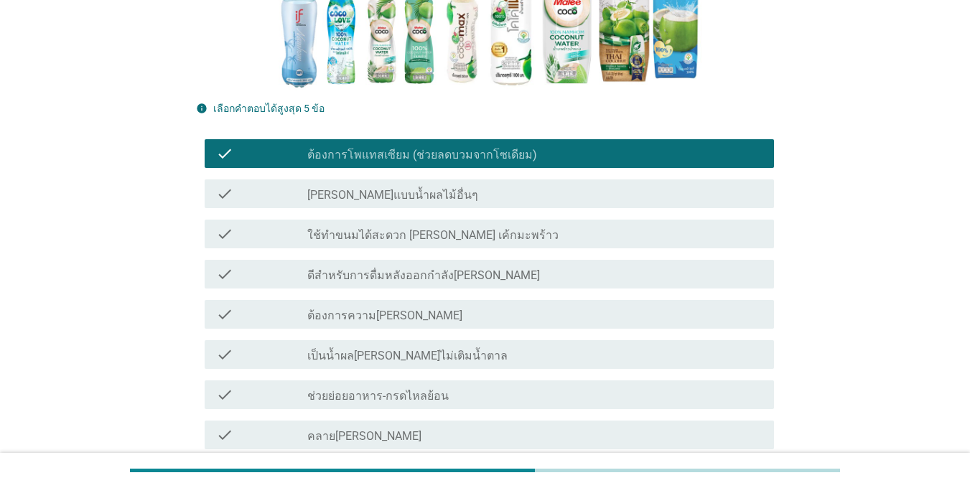
scroll to position [503, 0]
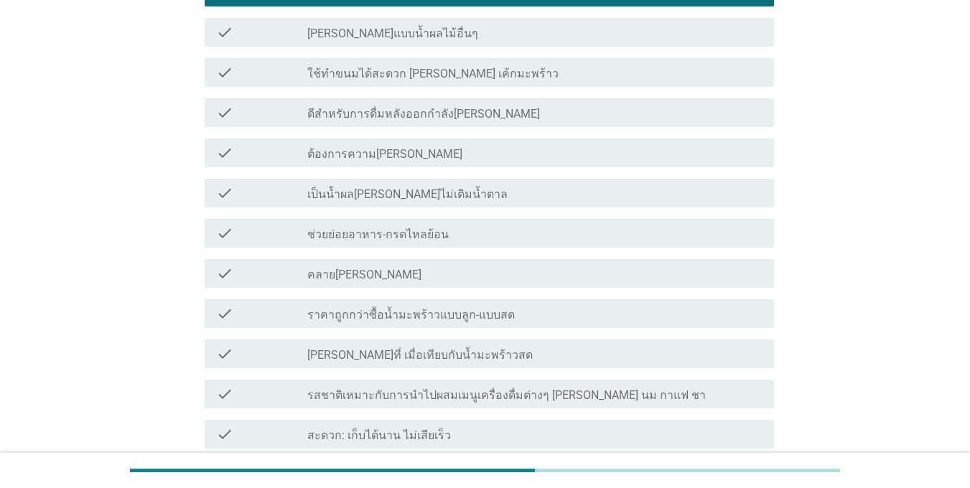
click at [259, 202] on div "check" at bounding box center [261, 193] width 91 height 17
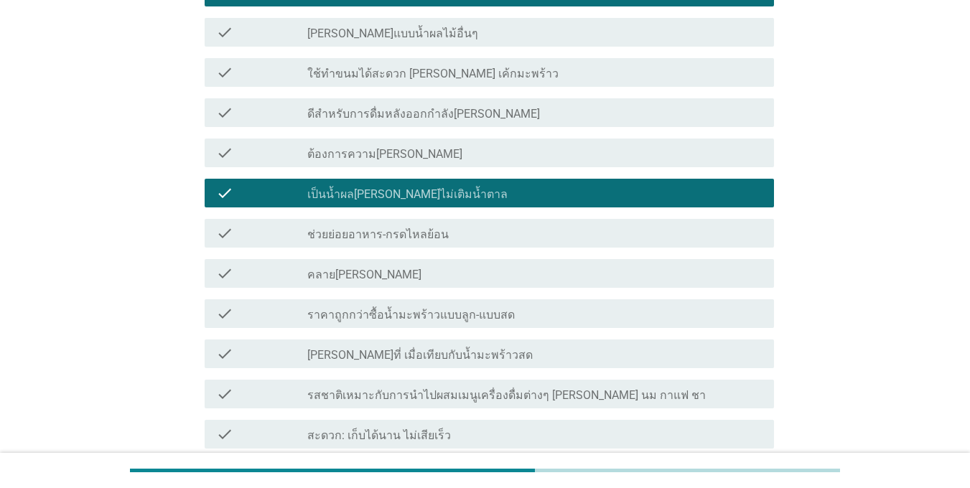
click at [307, 356] on div at bounding box center [307, 355] width 1 height 9
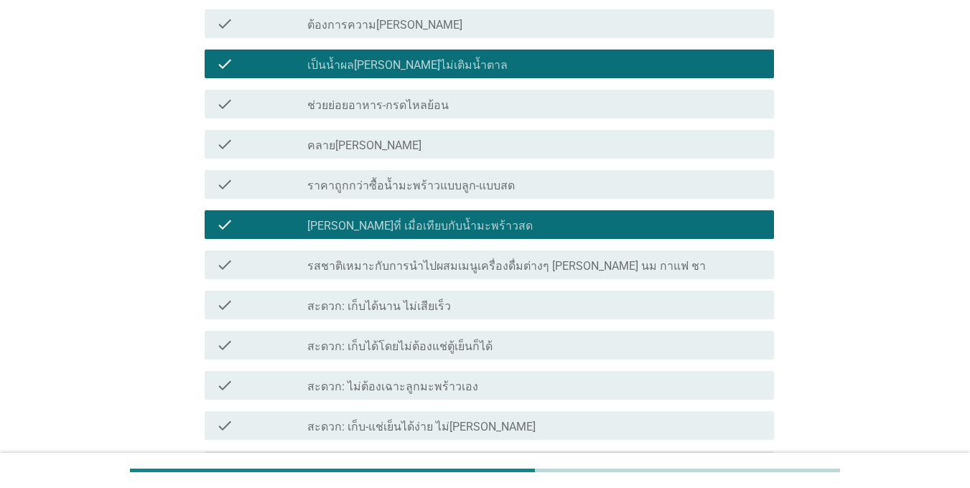
scroll to position [647, 0]
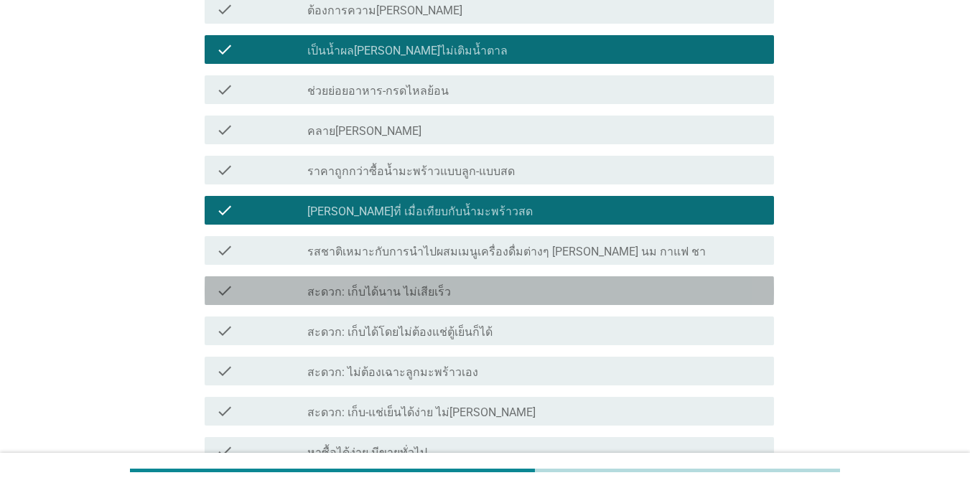
click at [291, 289] on div "check" at bounding box center [261, 290] width 91 height 17
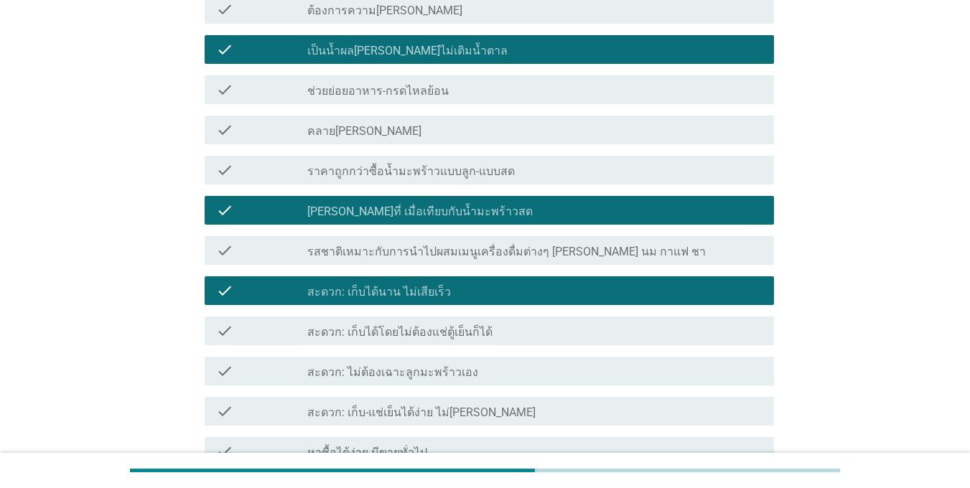
scroll to position [862, 0]
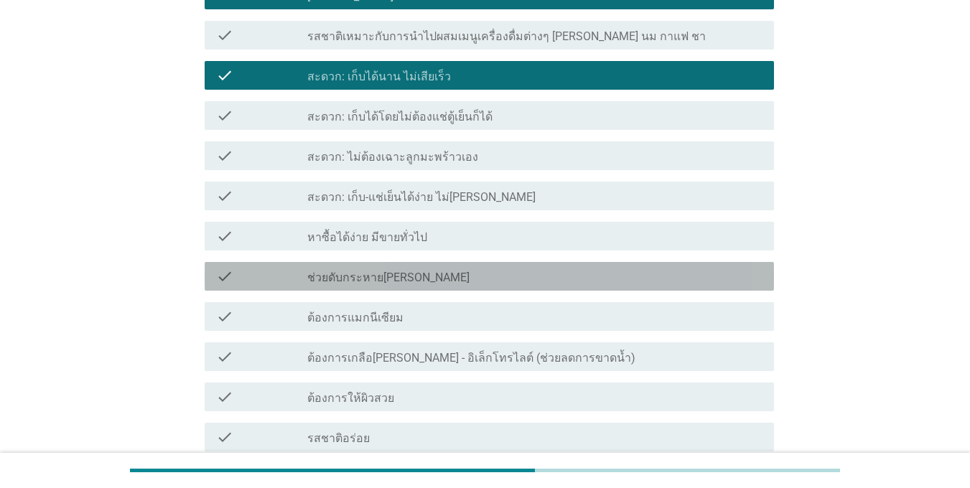
click at [295, 282] on div "check" at bounding box center [261, 276] width 91 height 17
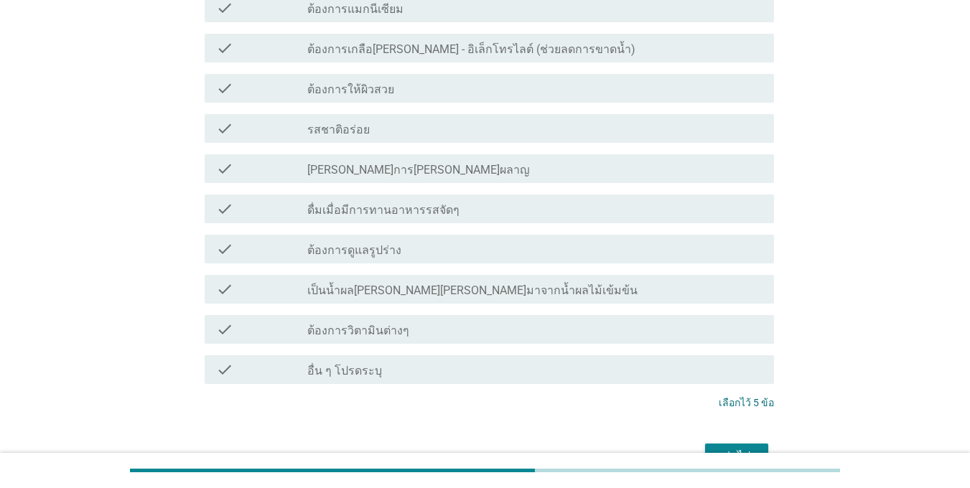
scroll to position [1256, 0]
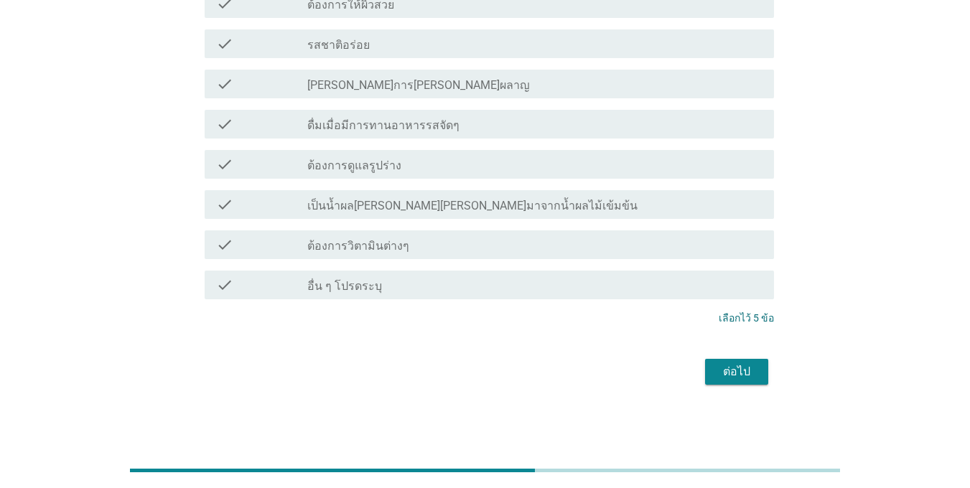
click at [757, 380] on button "ต่อไป" at bounding box center [736, 372] width 63 height 26
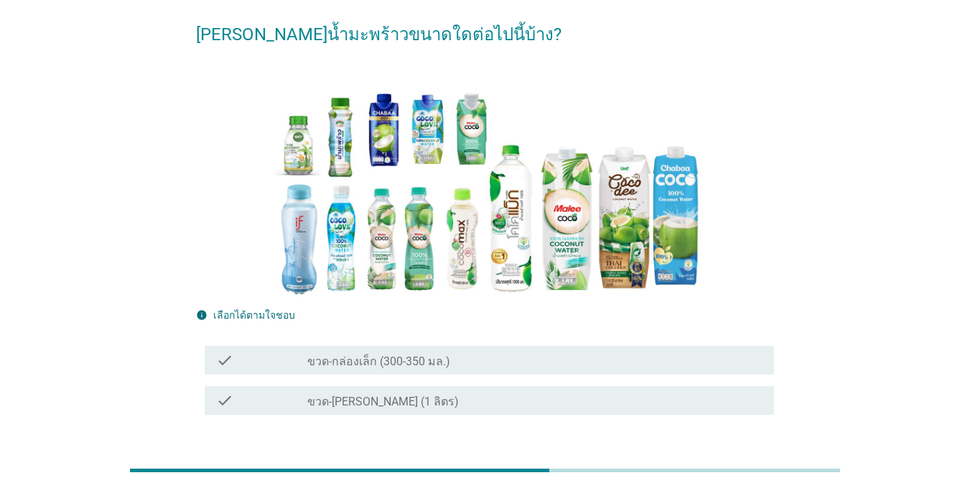
scroll to position [152, 0]
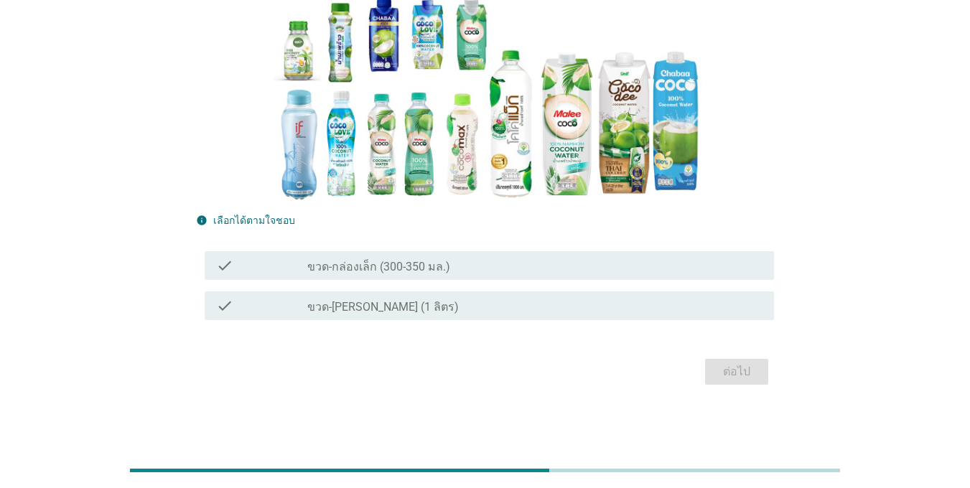
click at [295, 276] on div "check check_box_outline_blank ขวด-กล่องเล็ก (300-350 มล.)" at bounding box center [490, 265] width 570 height 29
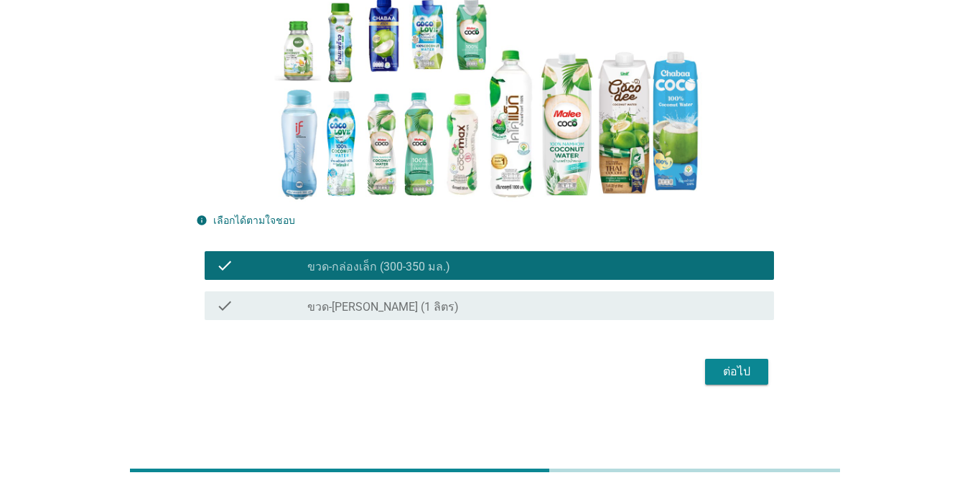
click at [736, 374] on div "ต่อไป" at bounding box center [737, 371] width 40 height 17
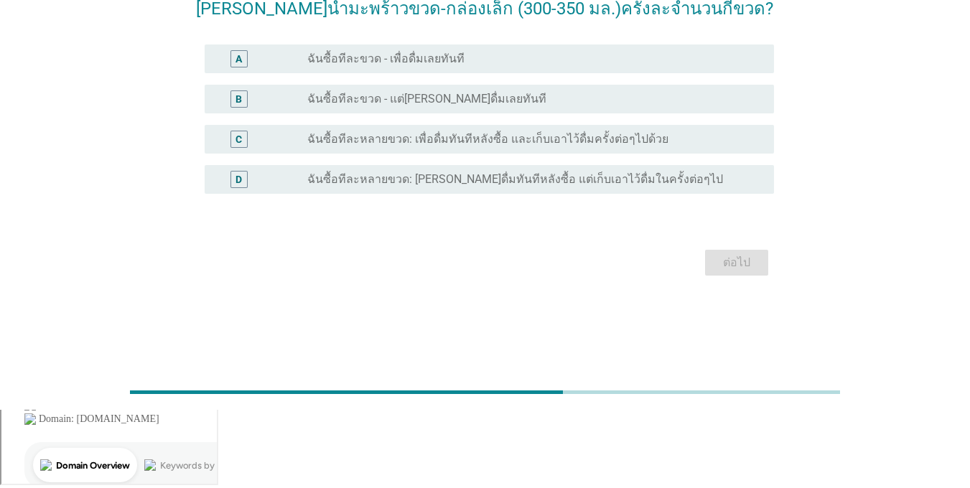
scroll to position [0, 0]
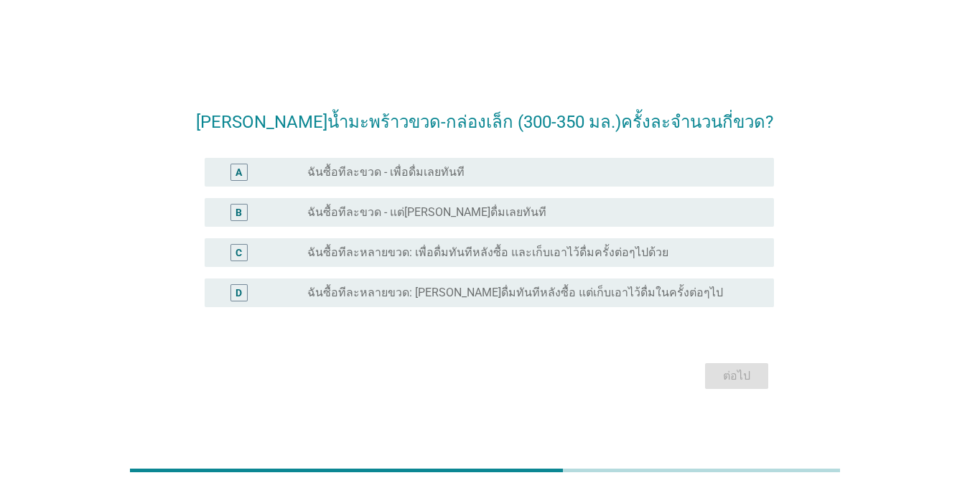
click at [300, 252] on div "C" at bounding box center [261, 252] width 91 height 17
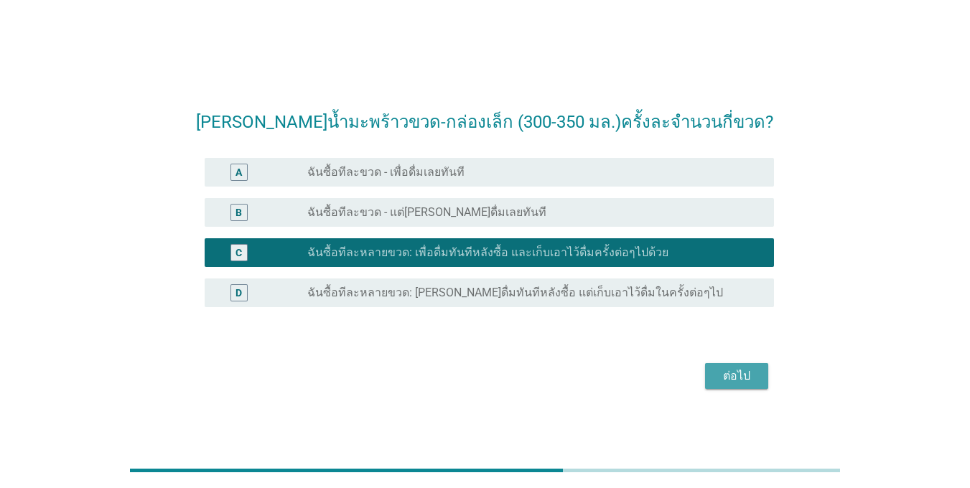
click at [717, 379] on div "ต่อไป" at bounding box center [737, 376] width 40 height 17
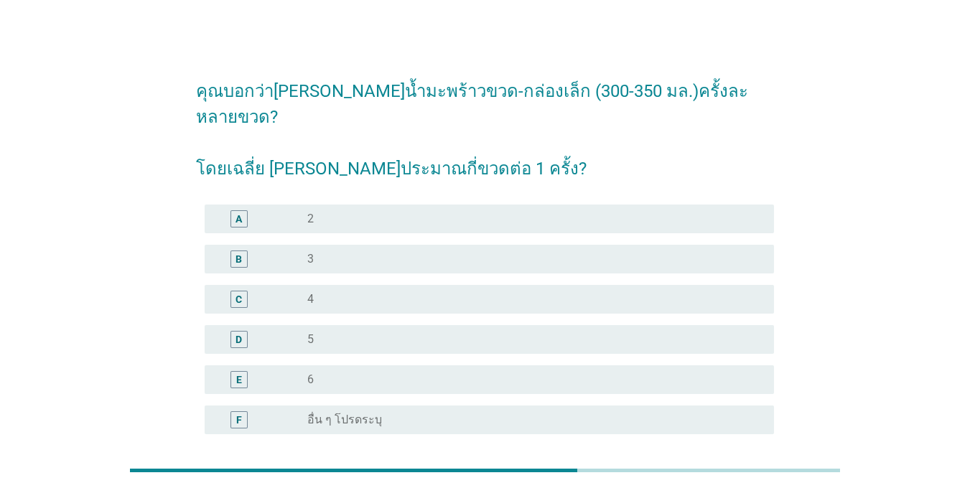
click at [386, 292] on div "radio_button_unchecked 4" at bounding box center [529, 299] width 444 height 14
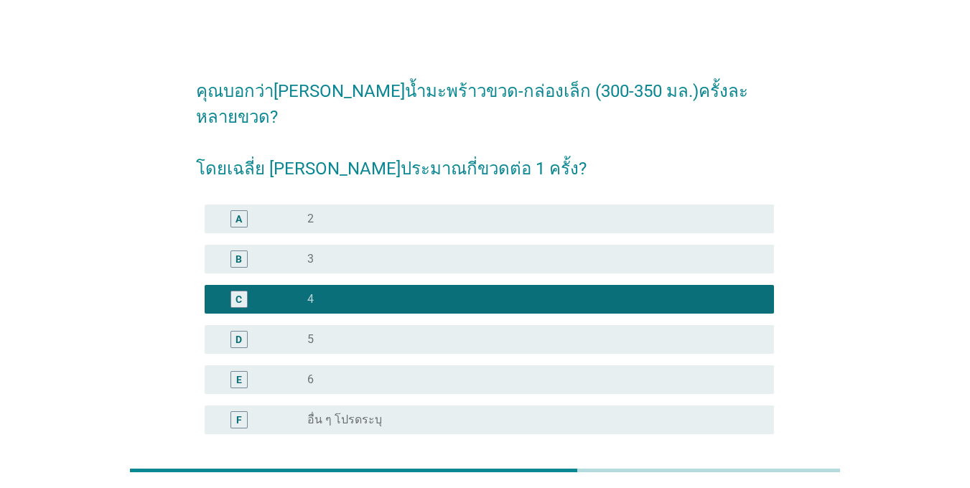
click at [388, 251] on div "B radio_button_unchecked 3" at bounding box center [485, 259] width 578 height 40
click at [388, 245] on div "B radio_button_unchecked 3" at bounding box center [490, 259] width 570 height 29
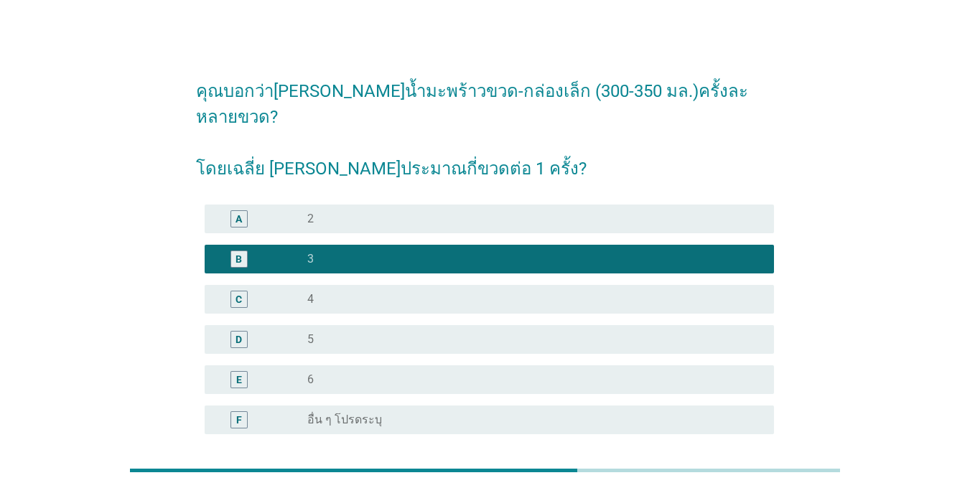
drag, startPoint x: 393, startPoint y: 259, endPoint x: 395, endPoint y: 267, distance: 7.5
click at [394, 285] on div "C radio_button_unchecked 4" at bounding box center [490, 299] width 570 height 29
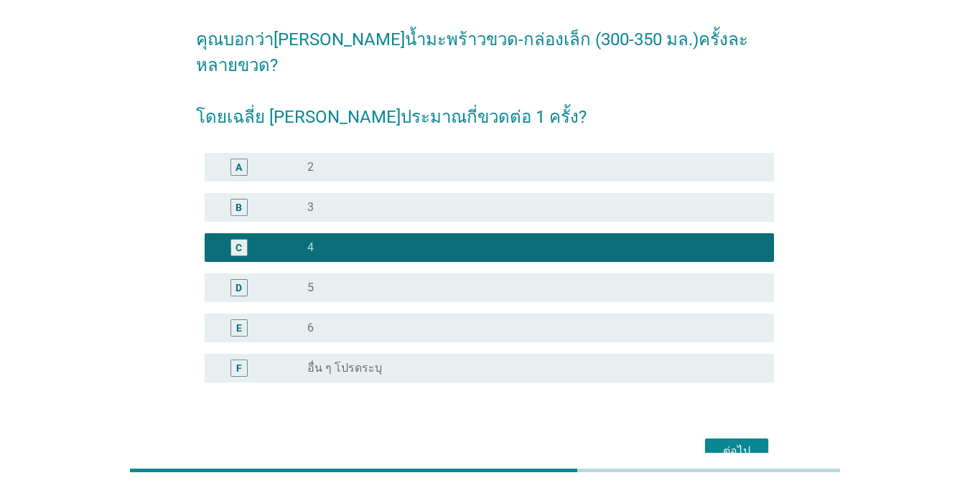
scroll to position [105, 0]
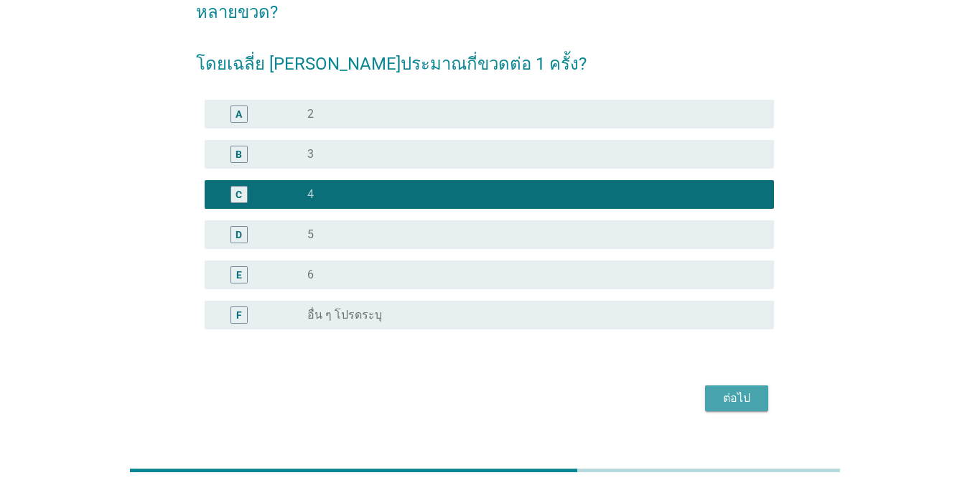
click at [735, 386] on button "ต่อไป" at bounding box center [736, 399] width 63 height 26
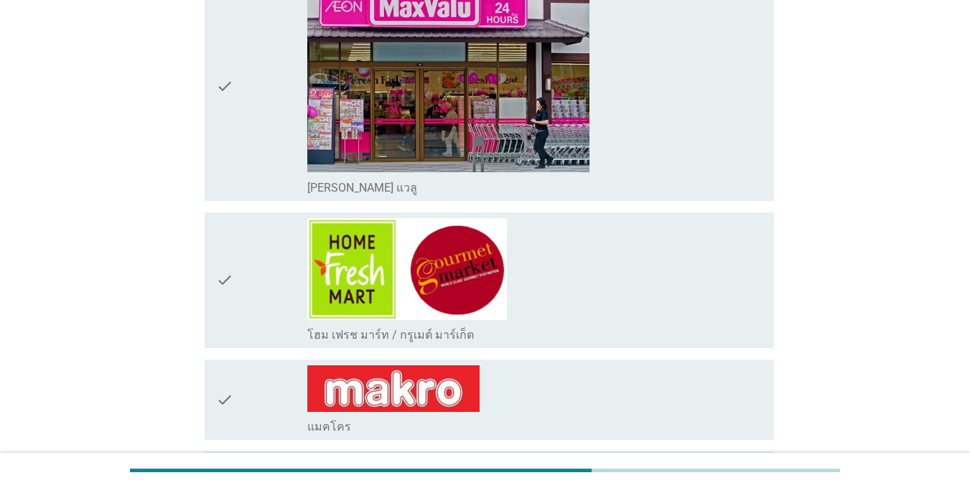
scroll to position [647, 0]
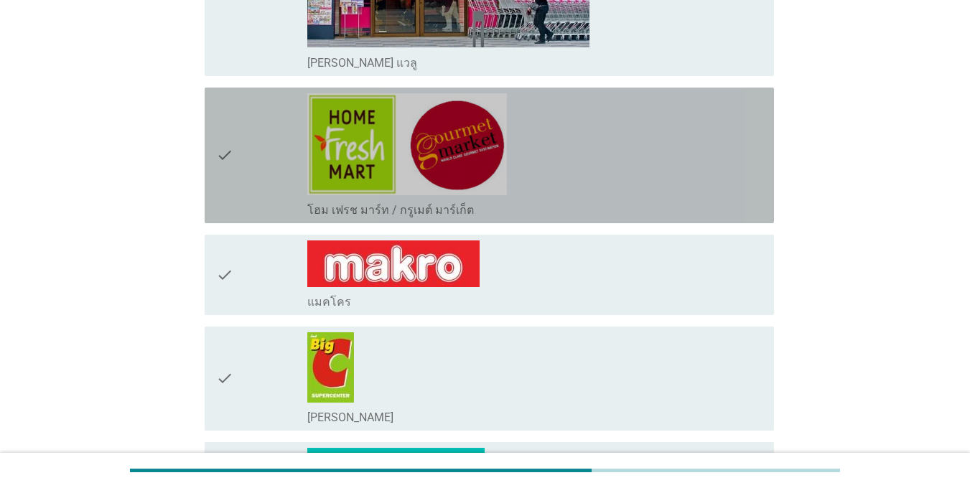
click at [224, 180] on icon "check" at bounding box center [224, 155] width 17 height 124
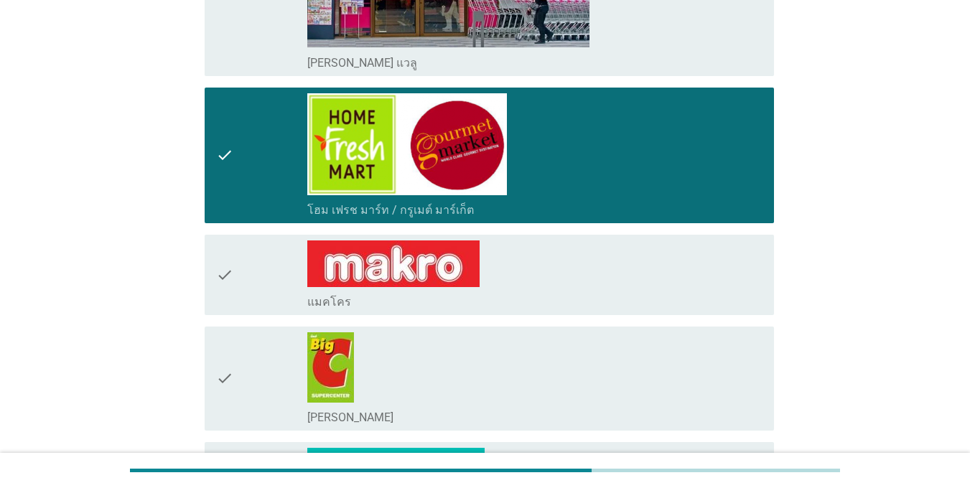
click at [233, 289] on icon "check" at bounding box center [224, 275] width 17 height 69
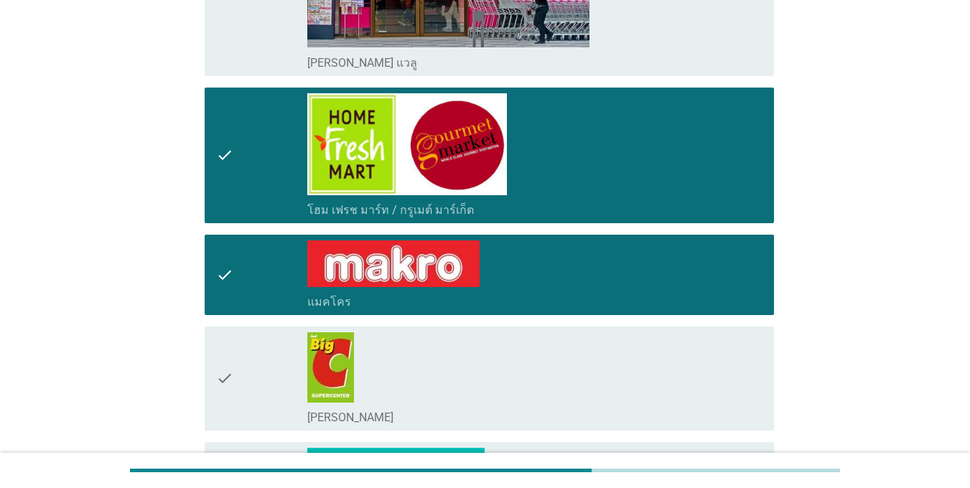
click at [231, 348] on icon "check" at bounding box center [224, 379] width 17 height 93
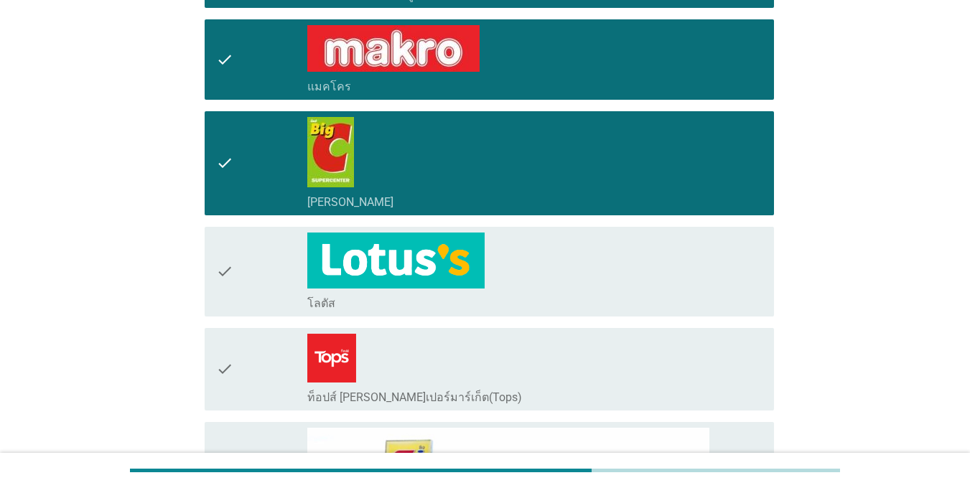
click at [236, 287] on div "check" at bounding box center [261, 272] width 91 height 78
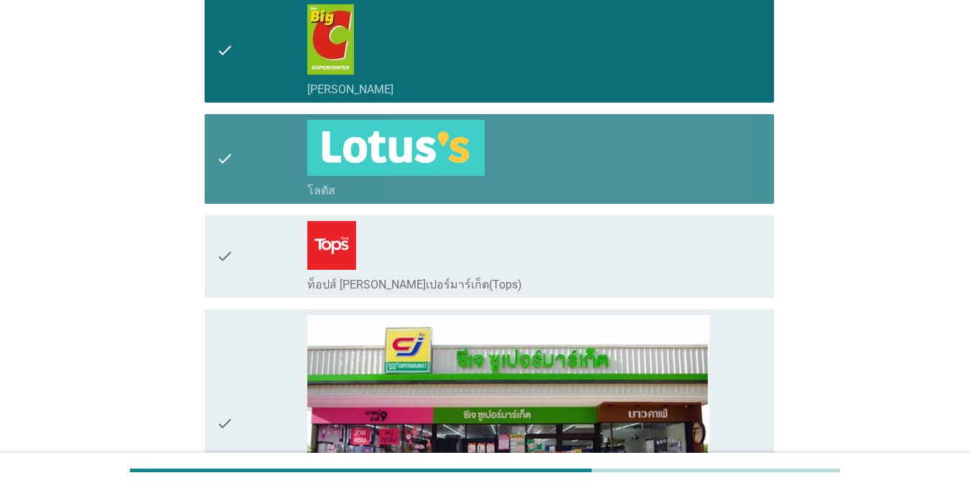
scroll to position [1078, 0]
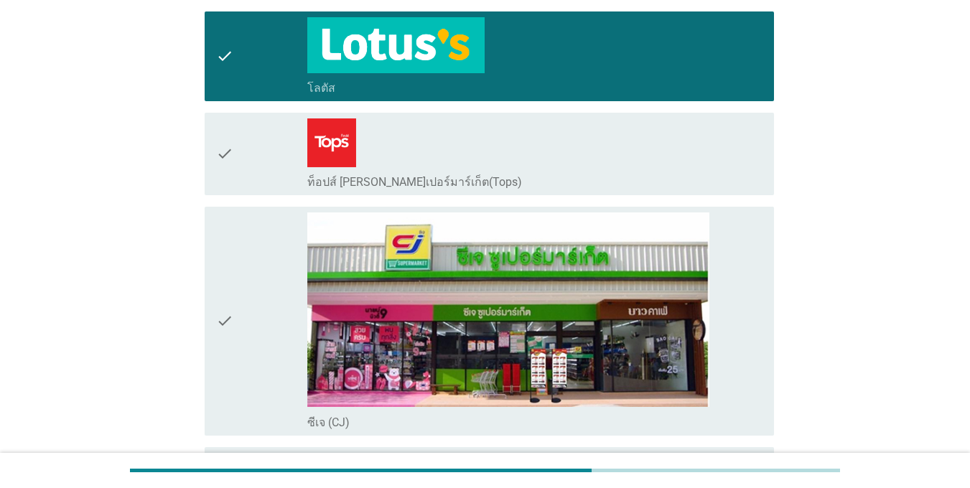
click at [256, 197] on div "check check_box_outline_blank ท็อปส์ [PERSON_NAME]เปอร์มาร์เก็ต(Tops)" at bounding box center [485, 154] width 578 height 94
click at [233, 189] on icon "check" at bounding box center [224, 154] width 17 height 71
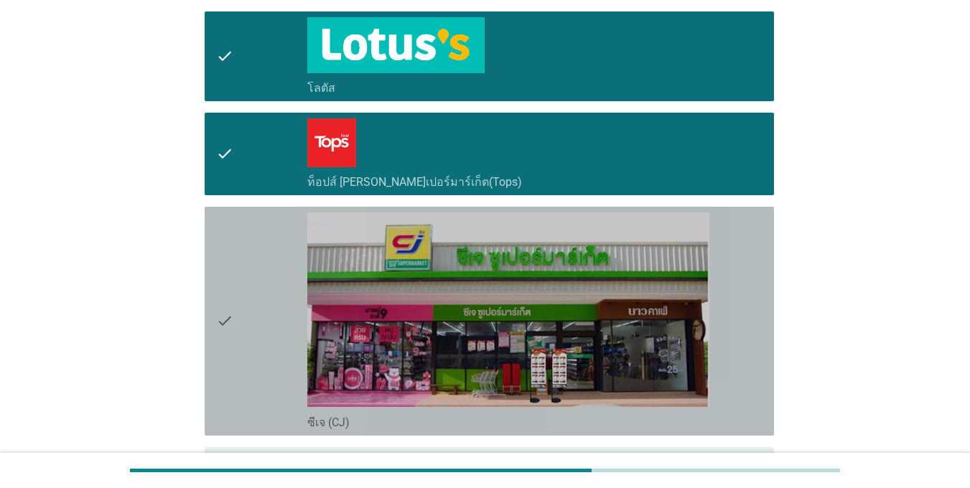
click at [236, 252] on div "check" at bounding box center [261, 322] width 91 height 218
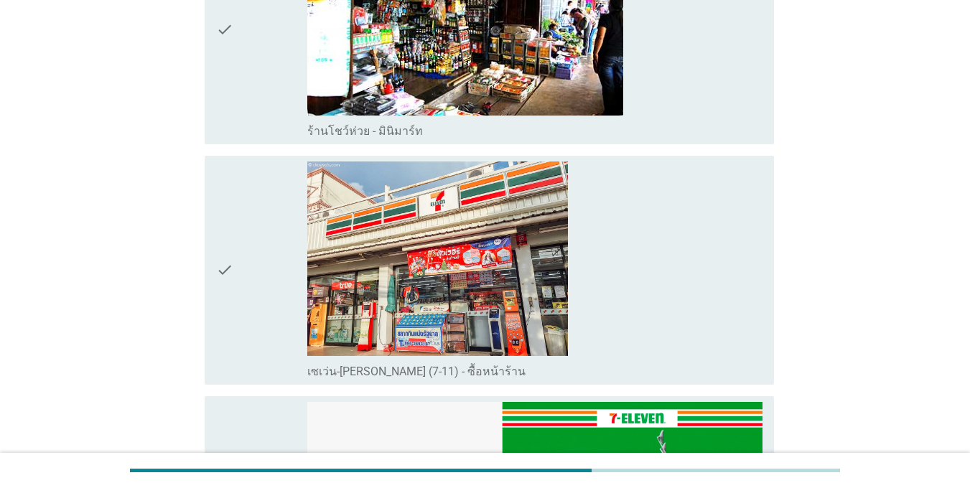
scroll to position [1796, 0]
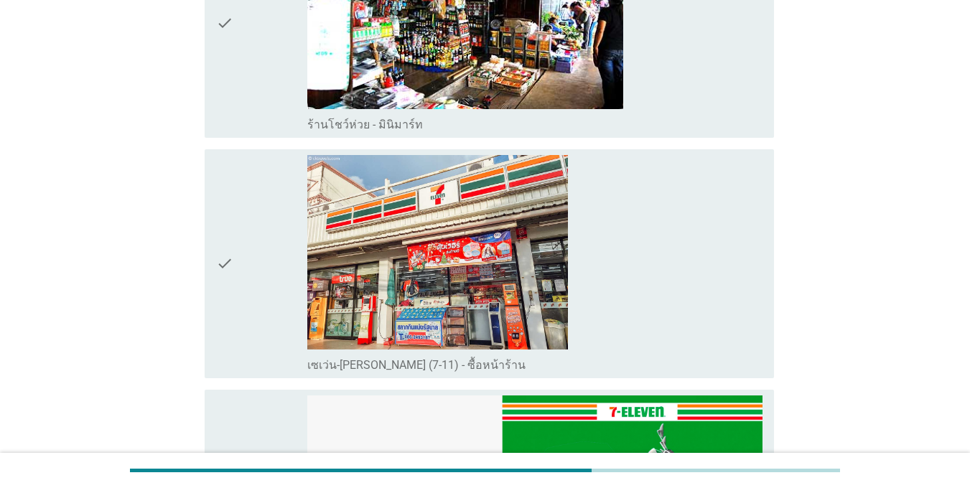
click at [222, 274] on icon "check" at bounding box center [224, 264] width 17 height 218
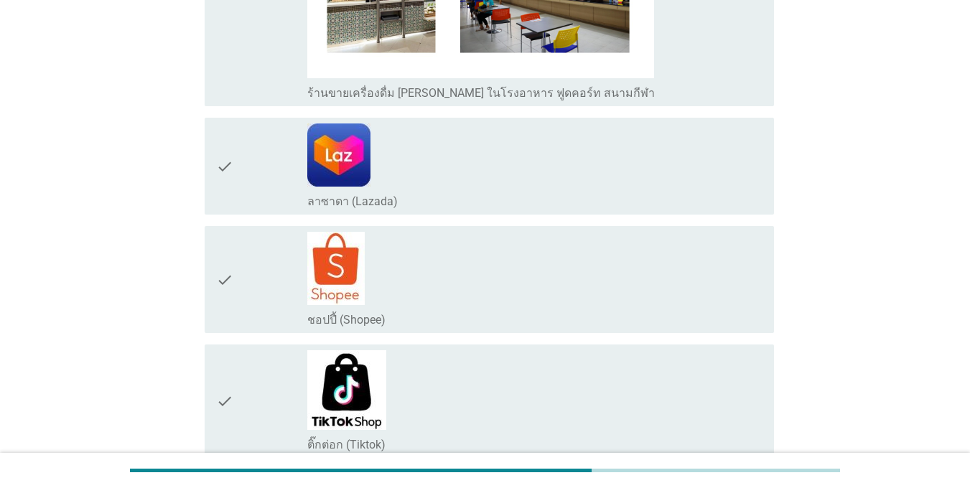
scroll to position [2945, 0]
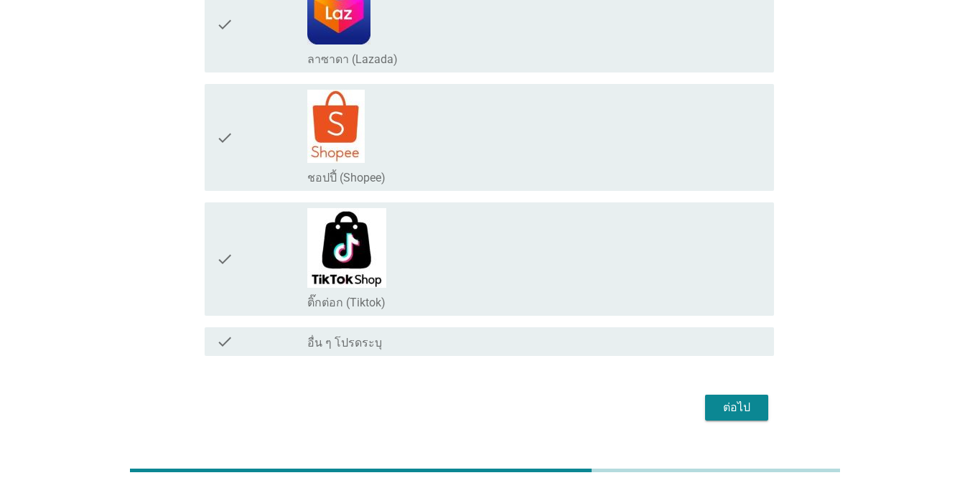
click at [753, 399] on div "ต่อไป" at bounding box center [737, 407] width 40 height 17
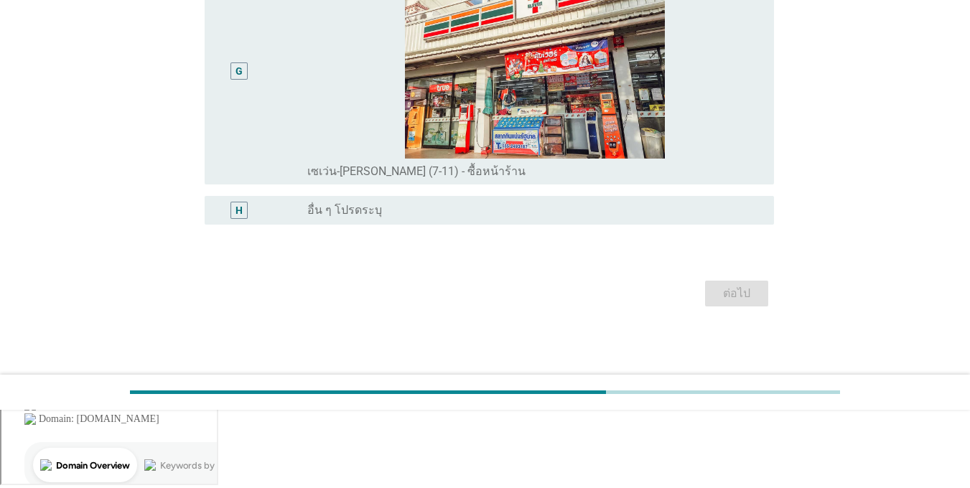
scroll to position [0, 0]
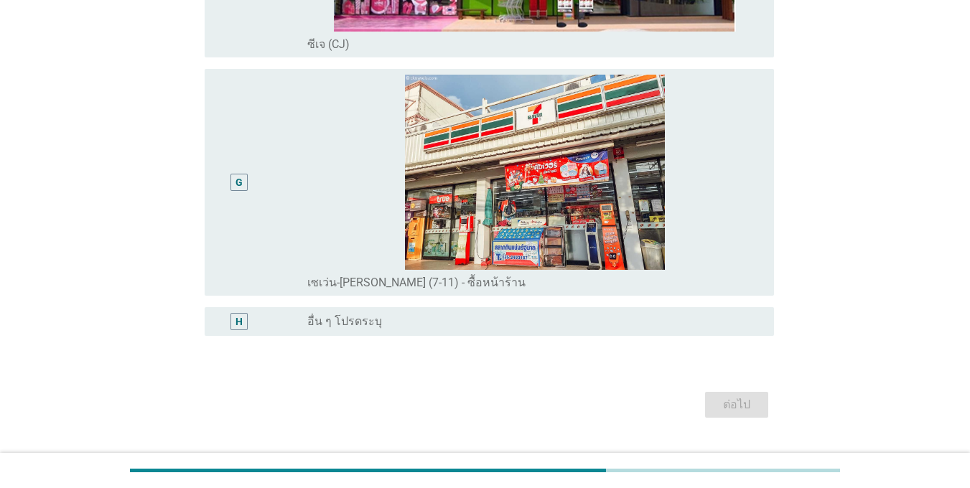
click at [224, 211] on div "G" at bounding box center [238, 183] width 45 height 216
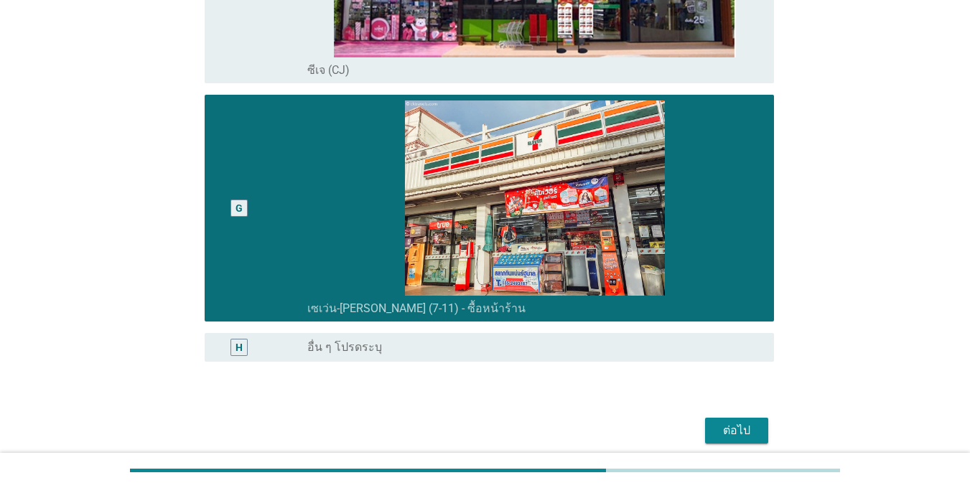
scroll to position [1398, 0]
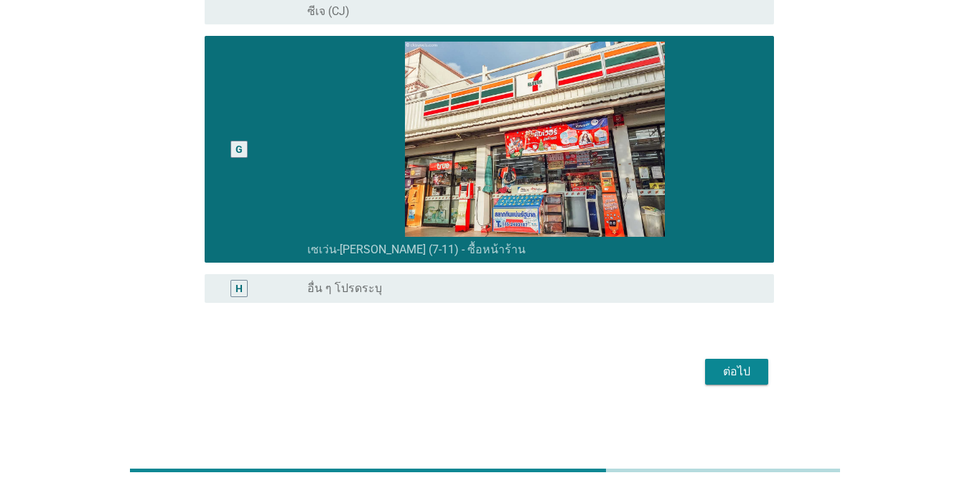
click at [723, 376] on div "ต่อไป" at bounding box center [737, 371] width 40 height 17
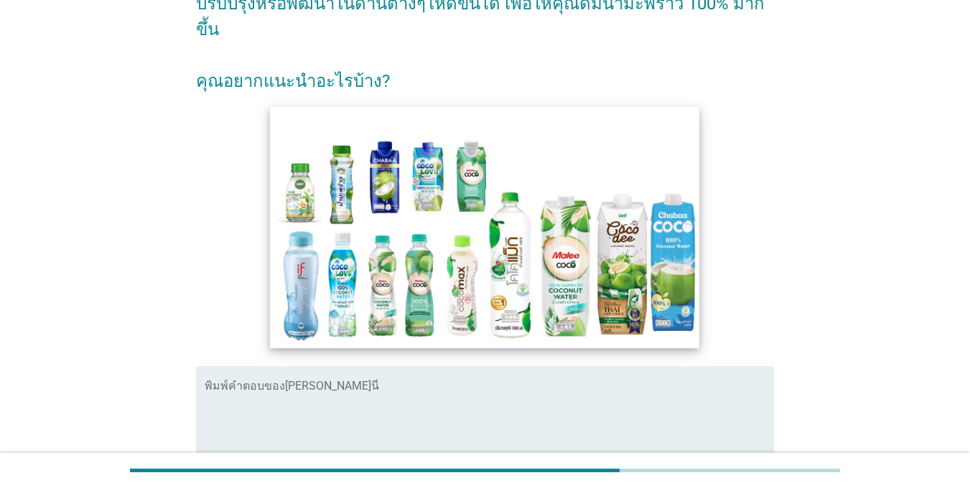
scroll to position [216, 0]
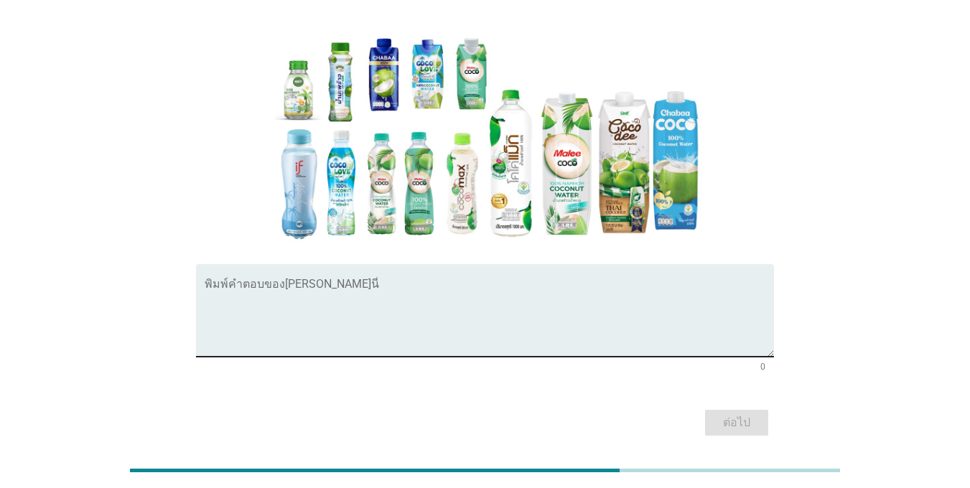
click at [379, 295] on textarea "พิมพ์คำตอบของคุณ ที่นี่" at bounding box center [490, 319] width 570 height 75
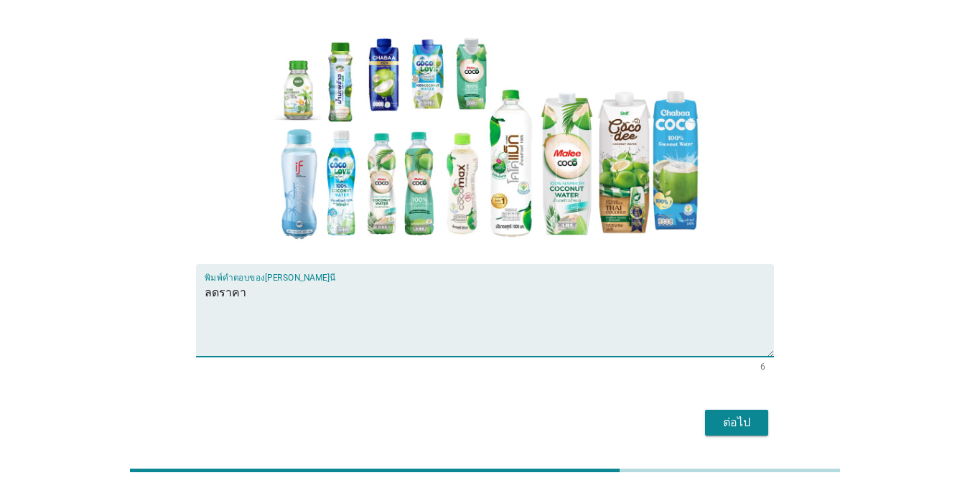
type textarea "ลดราคา"
click at [720, 414] on div "ต่อไป" at bounding box center [737, 422] width 40 height 17
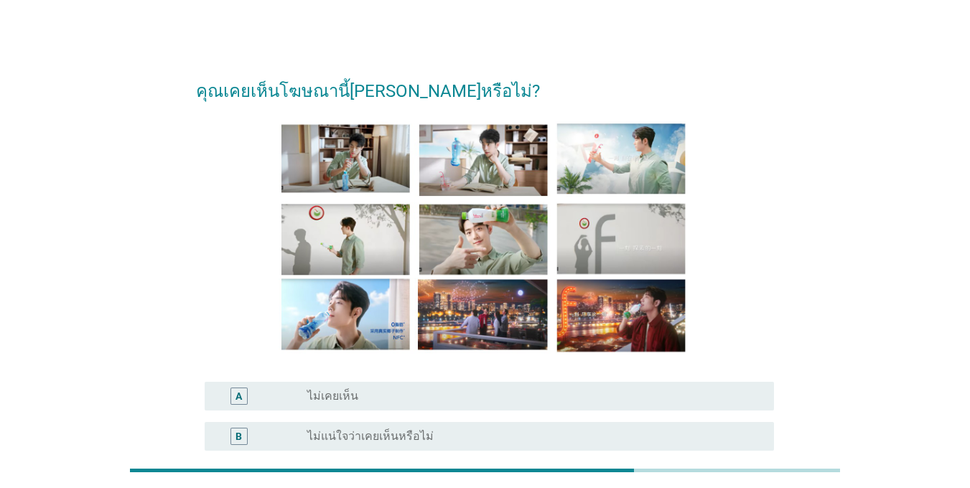
scroll to position [228, 0]
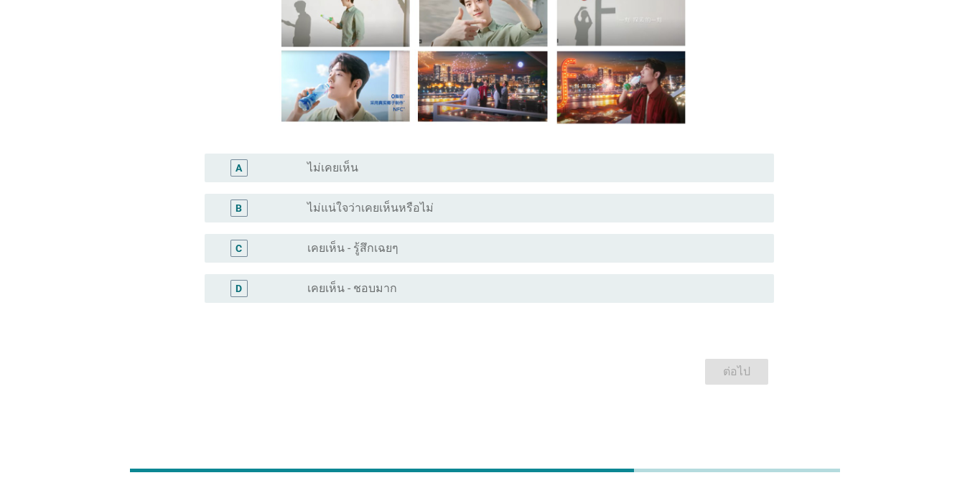
click at [303, 249] on div "C" at bounding box center [261, 248] width 91 height 17
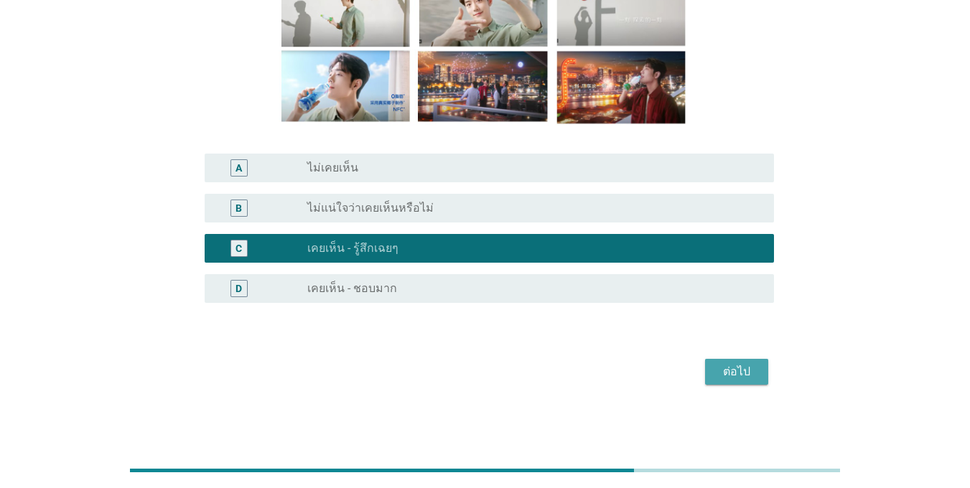
click at [717, 367] on div "ต่อไป" at bounding box center [737, 371] width 40 height 17
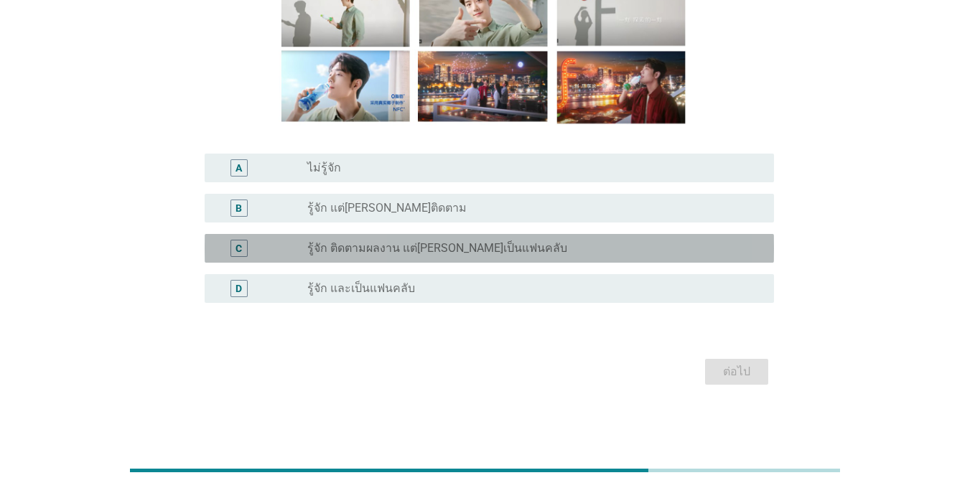
click at [437, 252] on label "รู้จัก ติดตามผลงาน แต่[PERSON_NAME]เป็นแฟนคลับ" at bounding box center [437, 248] width 260 height 14
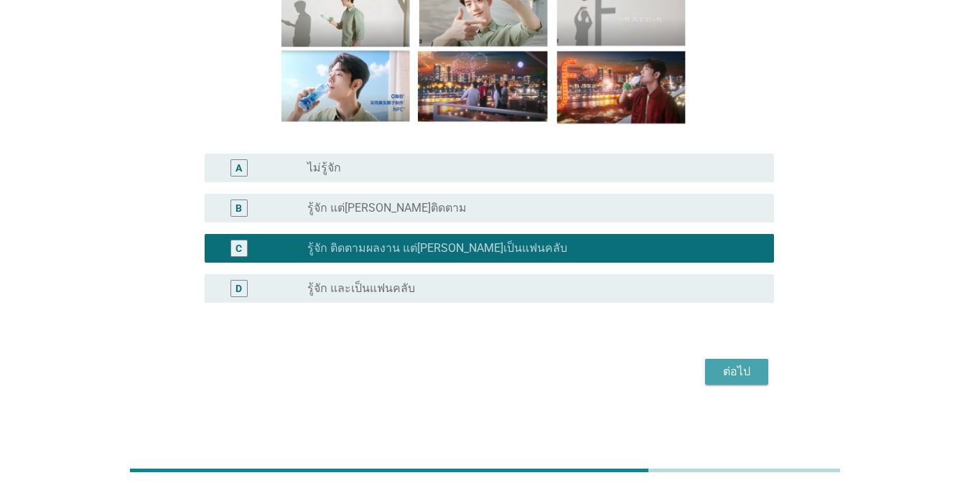
click at [751, 368] on div "ต่อไป" at bounding box center [737, 371] width 40 height 17
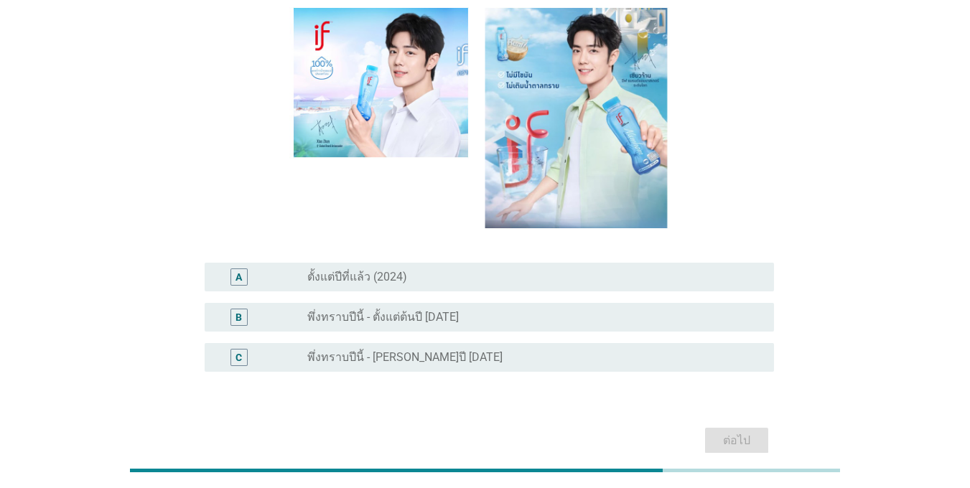
scroll to position [188, 0]
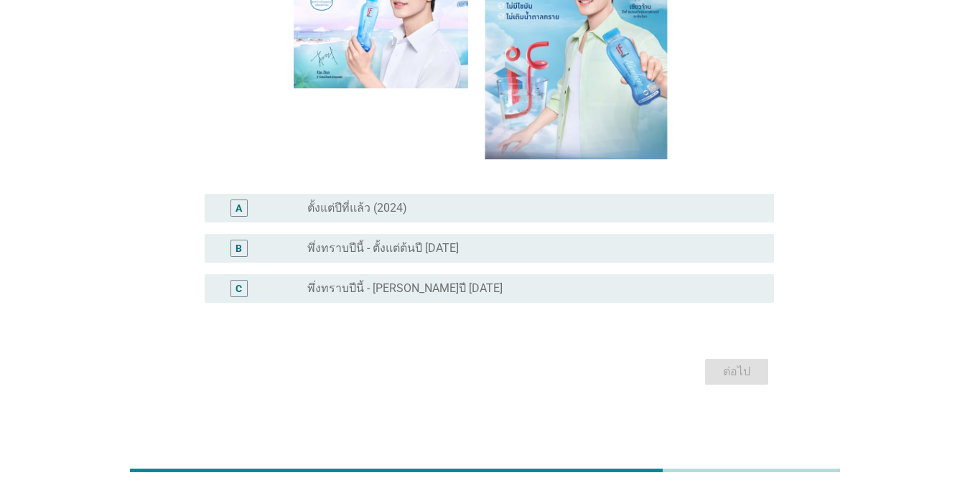
click at [343, 252] on label "พึ่งทราบปีนี้ - ตั้งแต่ต้นปี [DATE]" at bounding box center [383, 248] width 152 height 14
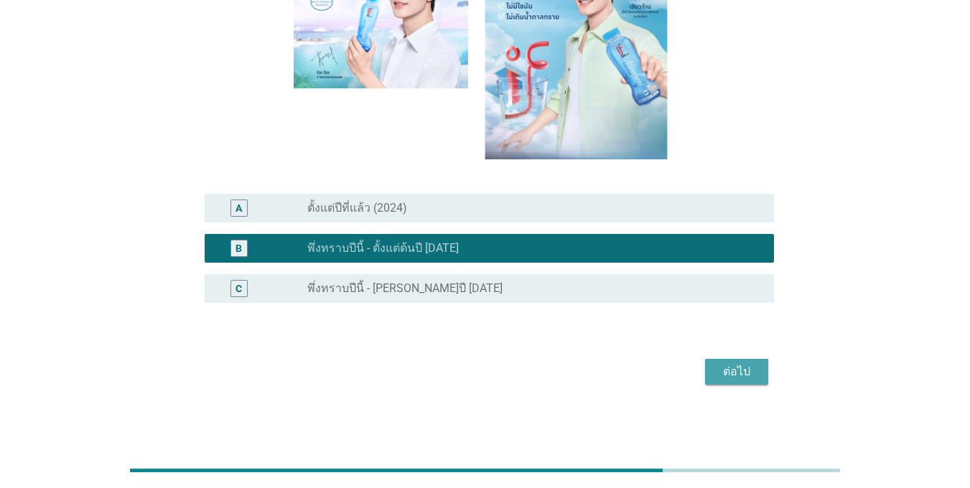
click at [727, 371] on div "ต่อไป" at bounding box center [737, 371] width 40 height 17
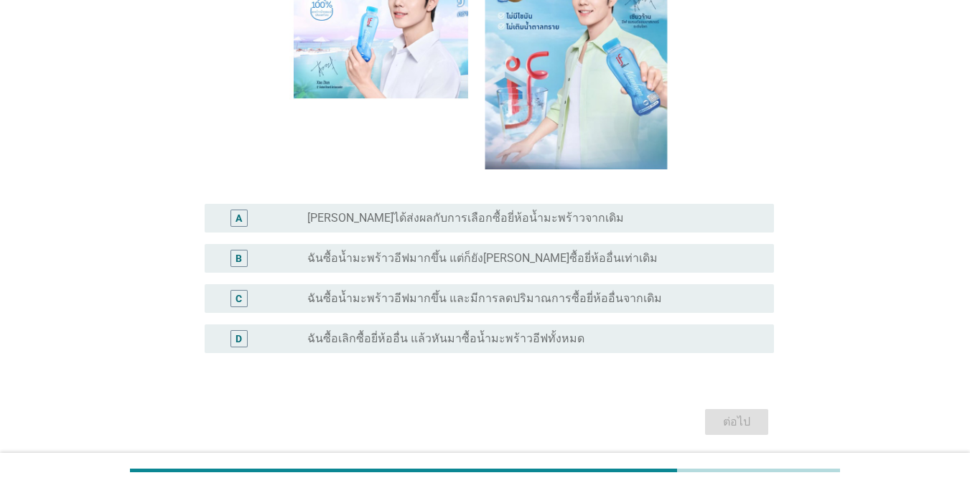
scroll to position [254, 0]
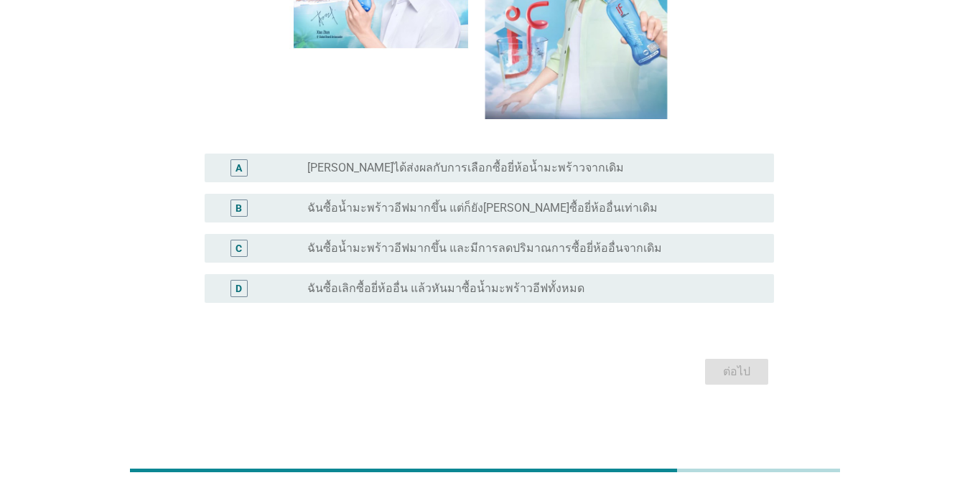
click at [341, 246] on label "ฉันซื้อน้ำมะพร้าวอีฟมากขึ้น และมีการลดปริมาณการซื้อยี่ห้ออื่นจากเดิม" at bounding box center [484, 248] width 355 height 14
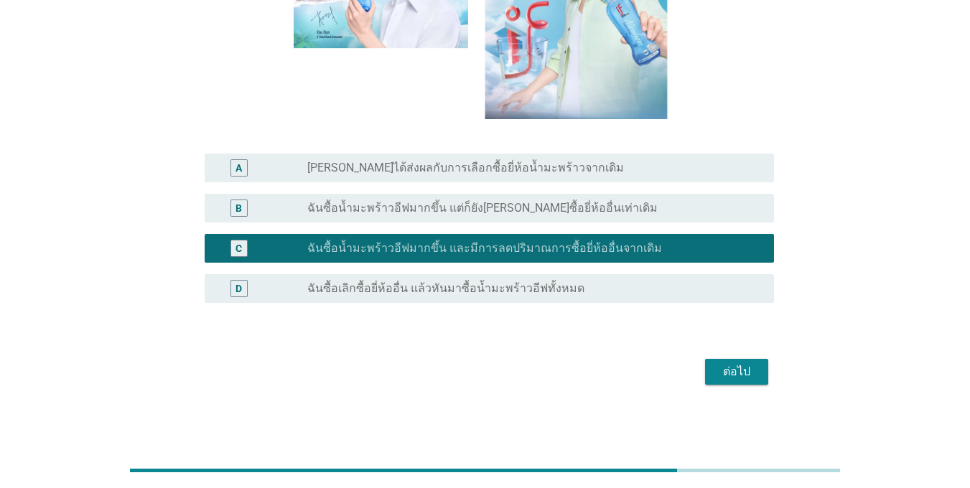
click at [508, 164] on label "[PERSON_NAME]ได้ส่งผลกับการเลือกซื้อยี่ห้อน้ำมะพร้าวจากเดิม" at bounding box center [465, 168] width 317 height 14
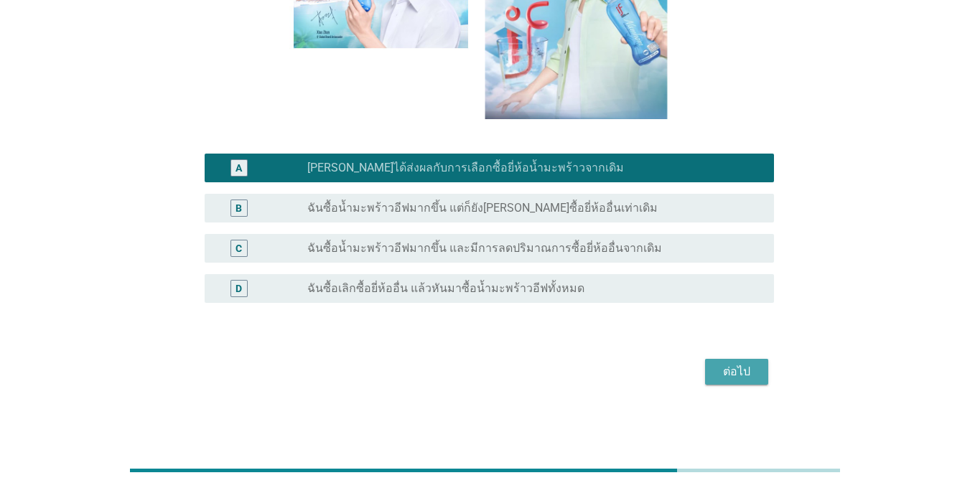
click at [741, 371] on div "ต่อไป" at bounding box center [737, 371] width 40 height 17
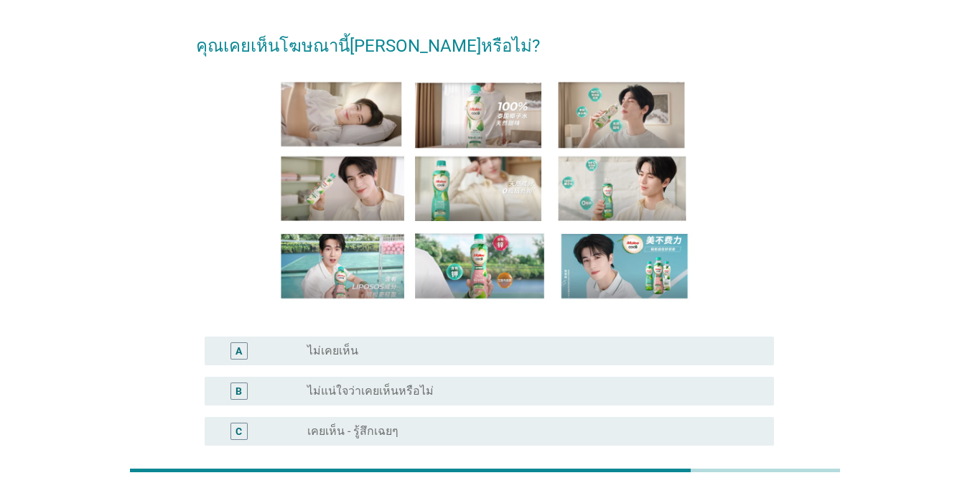
scroll to position [216, 0]
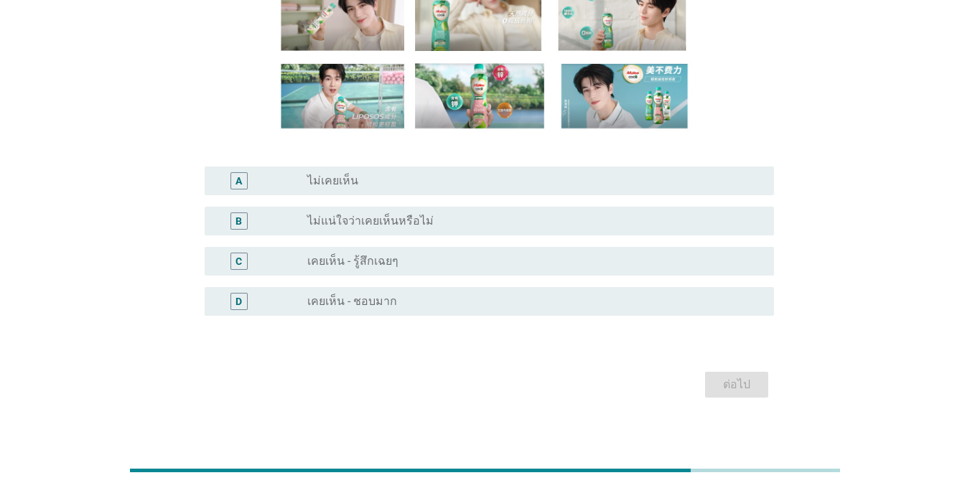
click at [376, 305] on label "เคยเห็น - ชอบมาก" at bounding box center [352, 302] width 90 height 14
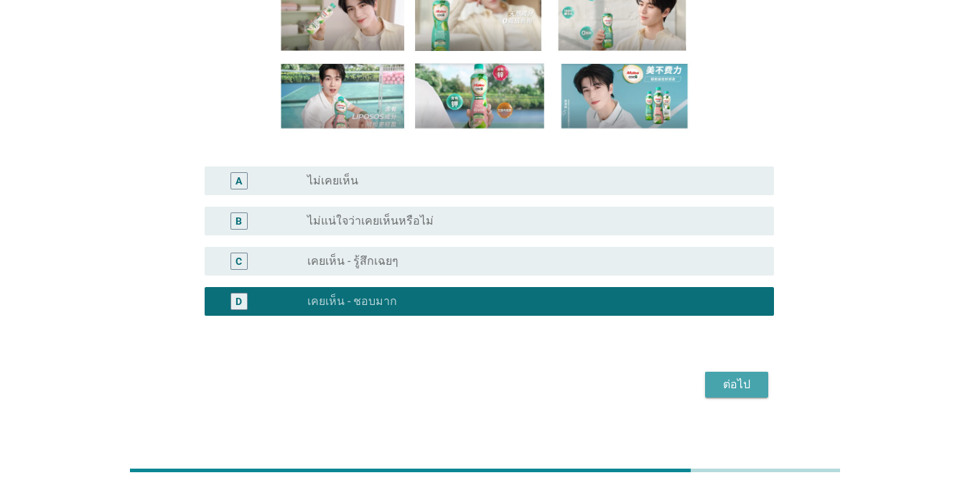
click at [732, 386] on div "ต่อไป" at bounding box center [737, 384] width 40 height 17
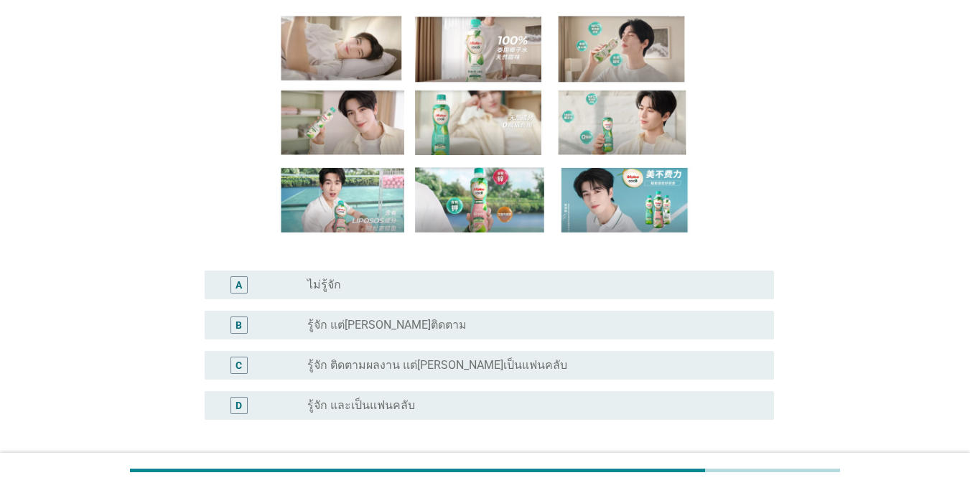
scroll to position [228, 0]
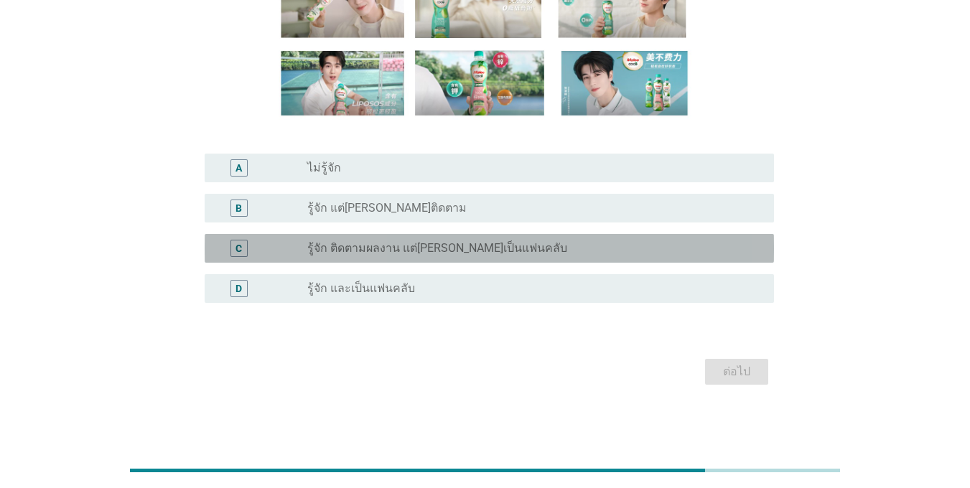
click at [403, 254] on label "รู้จัก ติดตามผลงาน แต่[PERSON_NAME]เป็นแฟนคลับ" at bounding box center [437, 248] width 260 height 14
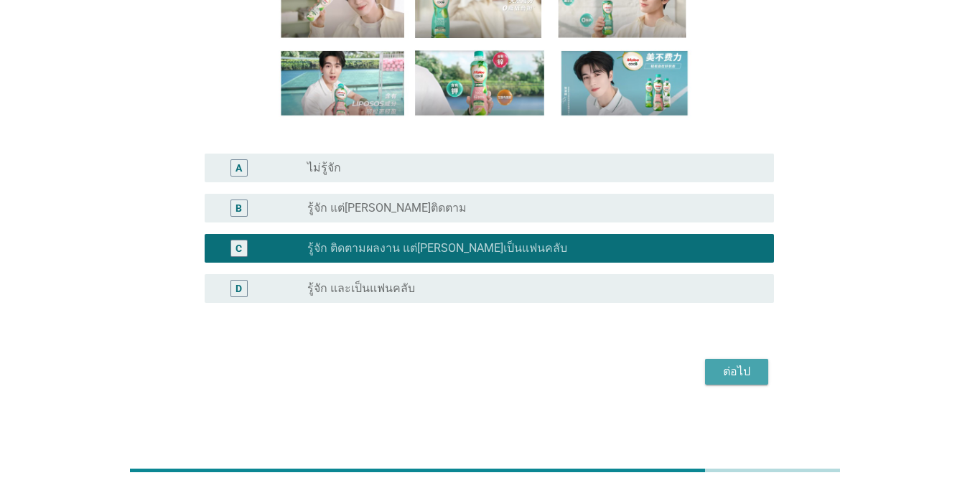
click at [746, 370] on div "ต่อไป" at bounding box center [737, 371] width 40 height 17
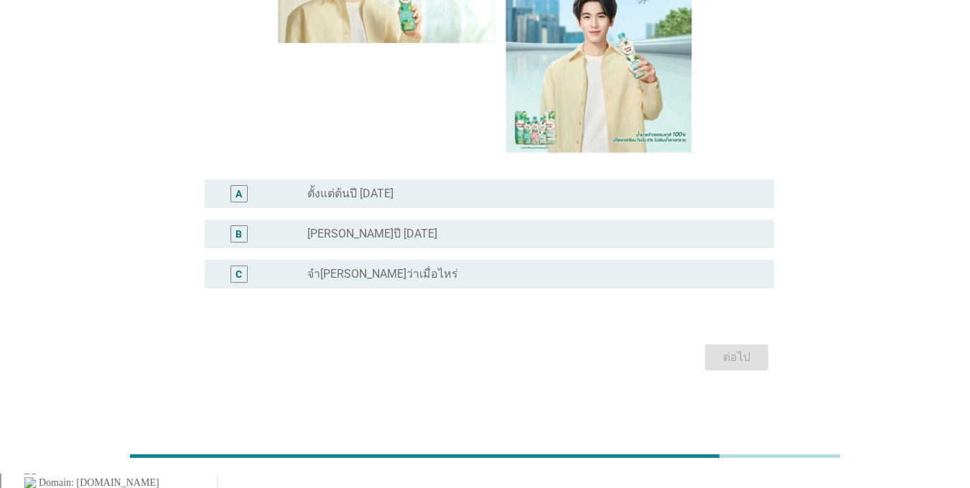
scroll to position [0, 0]
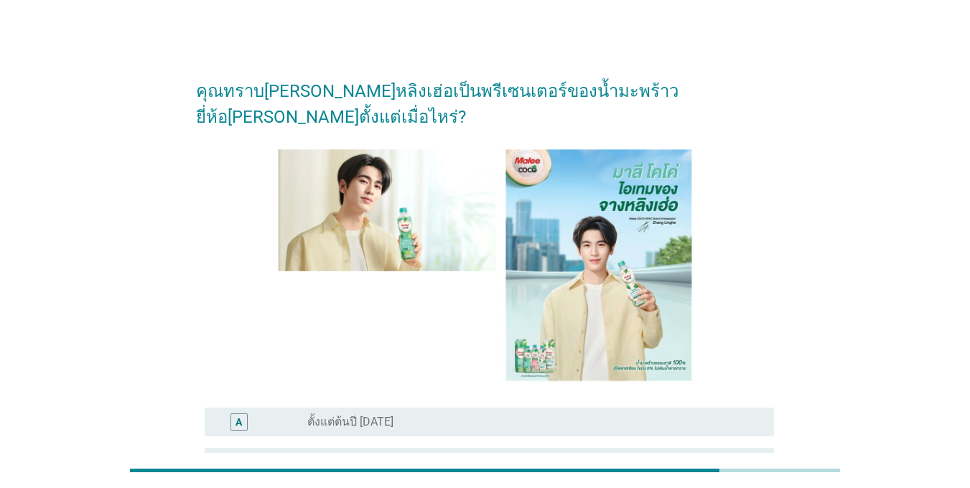
click at [356, 448] on div "B radio_button_unchecked [PERSON_NAME]ปี [DATE]" at bounding box center [490, 462] width 570 height 29
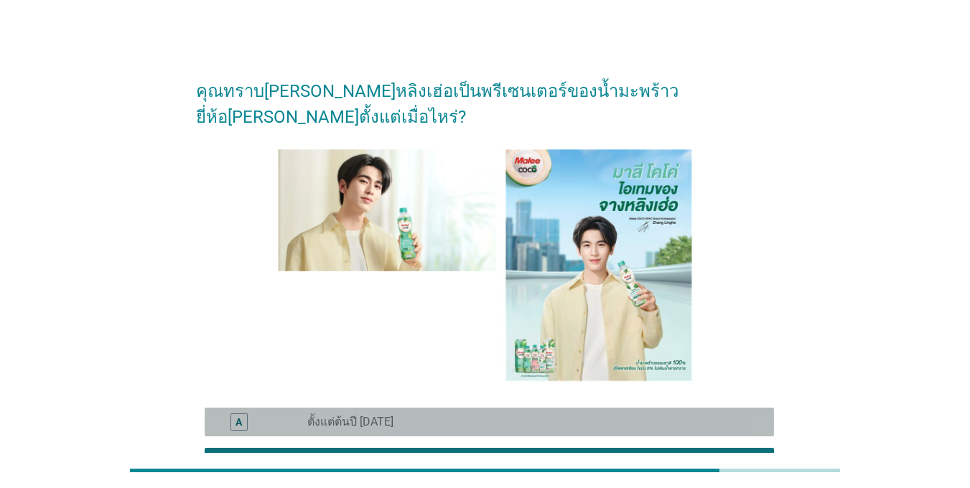
click at [368, 415] on label "ตั้งแต่ต้นปี [DATE]" at bounding box center [350, 422] width 86 height 14
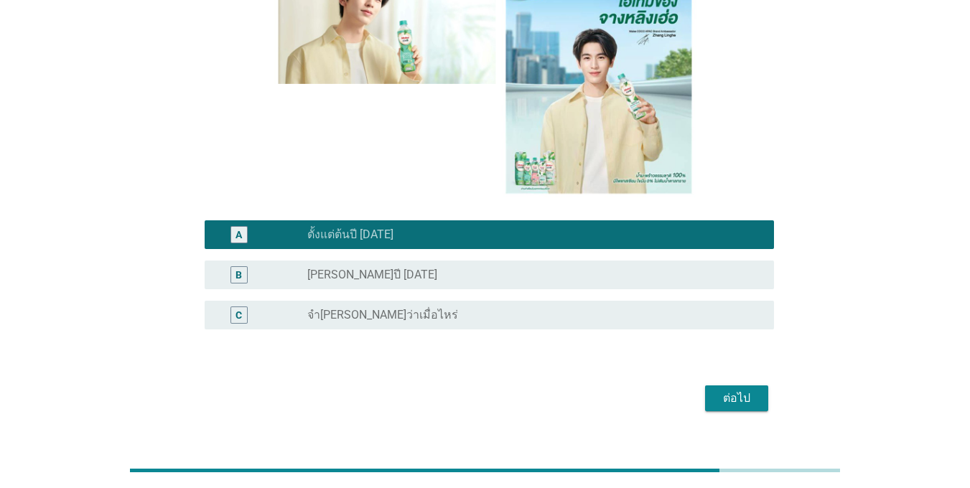
scroll to position [188, 0]
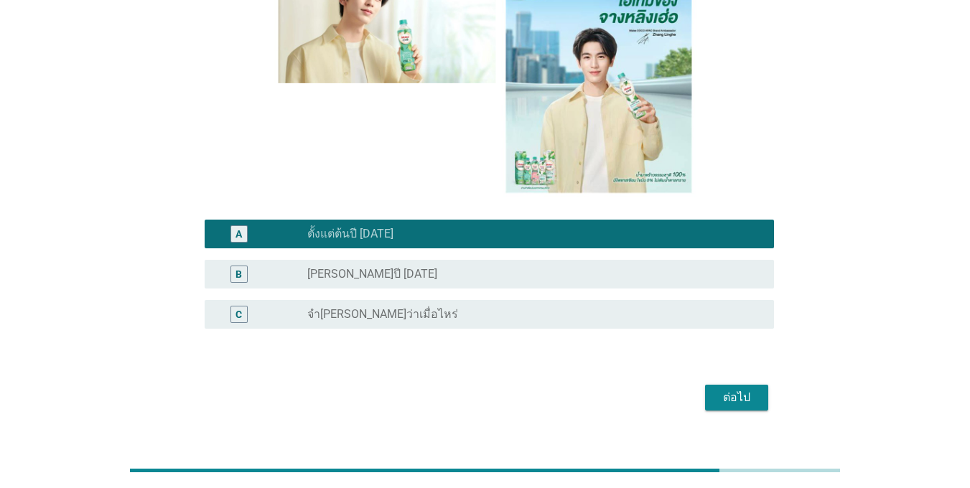
click at [728, 389] on div "ต่อไป" at bounding box center [737, 397] width 40 height 17
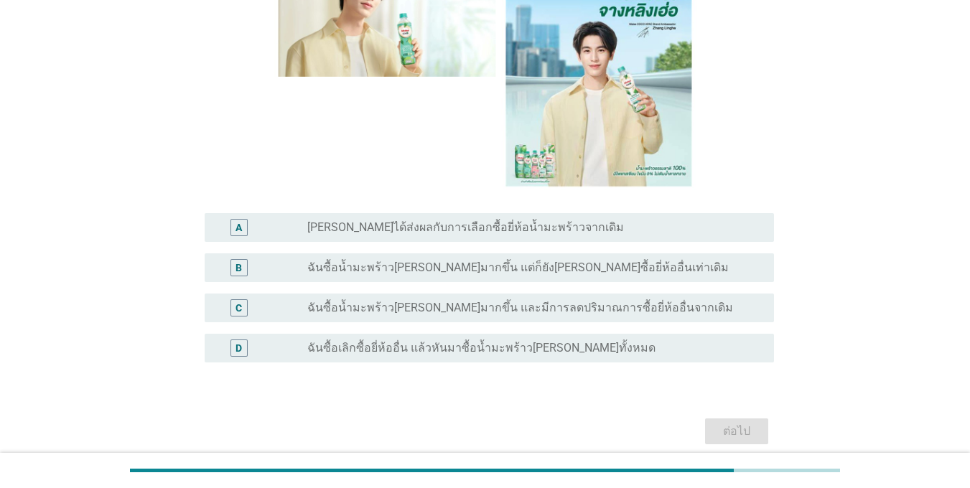
scroll to position [216, 0]
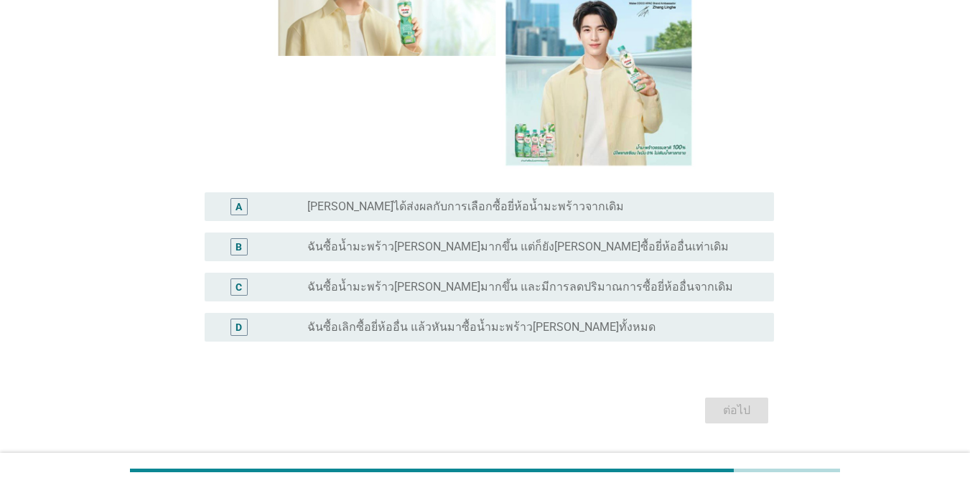
click at [478, 295] on div "radio_button_unchecked ฉันซื้อน้ำมะพร้าว[PERSON_NAME]มากขึ้น และมีการลดปริมาณกา…" at bounding box center [534, 287] width 455 height 17
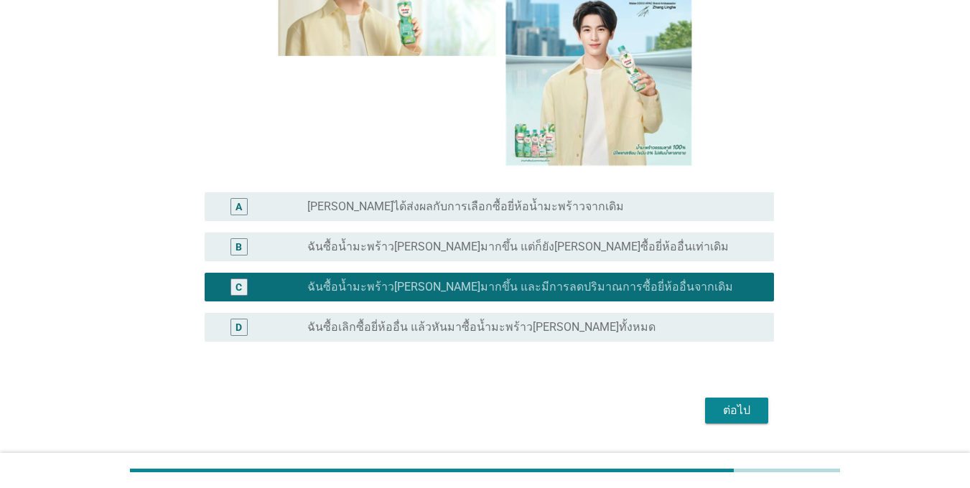
click at [723, 412] on div "ต่อไป" at bounding box center [737, 410] width 40 height 17
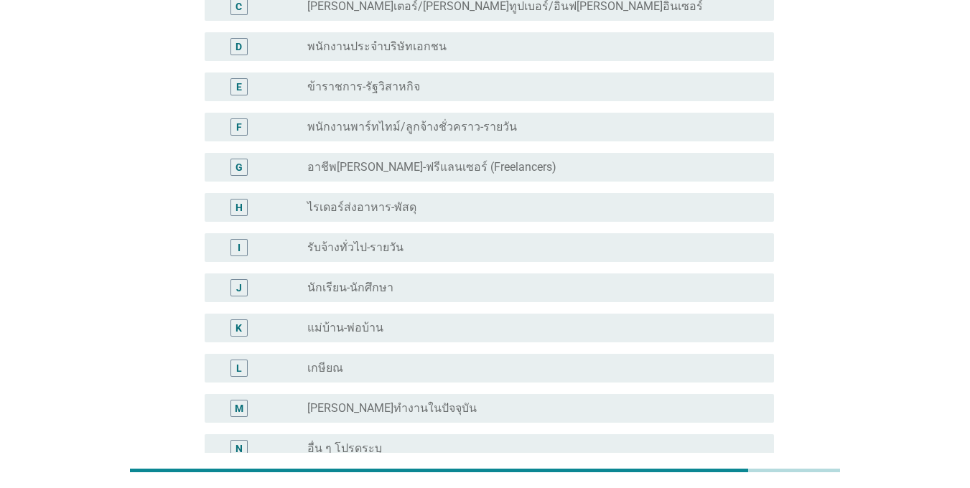
scroll to position [0, 0]
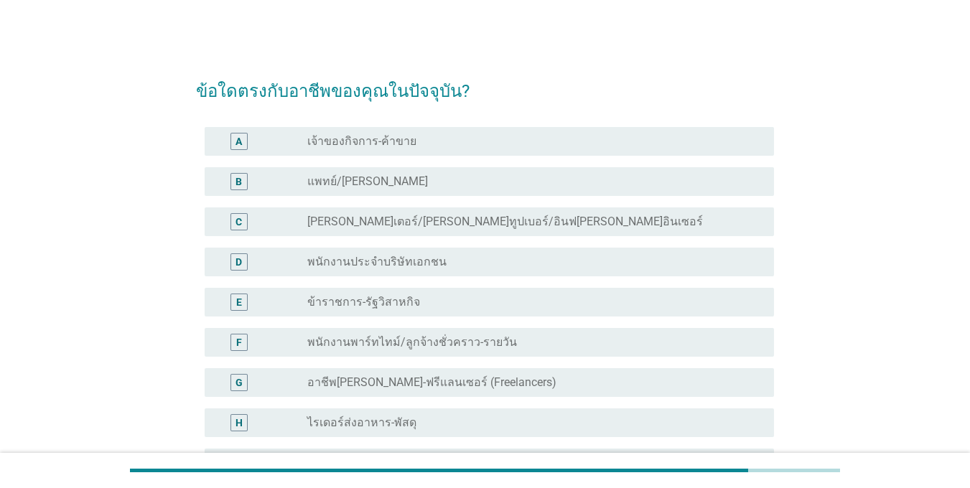
click at [415, 151] on div "A radio_button_unchecked เจ้าของกิจการ-ค้าขาย" at bounding box center [490, 141] width 570 height 29
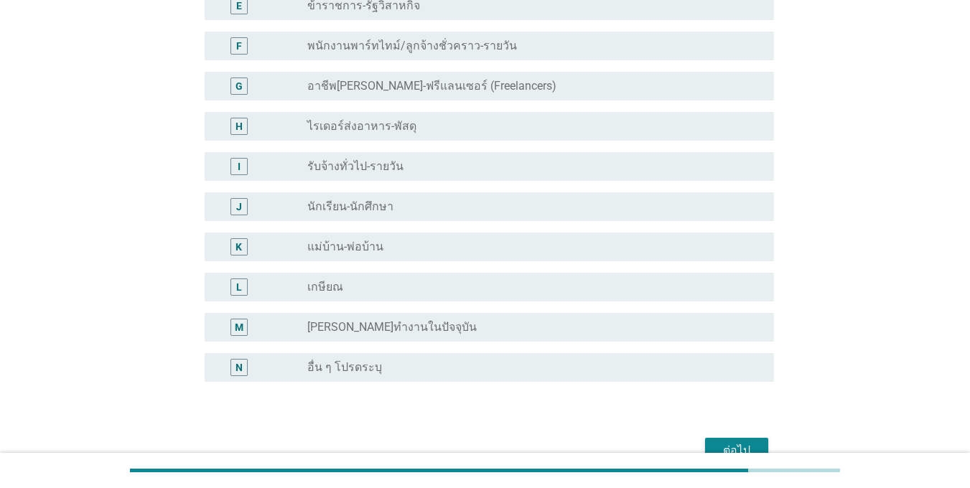
scroll to position [375, 0]
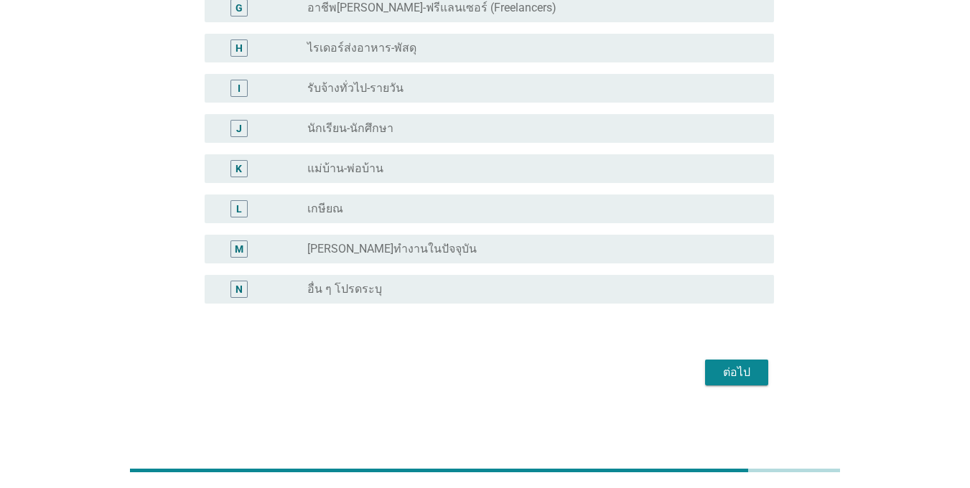
click at [725, 374] on div "ต่อไป" at bounding box center [737, 372] width 40 height 17
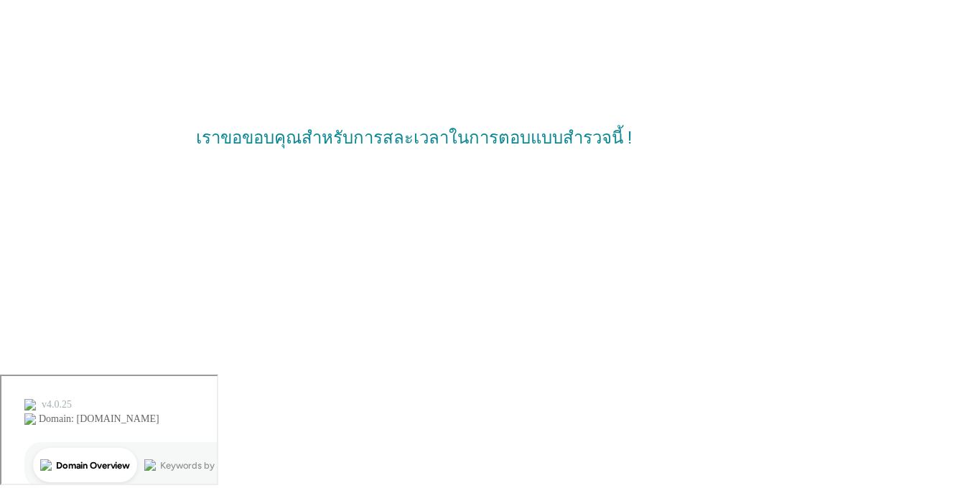
scroll to position [0, 0]
